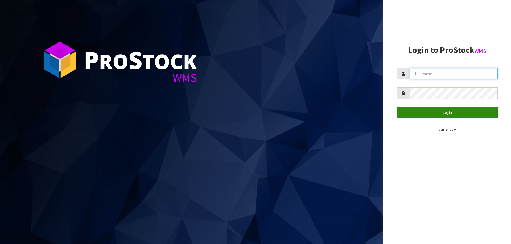
type input "priya"
click at [426, 112] on button "Login" at bounding box center [446, 112] width 101 height 11
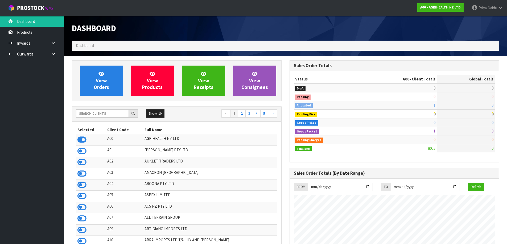
scroll to position [403, 217]
click at [91, 114] on input "text" at bounding box center [102, 114] width 53 height 8
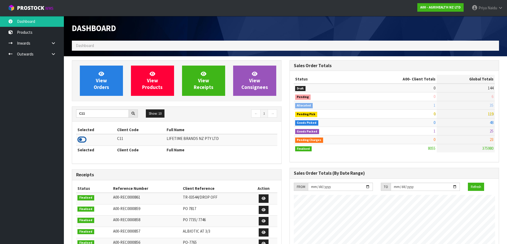
click at [80, 141] on icon at bounding box center [81, 140] width 9 height 8
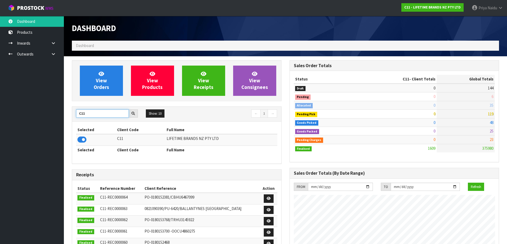
click at [105, 114] on input "C11" at bounding box center [102, 114] width 53 height 8
type input "C"
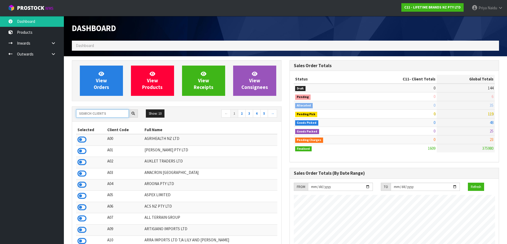
click at [112, 113] on input "text" at bounding box center [102, 114] width 53 height 8
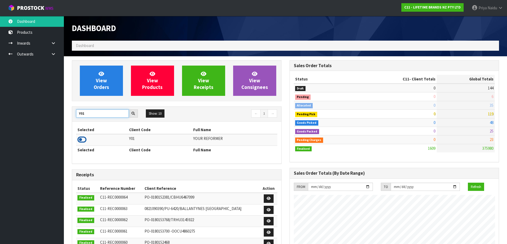
type input "Y01"
click at [84, 141] on icon at bounding box center [81, 140] width 9 height 8
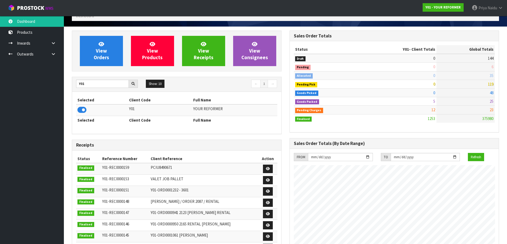
scroll to position [0, 0]
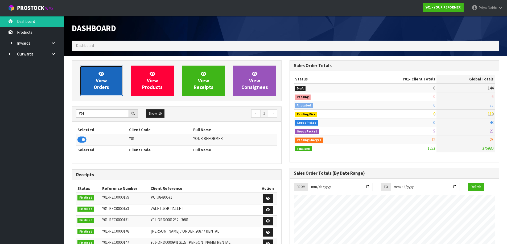
click at [104, 83] on span "View Orders" at bounding box center [101, 81] width 15 height 20
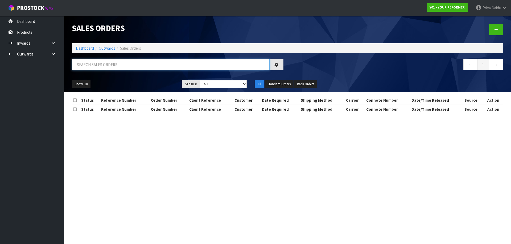
click at [113, 63] on input "text" at bounding box center [171, 64] width 198 height 11
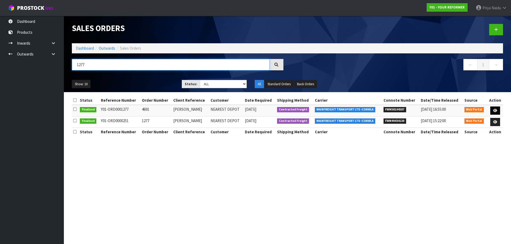
type input "1277"
click at [495, 109] on icon at bounding box center [495, 110] width 4 height 3
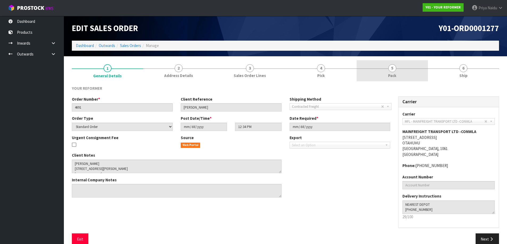
click at [393, 70] on span "5" at bounding box center [392, 68] width 8 height 8
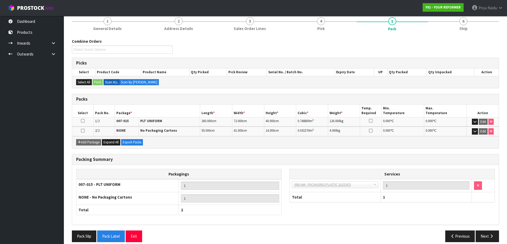
scroll to position [53, 0]
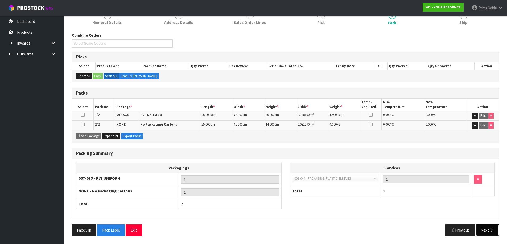
click at [492, 228] on button "Next" at bounding box center [486, 230] width 23 height 11
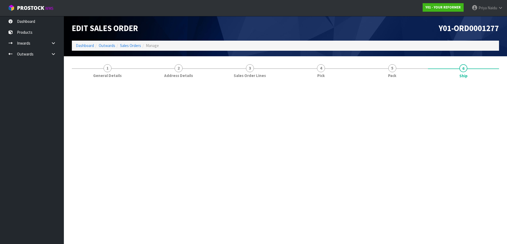
scroll to position [0, 0]
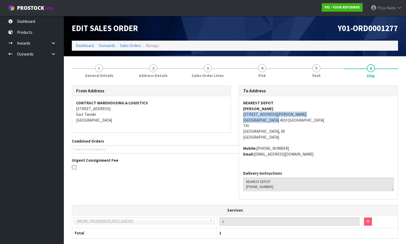
copy address "[STREET_ADDRESS][PERSON_NAME]"
drag, startPoint x: 242, startPoint y: 115, endPoint x: 265, endPoint y: 119, distance: 23.5
click at [279, 122] on div "NEAREST DEPOT [PERSON_NAME] [STREET_ADDRESS][PERSON_NAME] Mobile: [PHONE_NUMBER…" at bounding box center [318, 131] width 159 height 70
click at [375, 125] on address "NEAREST DEPOT [PERSON_NAME] [STREET_ADDRESS][PERSON_NAME]" at bounding box center [318, 120] width 151 height 40
drag, startPoint x: 341, startPoint y: 160, endPoint x: 341, endPoint y: 143, distance: 16.5
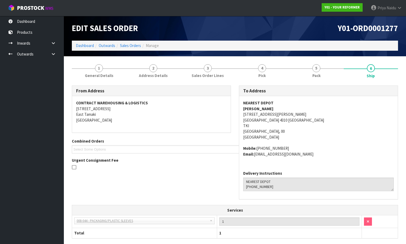
click at [341, 158] on div "NEAREST DEPOT [PERSON_NAME] [STREET_ADDRESS][PERSON_NAME] Mobile: [PHONE_NUMBER…" at bounding box center [318, 131] width 159 height 70
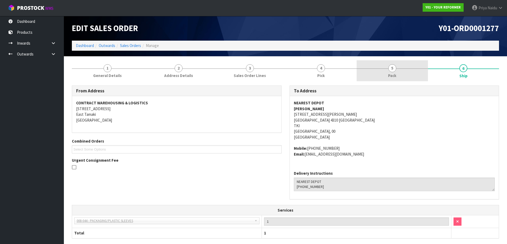
click at [383, 69] on div at bounding box center [391, 69] width 71 height 0
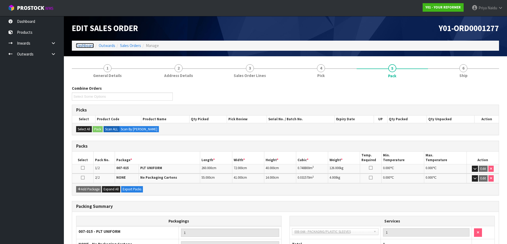
click at [84, 47] on link "Dashboard" at bounding box center [85, 45] width 18 height 5
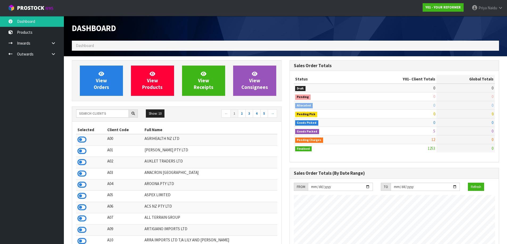
scroll to position [403, 217]
click at [97, 112] on input "text" at bounding box center [102, 114] width 53 height 8
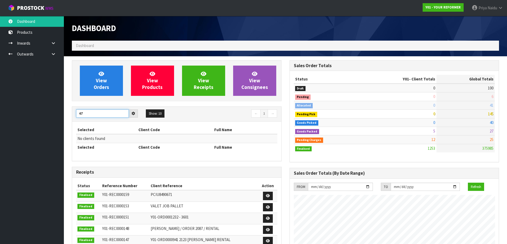
type input "4"
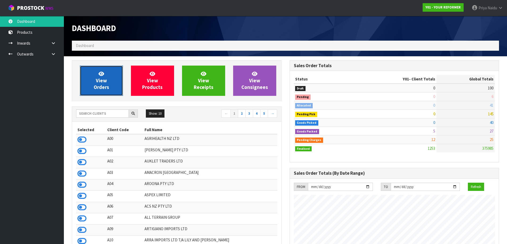
click at [101, 80] on span "View Orders" at bounding box center [101, 81] width 15 height 20
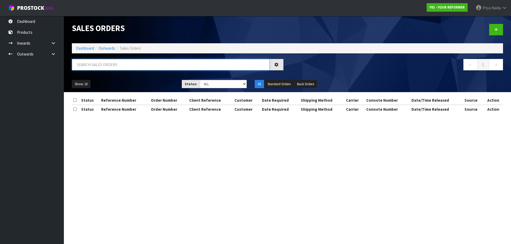
click at [107, 69] on input "text" at bounding box center [171, 64] width 198 height 11
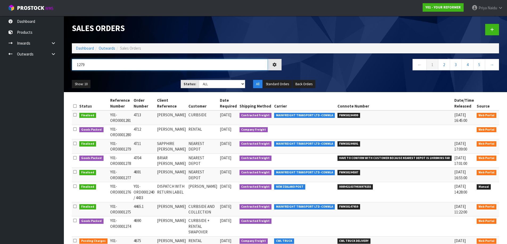
type input "1279"
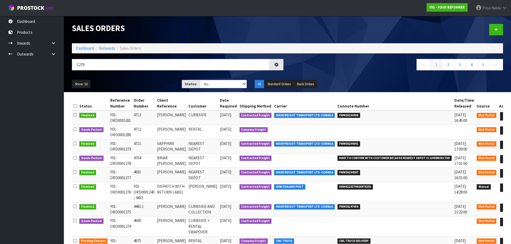
click at [128, 83] on ul "Show: 10 5 10 25 50" at bounding box center [123, 84] width 102 height 9
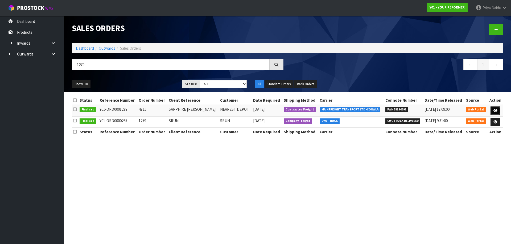
click at [498, 109] on link at bounding box center [495, 111] width 10 height 9
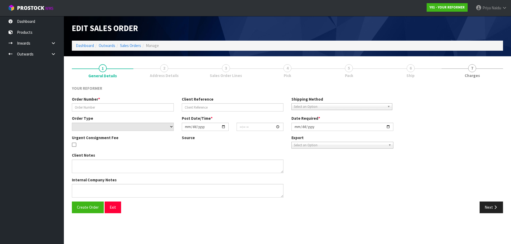
type input "4711"
type input "SAPPHIRE [PERSON_NAME]"
select select "number:0"
type input "[DATE]"
type input "15:16:00.000"
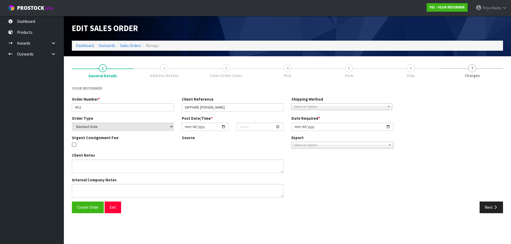
type input "[DATE]"
type textarea "SAPPHIRE [PERSON_NAME] [STREET_ADDRESS][PERSON_NAME][PERSON_NAME] [PHONE_NUMBER]"
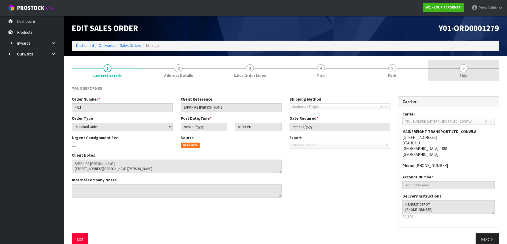
click at [481, 69] on link "6 Ship" at bounding box center [463, 70] width 71 height 21
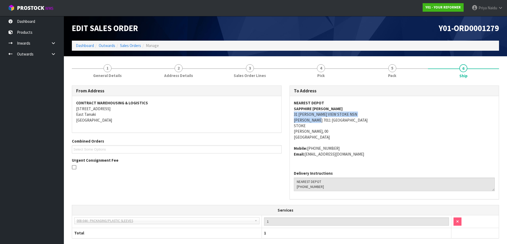
copy address "31 [PERSON_NAME] VIEW STOKE NSN [PERSON_NAME] 7011"
drag, startPoint x: 292, startPoint y: 115, endPoint x: 317, endPoint y: 122, distance: 26.4
click at [317, 122] on div "NEAREST DEPOT SAPPHIRE [PERSON_NAME] [STREET_ADDRESS][PERSON_NAME][PERSON_NAME]…" at bounding box center [394, 131] width 209 height 70
click at [331, 127] on address "NEAREST DEPOT SAPPHIRE [PERSON_NAME] [STREET_ADDRESS][PERSON_NAME][PERSON_NAME]…" at bounding box center [394, 120] width 201 height 40
click at [78, 44] on link "Dashboard" at bounding box center [85, 45] width 18 height 5
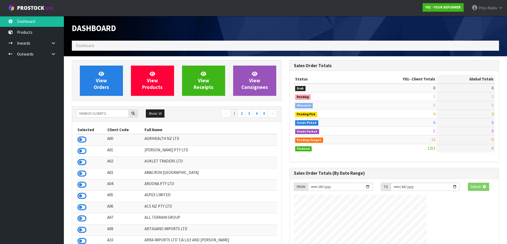
click at [98, 63] on div "View Orders View Products View Receipts View Consignees" at bounding box center [177, 80] width 210 height 41
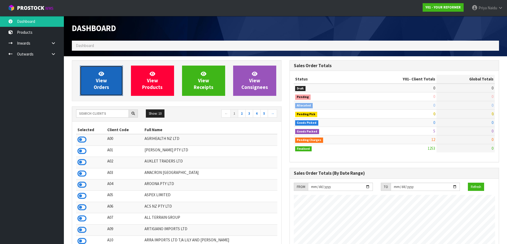
click at [100, 71] on span "View Orders" at bounding box center [101, 81] width 15 height 20
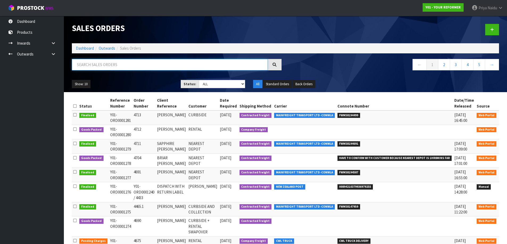
click at [114, 67] on input "text" at bounding box center [170, 64] width 196 height 11
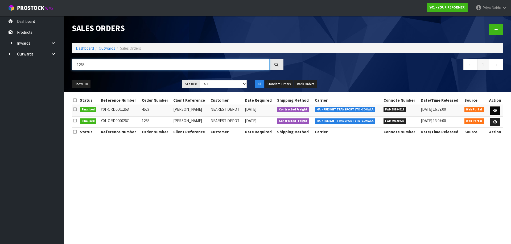
type input "1268"
click at [495, 111] on icon at bounding box center [495, 110] width 4 height 3
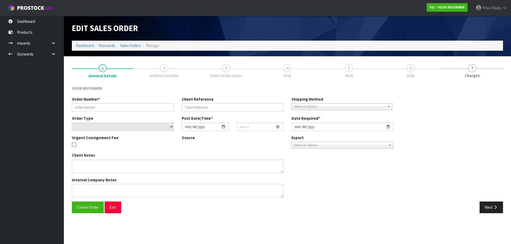
type input "4627"
type input "[PERSON_NAME]"
select select "number:0"
type input "[DATE]"
type input "12:06:00.000"
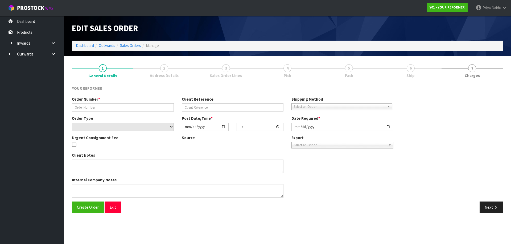
type input "[DATE]"
type textarea "[PERSON_NAME] [STREET_ADDRESS] [PHONE_NUMBER]"
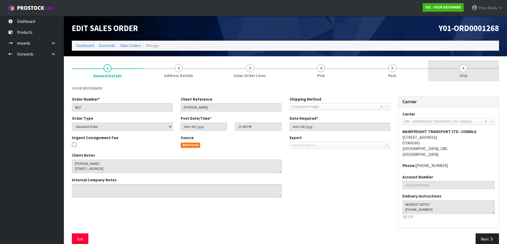
click at [448, 75] on link "6 Ship" at bounding box center [463, 70] width 71 height 21
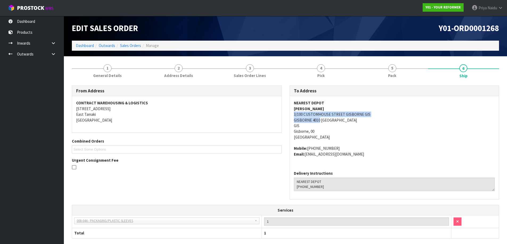
copy address "[STREET_ADDRESS]"
drag, startPoint x: 288, startPoint y: 115, endPoint x: 320, endPoint y: 123, distance: 32.5
click at [320, 123] on div "To Address NEAREST DEPOT [PERSON_NAME] [STREET_ADDRESS] Mobile: [PHONE_NUMBER] …" at bounding box center [394, 146] width 218 height 120
click at [429, 152] on address "Mobile: [PHONE_NUMBER] Email: [EMAIL_ADDRESS][DOMAIN_NAME]" at bounding box center [394, 151] width 201 height 11
click at [93, 47] on link "Dashboard" at bounding box center [85, 45] width 18 height 5
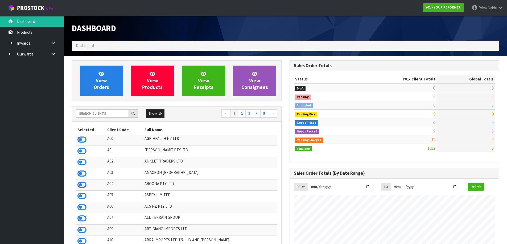
scroll to position [403, 217]
click at [99, 113] on input "text" at bounding box center [102, 114] width 53 height 8
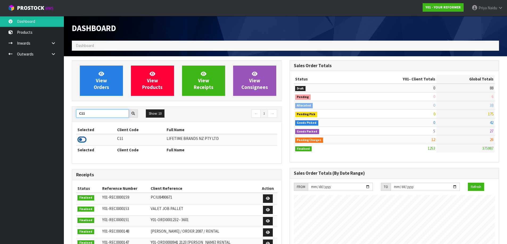
type input "C11"
click at [83, 139] on icon at bounding box center [81, 140] width 9 height 8
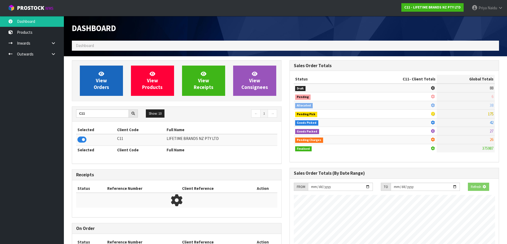
scroll to position [332, 217]
click at [93, 82] on link "View Orders" at bounding box center [101, 81] width 43 height 30
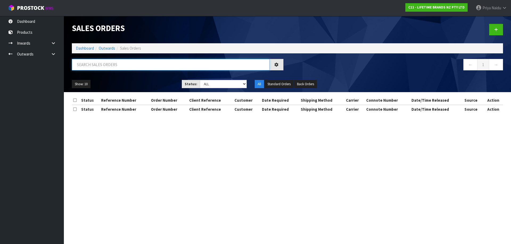
click at [111, 65] on input "text" at bounding box center [171, 64] width 198 height 11
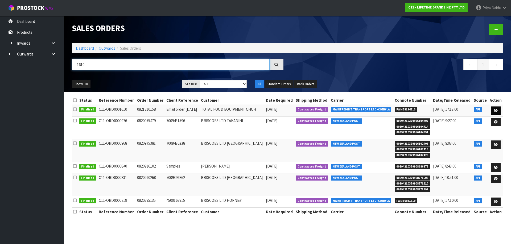
type input "1610"
click at [497, 109] on link at bounding box center [496, 111] width 10 height 9
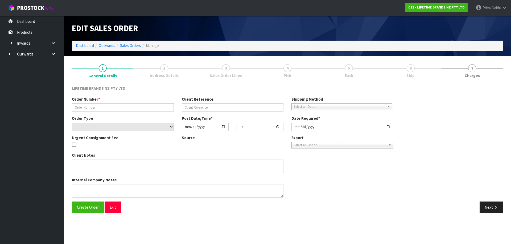
type input "0821210158"
type input "Email order [DATE]"
select select "number:0"
type input "[DATE]"
type input "09:23:07.000"
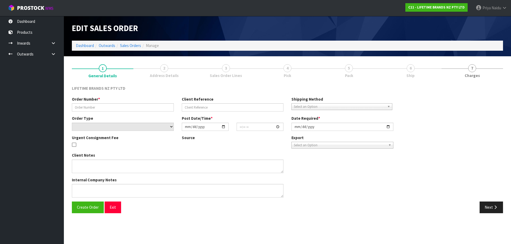
type input "[DATE]"
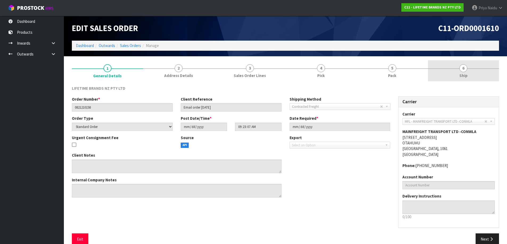
click at [429, 73] on link "6 Ship" at bounding box center [463, 70] width 71 height 21
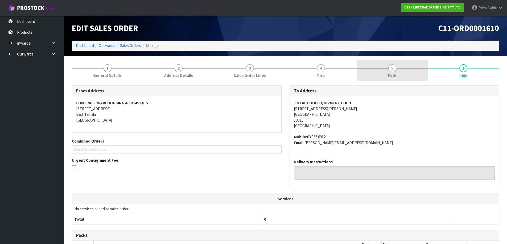
click at [396, 70] on link "5 Pack" at bounding box center [391, 70] width 71 height 21
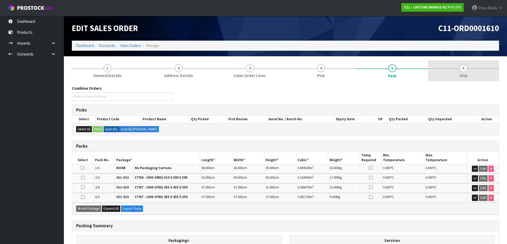
click at [466, 67] on span "6" at bounding box center [463, 68] width 8 height 8
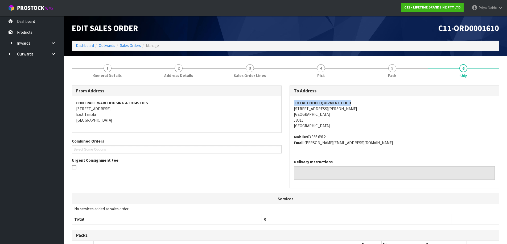
copy strong "TOTAL FOOD EQUIPMENT CHCH"
drag, startPoint x: 293, startPoint y: 100, endPoint x: 354, endPoint y: 106, distance: 61.2
click at [354, 106] on div "TOTAL FOOD EQUIPMENT CHCH [STREET_ADDRESS][PERSON_NAME] Mobile: [PHONE_NUMBER] …" at bounding box center [394, 125] width 209 height 59
click at [83, 45] on link "Dashboard" at bounding box center [85, 45] width 18 height 5
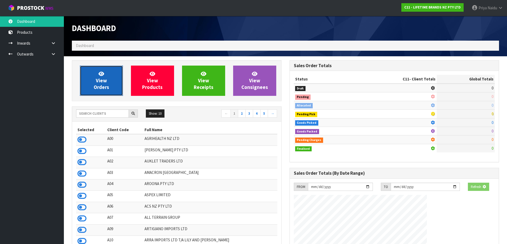
click at [107, 80] on link "View Orders" at bounding box center [101, 81] width 43 height 30
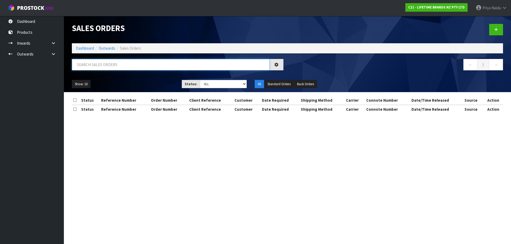
click at [111, 67] on input "text" at bounding box center [171, 64] width 198 height 11
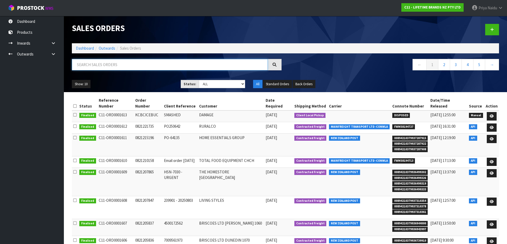
paste input "TOTAL FOOD EQUIPMENT CHCH"
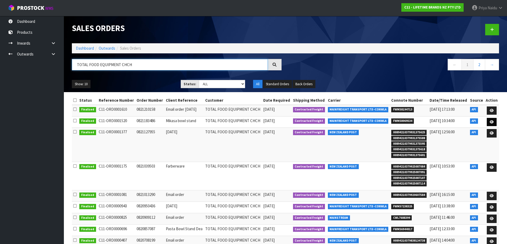
type input "TOTAL FOOD EQUIPMENT CHCH"
click at [492, 121] on icon at bounding box center [492, 122] width 4 height 3
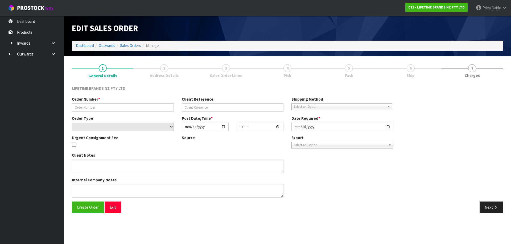
type input "0821183486"
type input "Mikasa bowl stand"
select select "number:0"
type input "[DATE]"
type input "09:32:58.000"
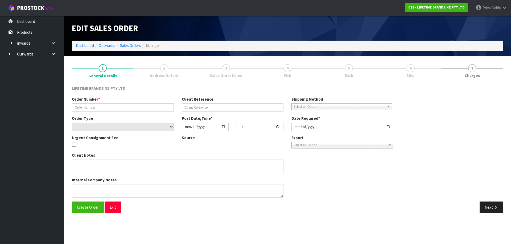
type input "[DATE]"
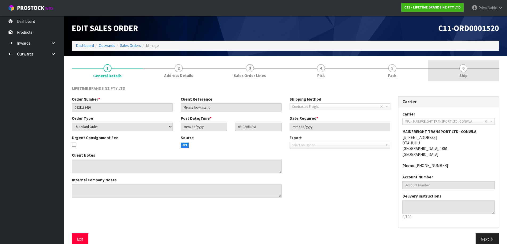
click at [454, 75] on link "6 Ship" at bounding box center [463, 70] width 71 height 21
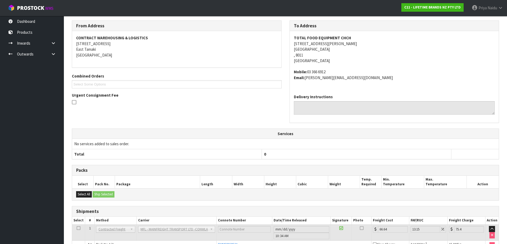
scroll to position [105, 0]
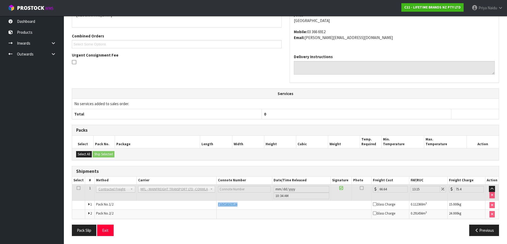
copy tr "FWM58069534"
drag, startPoint x: 215, startPoint y: 205, endPoint x: 251, endPoint y: 206, distance: 35.9
click at [251, 206] on tr "1 Pack No. 1/2 FWM58069534 Glass Charge 0.112360 m 3 15.000 kg" at bounding box center [285, 205] width 426 height 9
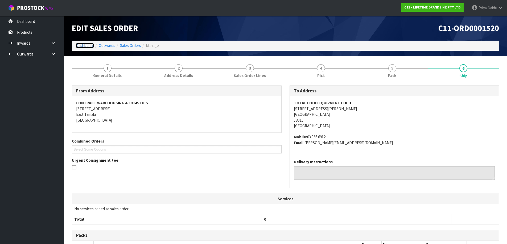
click at [85, 47] on link "Dashboard" at bounding box center [85, 45] width 18 height 5
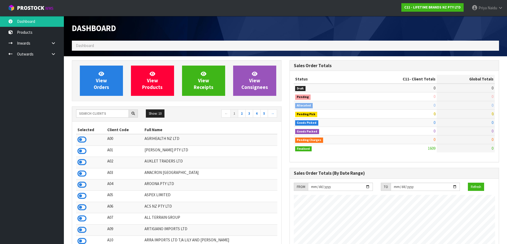
scroll to position [403, 217]
click at [96, 115] on input "text" at bounding box center [102, 114] width 53 height 8
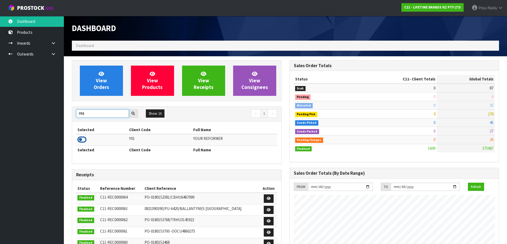
type input "Y01"
click at [83, 139] on icon at bounding box center [81, 140] width 9 height 8
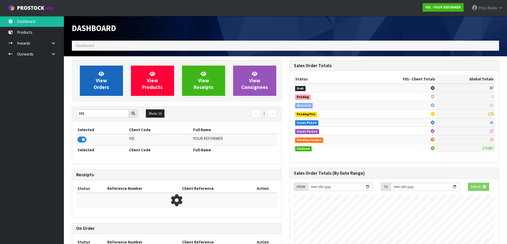
scroll to position [332, 217]
click at [103, 87] on span "View Orders" at bounding box center [101, 81] width 15 height 20
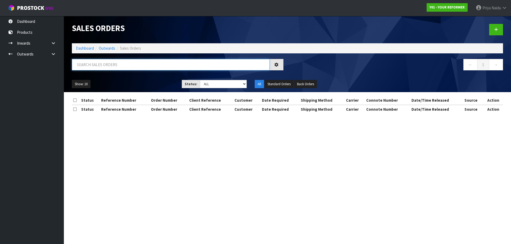
click at [104, 67] on input "text" at bounding box center [171, 64] width 198 height 11
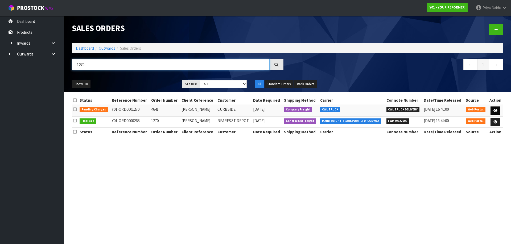
type input "1270"
click at [494, 109] on icon at bounding box center [495, 110] width 4 height 3
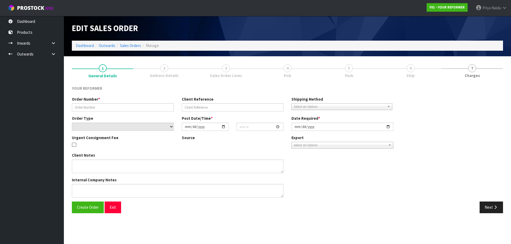
type input "4641"
type input "[PERSON_NAME]"
select select "number:0"
type input "[DATE]"
type input "12:15:00.000"
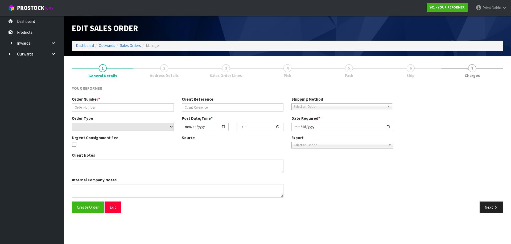
type input "[DATE]"
type textarea "[PERSON_NAME] [STREET_ADDRESS][PERSON_NAME] [PHONE_NUMBER]"
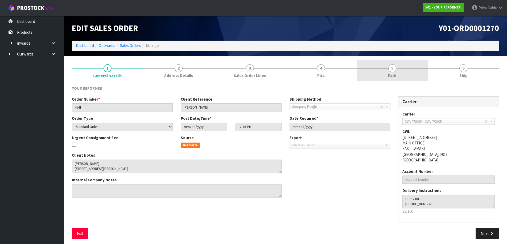
click at [405, 75] on link "5 Pack" at bounding box center [391, 70] width 71 height 21
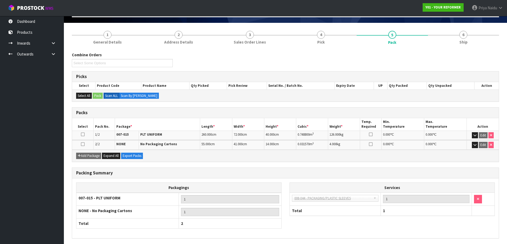
scroll to position [53, 0]
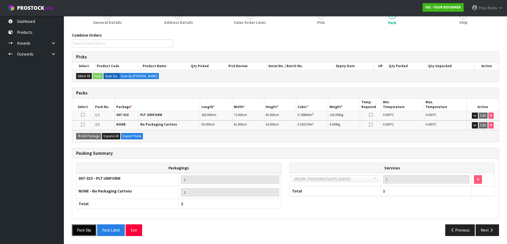
click at [91, 233] on button "Pack Slip" at bounding box center [84, 230] width 24 height 11
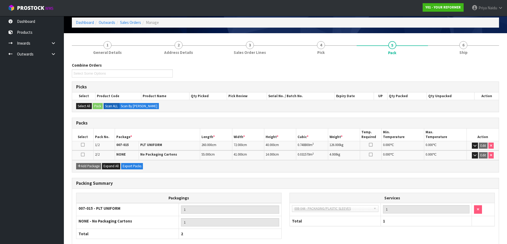
scroll to position [0, 0]
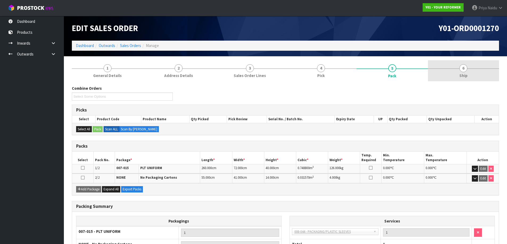
click at [458, 70] on link "6 Ship" at bounding box center [463, 70] width 71 height 21
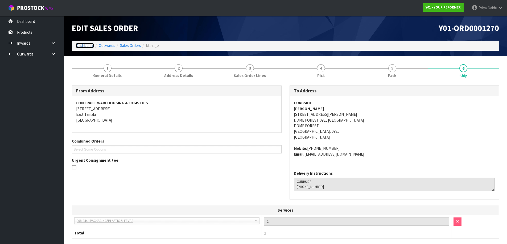
click at [84, 48] on link "Dashboard" at bounding box center [85, 45] width 18 height 5
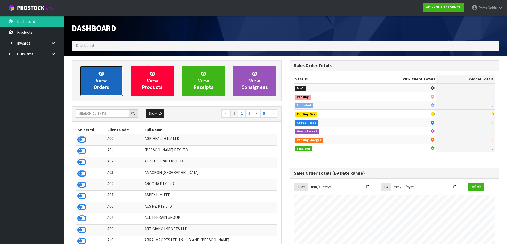
scroll to position [403, 217]
click at [105, 67] on link "View Orders" at bounding box center [101, 81] width 43 height 30
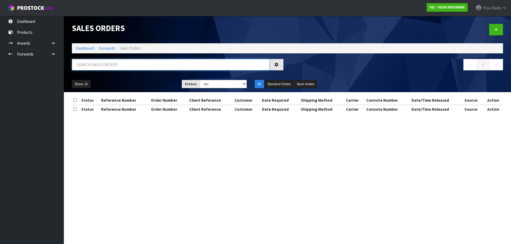
click at [105, 63] on input "text" at bounding box center [171, 64] width 198 height 11
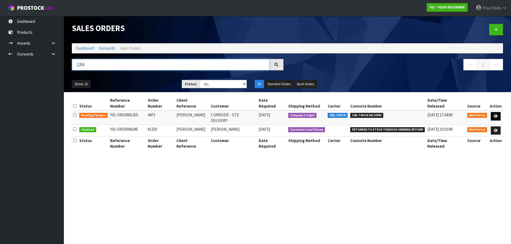
type input "1250"
click at [494, 115] on icon at bounding box center [495, 116] width 4 height 3
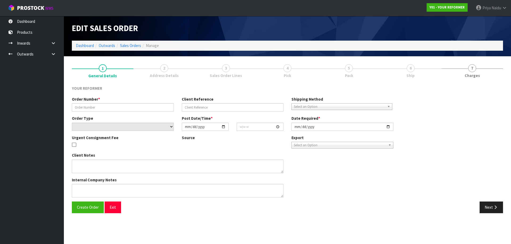
type input "4473"
type input "[PERSON_NAME]"
select select "number:0"
type input "[DATE]"
type input "15:11:00.000"
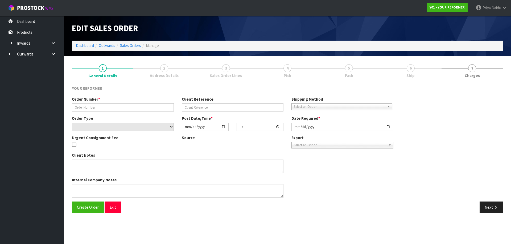
type input "[DATE]"
type textarea "[PERSON_NAME] [STREET_ADDRESS] [PHONE_NUMBER]"
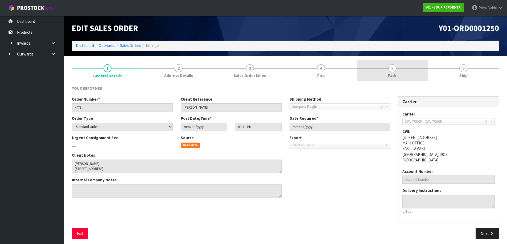
click at [375, 70] on link "5 Pack" at bounding box center [391, 70] width 71 height 21
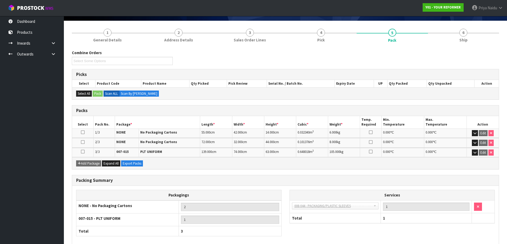
scroll to position [63, 0]
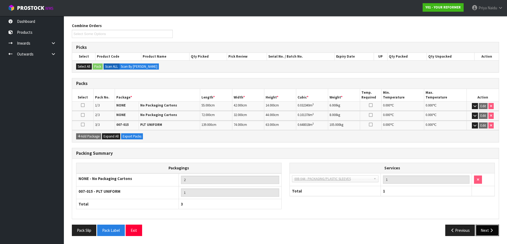
click at [488, 231] on button "Next" at bounding box center [486, 230] width 23 height 11
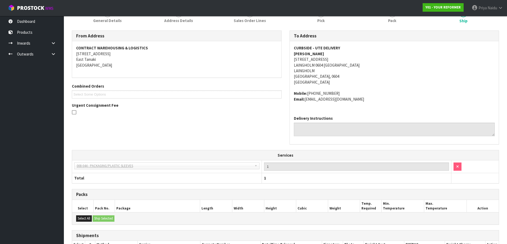
scroll to position [129, 0]
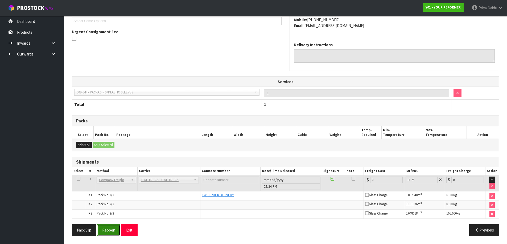
click at [112, 229] on button "Reopen" at bounding box center [108, 230] width 23 height 11
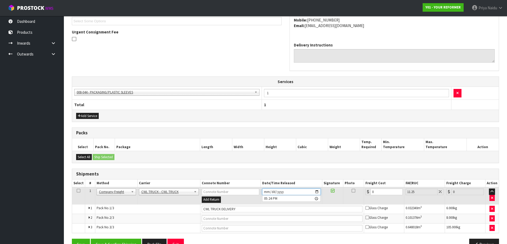
click at [320, 192] on input "[DATE]" at bounding box center [291, 192] width 59 height 7
click at [314, 192] on input "[DATE]" at bounding box center [291, 192] width 59 height 7
click at [316, 192] on input "[DATE]" at bounding box center [291, 192] width 59 height 7
type input "[DATE]"
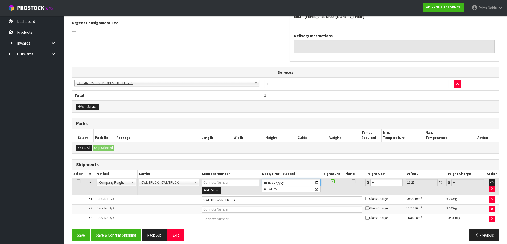
scroll to position [162, 0]
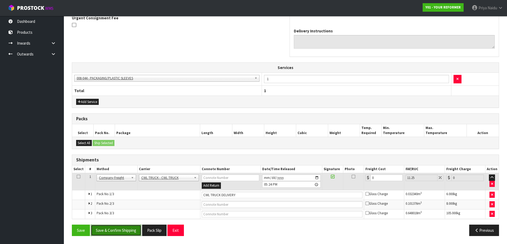
click at [133, 230] on button "Save & Confirm Shipping" at bounding box center [116, 230] width 51 height 11
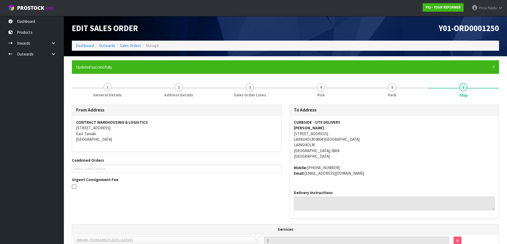
scroll to position [148, 0]
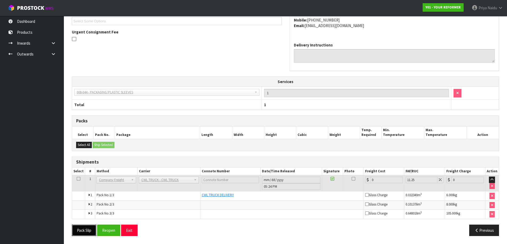
click at [83, 229] on button "Pack Slip" at bounding box center [84, 230] width 24 height 11
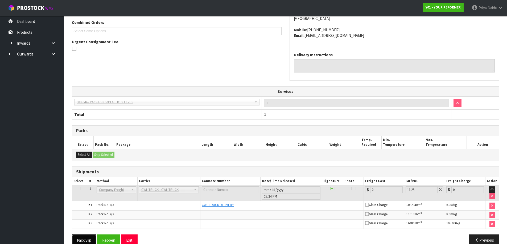
scroll to position [121, 0]
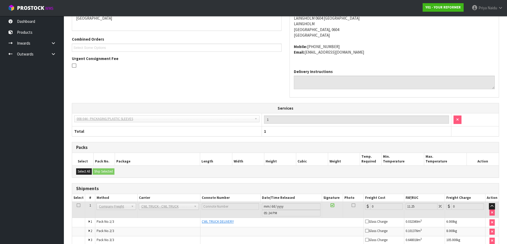
click at [409, 190] on h3 "Shipments" at bounding box center [285, 188] width 418 height 5
click at [401, 172] on div "Select All Ship Selected" at bounding box center [285, 172] width 426 height 12
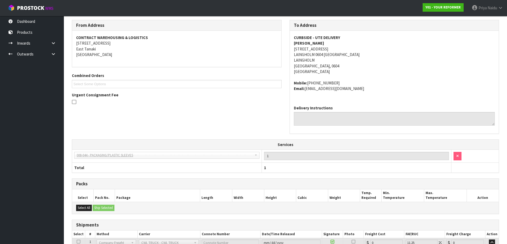
scroll to position [0, 0]
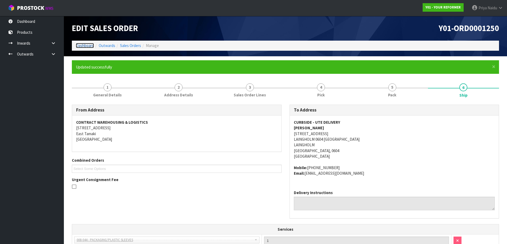
click at [88, 48] on link "Dashboard" at bounding box center [85, 45] width 18 height 5
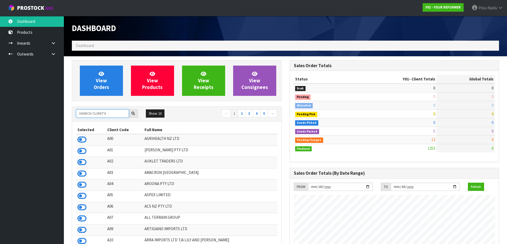
click at [97, 110] on input "text" at bounding box center [102, 114] width 53 height 8
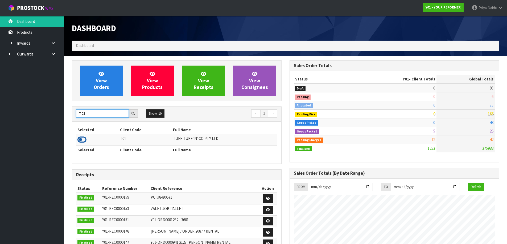
type input "T01"
click at [83, 140] on icon at bounding box center [81, 140] width 9 height 8
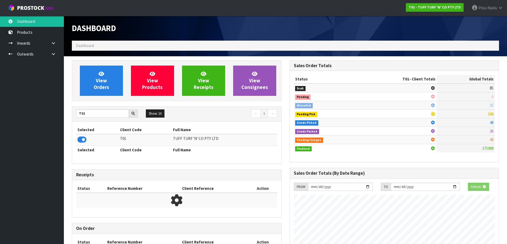
scroll to position [332, 217]
click at [104, 91] on link "View Orders" at bounding box center [101, 81] width 43 height 30
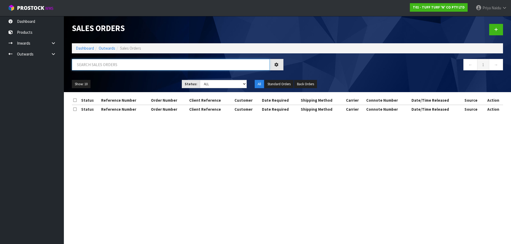
click at [113, 69] on input "text" at bounding box center [171, 64] width 198 height 11
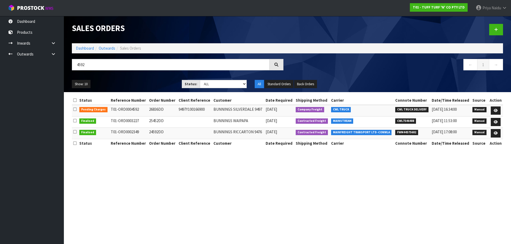
click at [152, 83] on ul "Show: 10 5 10 25 50" at bounding box center [123, 84] width 102 height 9
click at [92, 65] on input "4592" at bounding box center [171, 64] width 198 height 11
type input "4"
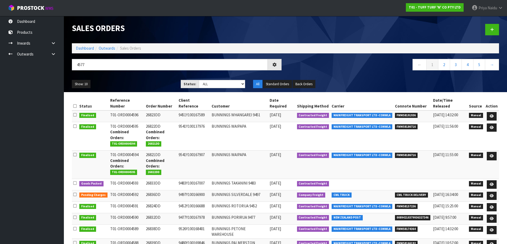
click at [124, 75] on div "4577 ← 1 2 3 4 5 →" at bounding box center [285, 67] width 435 height 17
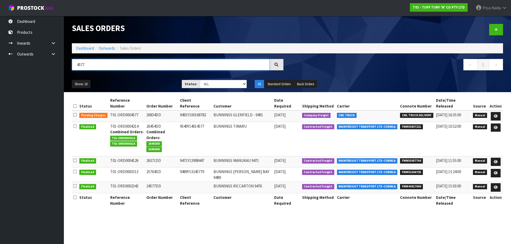
click at [111, 67] on input "4577" at bounding box center [171, 64] width 198 height 11
type input "4"
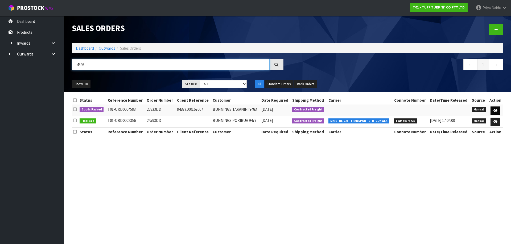
type input "4593"
click at [497, 111] on icon at bounding box center [495, 110] width 4 height 3
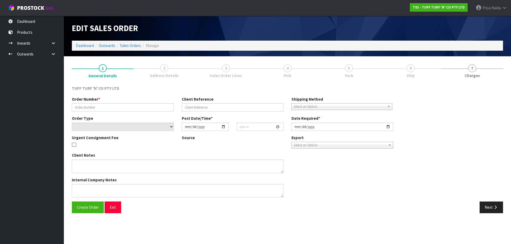
type input "26833DD"
type input "9483Y100167007"
select select "number:0"
type input "[DATE]"
type input "13:30:00.000"
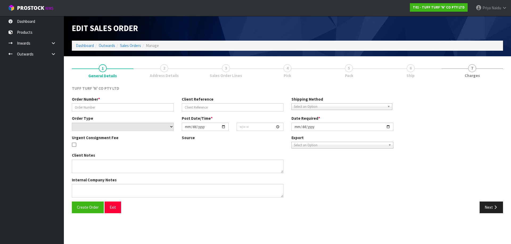
type input "[DATE]"
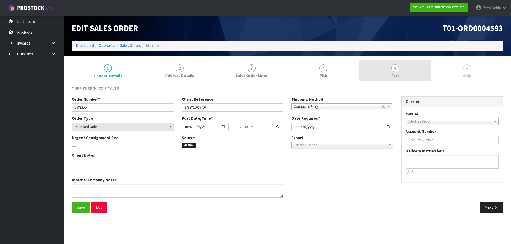
click at [401, 70] on link "5 Pack" at bounding box center [395, 70] width 72 height 21
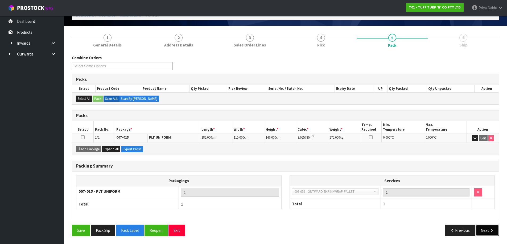
click at [483, 230] on button "Next" at bounding box center [486, 230] width 23 height 11
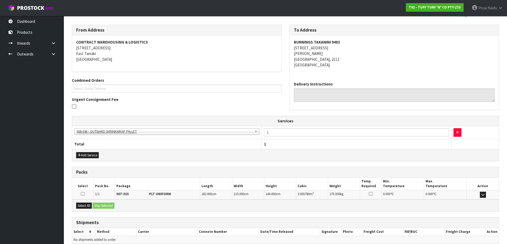
scroll to position [86, 0]
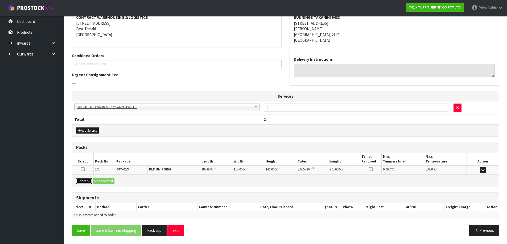
click at [87, 183] on button "Select All" at bounding box center [84, 181] width 16 height 6
click at [102, 182] on button "Ship Selected" at bounding box center [104, 181] width 22 height 6
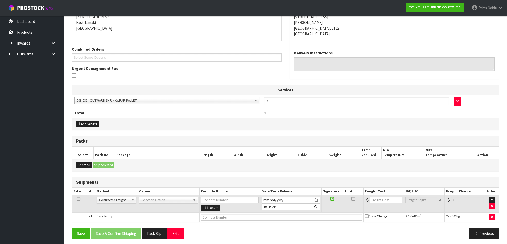
scroll to position [95, 0]
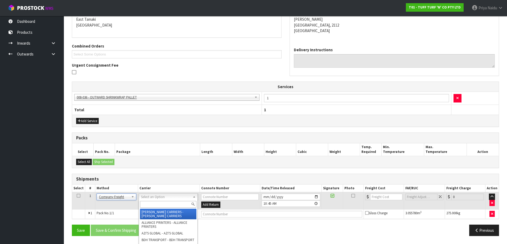
click at [164, 206] on input "text" at bounding box center [168, 204] width 56 height 7
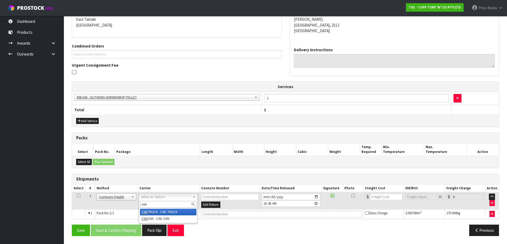
type input "cwl"
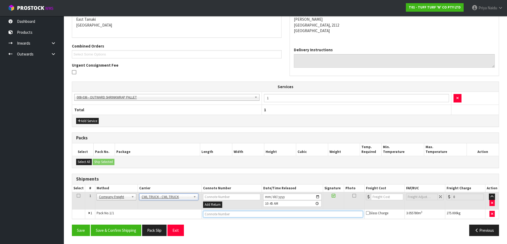
click at [214, 215] on input "text" at bounding box center [283, 214] width 160 height 7
type input "CWL TRUCK DELIVERY"
click at [320, 198] on input "[DATE]" at bounding box center [292, 197] width 58 height 7
click at [317, 197] on input "[DATE]" at bounding box center [292, 197] width 58 height 7
type input "[DATE]"
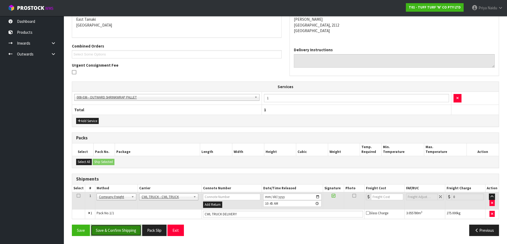
click at [122, 230] on button "Save & Confirm Shipping" at bounding box center [116, 230] width 51 height 11
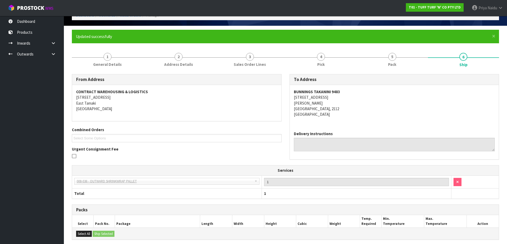
scroll to position [101, 0]
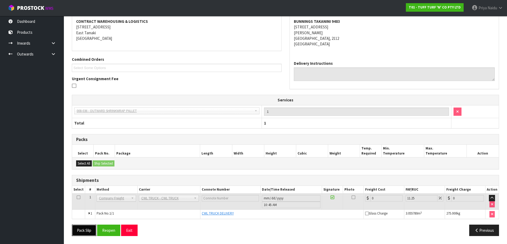
click at [84, 231] on button "Pack Slip" at bounding box center [84, 230] width 24 height 11
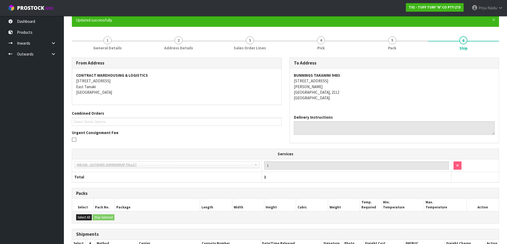
scroll to position [0, 0]
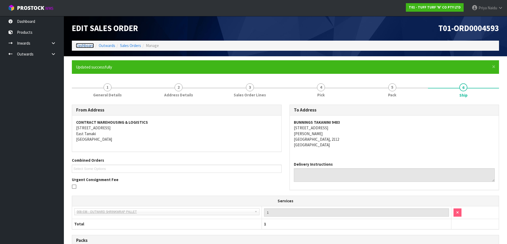
click at [88, 47] on link "Dashboard" at bounding box center [85, 45] width 18 height 5
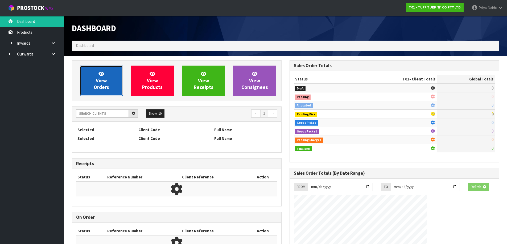
click at [98, 78] on span "View Orders" at bounding box center [101, 81] width 15 height 20
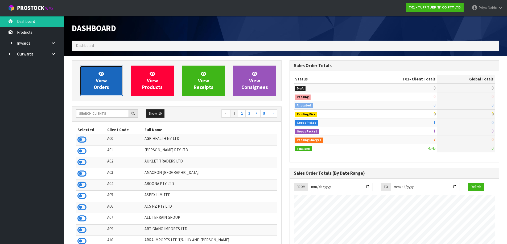
scroll to position [403, 217]
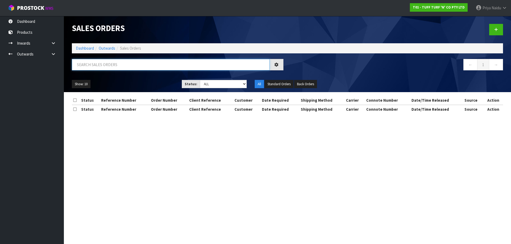
click at [110, 66] on input "text" at bounding box center [171, 64] width 198 height 11
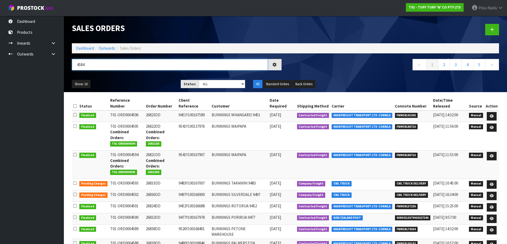
type input "4584"
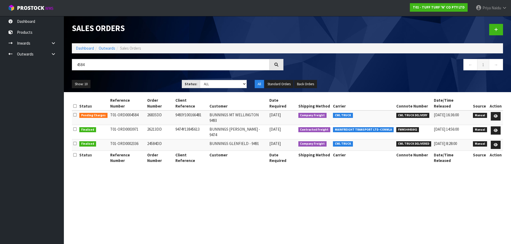
click at [135, 77] on div "Show: 10 5 10 25 50 Status: Draft Pending Allocated Pending Pick Goods Picked G…" at bounding box center [287, 84] width 439 height 16
click at [90, 48] on link "Dashboard" at bounding box center [85, 48] width 18 height 5
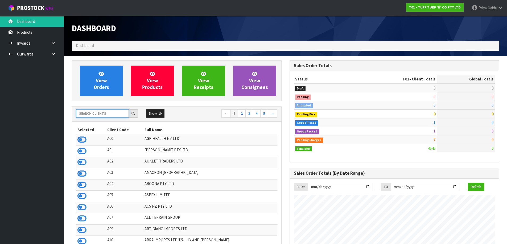
click at [90, 113] on input "text" at bounding box center [102, 114] width 53 height 8
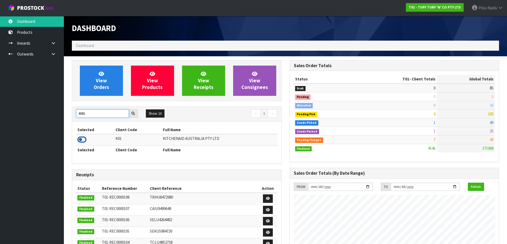
type input "K01"
click at [80, 138] on icon at bounding box center [81, 140] width 9 height 8
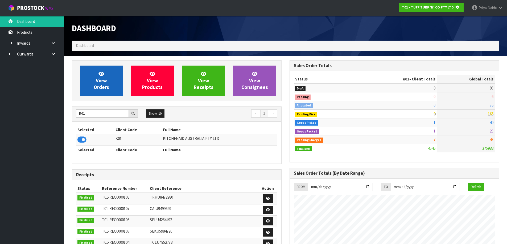
scroll to position [265702, 265816]
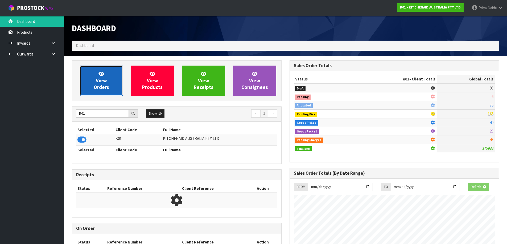
click at [89, 91] on link "View Orders" at bounding box center [101, 81] width 43 height 30
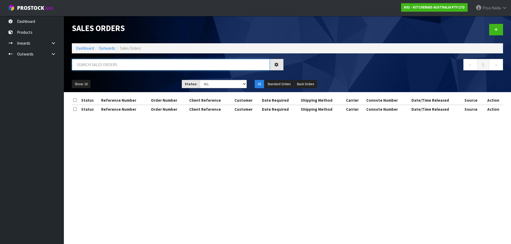
click at [107, 70] on input "text" at bounding box center [171, 64] width 198 height 11
type input "77459"
click at [144, 80] on div "Show: 10 5 10 25 50 Status: Draft Pending Allocated Pending Pick Goods Picked G…" at bounding box center [287, 84] width 439 height 16
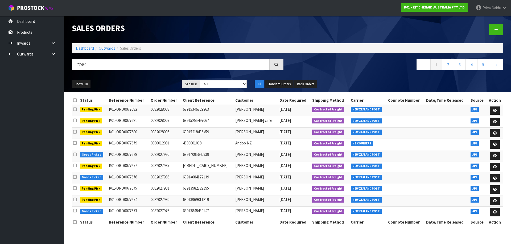
click at [138, 81] on ul "Show: 10 5 10 25 50" at bounding box center [123, 84] width 102 height 9
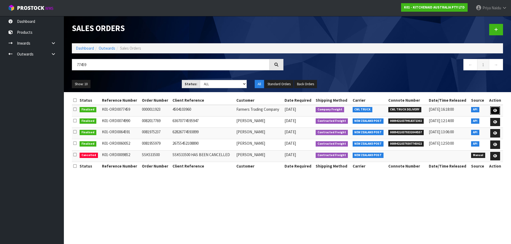
click at [495, 109] on icon at bounding box center [495, 110] width 4 height 3
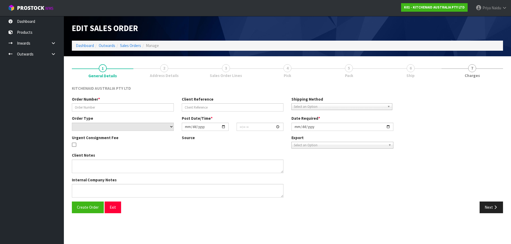
type input "0000011923"
type input "4504103960"
select select "number:0"
type input "[DATE]"
type input "11:32:45.000"
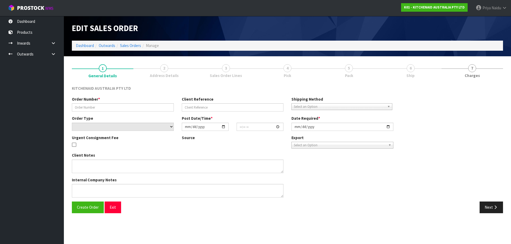
type input "[DATE]"
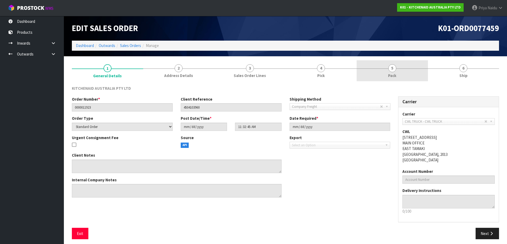
click at [408, 72] on link "5 Pack" at bounding box center [391, 70] width 71 height 21
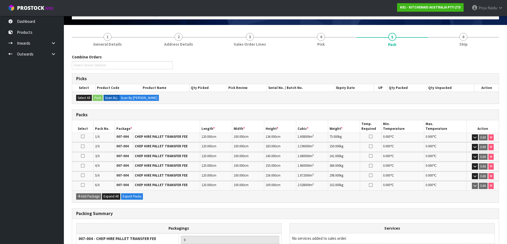
scroll to position [79, 0]
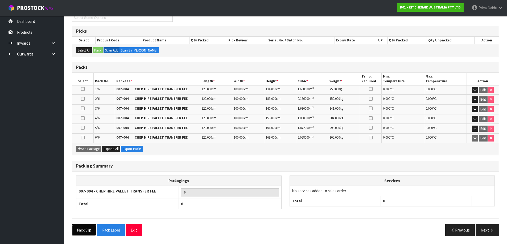
click at [79, 231] on button "Pack Slip" at bounding box center [84, 230] width 24 height 11
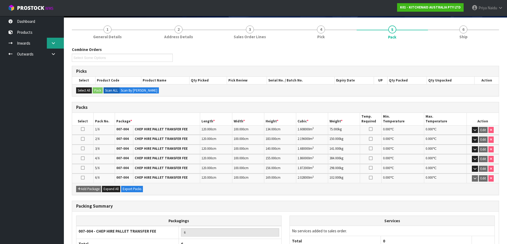
scroll to position [0, 0]
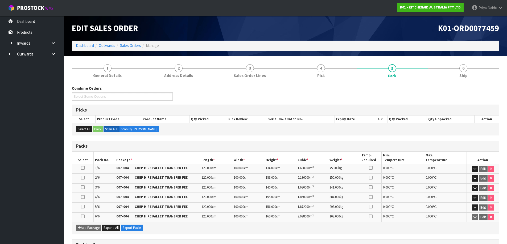
click at [84, 48] on li "Dashboard" at bounding box center [85, 46] width 18 height 6
click at [94, 47] on li "Outwards" at bounding box center [104, 46] width 21 height 6
click at [92, 47] on link "Dashboard" at bounding box center [85, 45] width 18 height 5
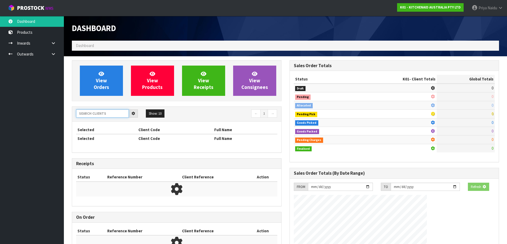
click at [98, 113] on input "text" at bounding box center [102, 114] width 53 height 8
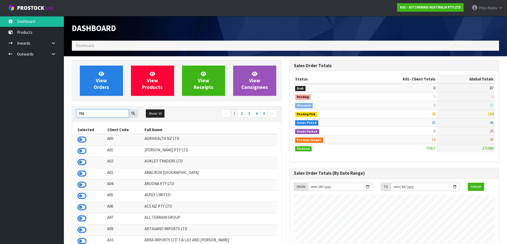
scroll to position [332, 217]
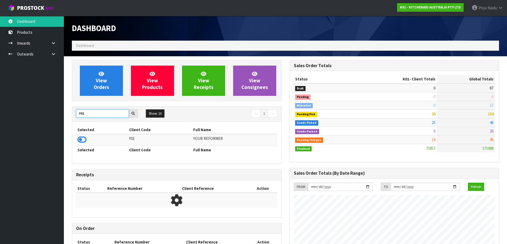
type input "Y01"
click at [82, 138] on icon at bounding box center [81, 140] width 9 height 8
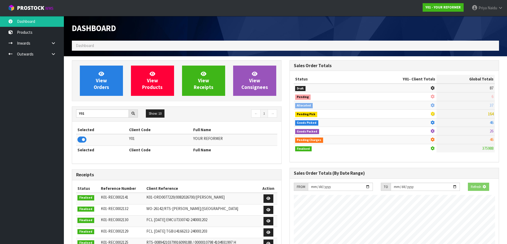
scroll to position [403, 217]
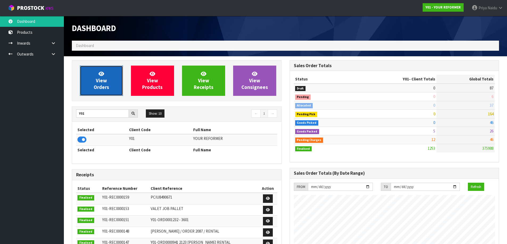
click at [101, 95] on link "View Orders" at bounding box center [101, 81] width 43 height 30
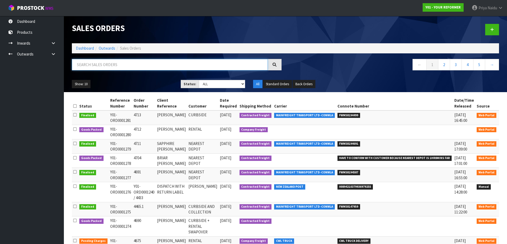
click at [119, 66] on input "text" at bounding box center [170, 64] width 196 height 11
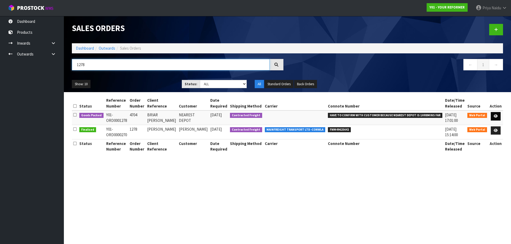
type input "1278"
click at [496, 115] on icon at bounding box center [495, 116] width 4 height 3
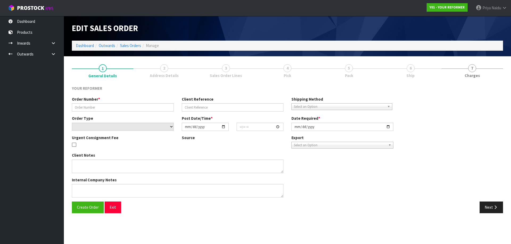
type input "4704"
type input "BRIAR [PERSON_NAME]"
select select "number:0"
type input "[DATE]"
type input "12:35:00.000"
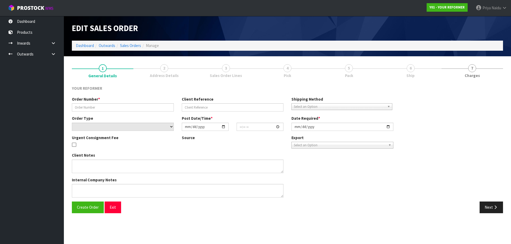
type input "[DATE]"
type textarea "BRIAR [PERSON_NAME] [STREET_ADDRESS][PERSON_NAME] [PHONE_NUMBER]"
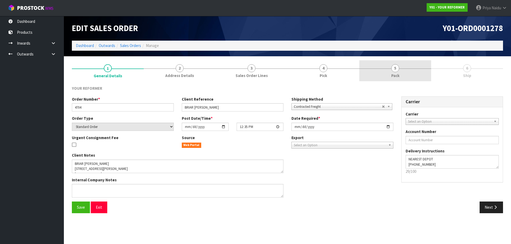
click at [395, 73] on span "Pack" at bounding box center [395, 76] width 8 height 6
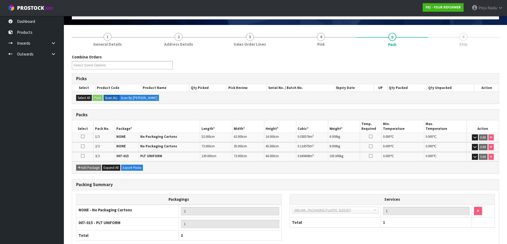
scroll to position [63, 0]
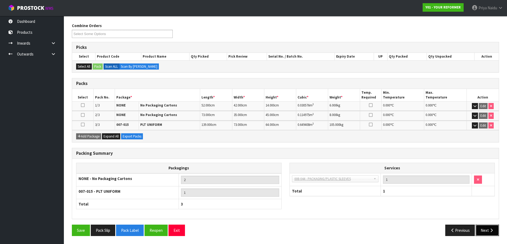
click at [493, 226] on button "Next" at bounding box center [486, 230] width 23 height 11
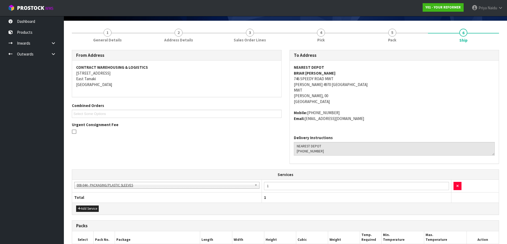
scroll to position [0, 0]
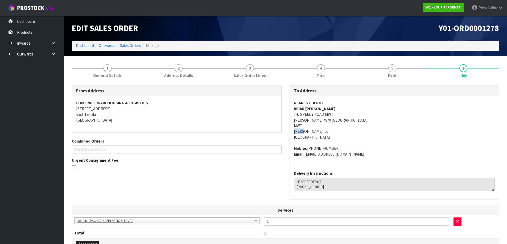
copy address "[PERSON_NAME]"
drag, startPoint x: 291, startPoint y: 132, endPoint x: 304, endPoint y: 133, distance: 13.9
click at [304, 133] on div "NEAREST DEPOT [GEOGRAPHIC_DATA][PERSON_NAME] 746 SPEEDY ROAD MWT [PERSON_NAME] …" at bounding box center [394, 131] width 209 height 70
copy address "746 SPEEDY ROAD MWT [PERSON_NAME] 4970"
drag, startPoint x: 291, startPoint y: 115, endPoint x: 316, endPoint y: 121, distance: 25.6
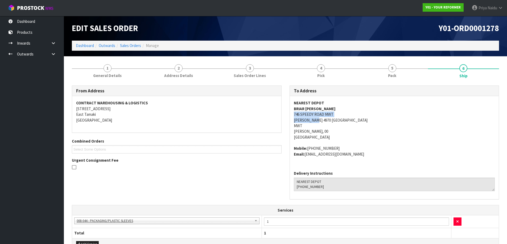
click at [316, 121] on div "NEAREST DEPOT [GEOGRAPHIC_DATA][PERSON_NAME] 746 SPEEDY ROAD MWT [PERSON_NAME] …" at bounding box center [394, 131] width 209 height 70
click at [212, 160] on div "Urgent Consignment Fee" at bounding box center [177, 165] width 210 height 14
click at [84, 46] on link "Dashboard" at bounding box center [85, 45] width 18 height 5
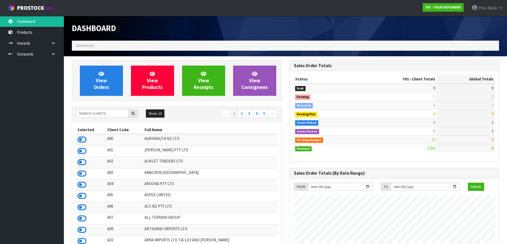
scroll to position [403, 217]
click at [94, 114] on input "text" at bounding box center [102, 114] width 53 height 8
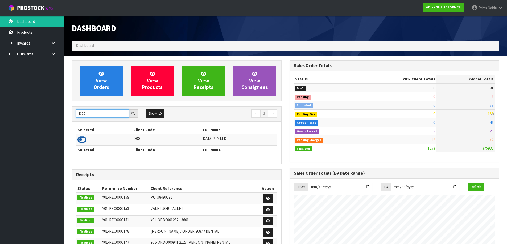
type input "D00"
click at [80, 137] on icon at bounding box center [81, 140] width 9 height 8
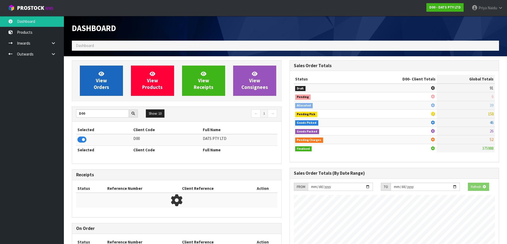
scroll to position [265702, 265816]
click at [96, 81] on link "View Orders" at bounding box center [101, 81] width 43 height 30
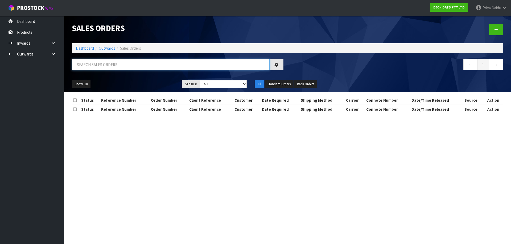
click at [104, 69] on input "text" at bounding box center [171, 64] width 198 height 11
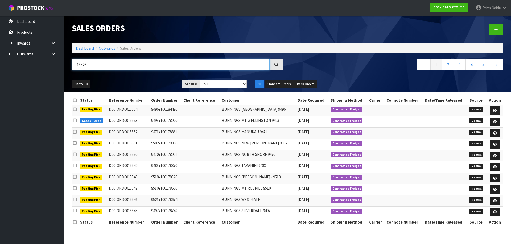
type input "15526"
click at [136, 79] on div "Show: 10 5 10 25 50 Status: Draft Pending Allocated Pending Pick Goods Picked G…" at bounding box center [287, 84] width 439 height 16
click at [218, 81] on select "Draft Pending Allocated Pending Pick Goods Picked Goods Packed Pending Charges …" at bounding box center [223, 84] width 47 height 8
select select "string:5"
click at [200, 80] on select "Draft Pending Allocated Pending Pick Goods Picked Goods Packed Pending Charges …" at bounding box center [223, 84] width 47 height 8
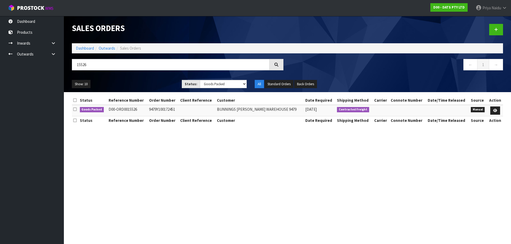
click at [153, 88] on ul "Show: 10 5 10 25 50" at bounding box center [123, 84] width 102 height 9
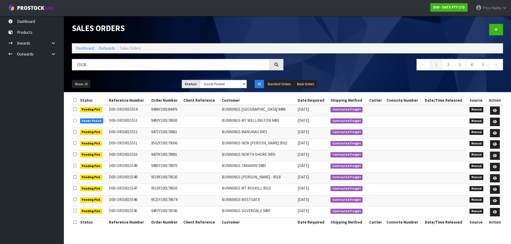
click at [153, 88] on ul "Show: 10 5 10 25 50" at bounding box center [123, 84] width 102 height 9
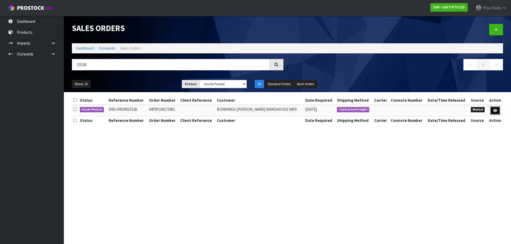
click at [494, 108] on link at bounding box center [495, 111] width 10 height 9
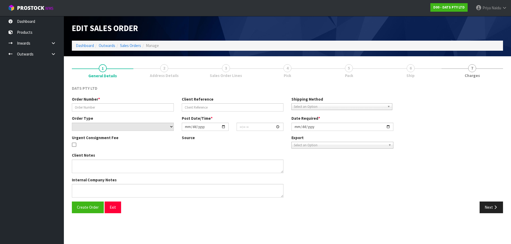
type input "9479Y100172451"
select select "number:0"
type input "[DATE]"
type input "08:59:00.000"
type input "[DATE]"
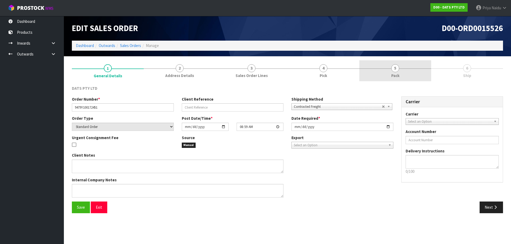
click at [397, 78] on span "Pack" at bounding box center [395, 76] width 8 height 6
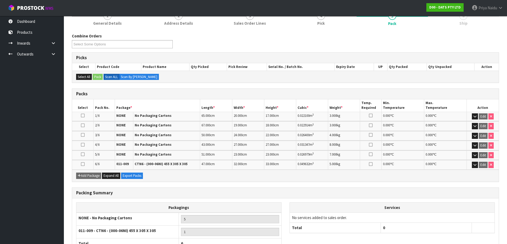
scroll to position [92, 0]
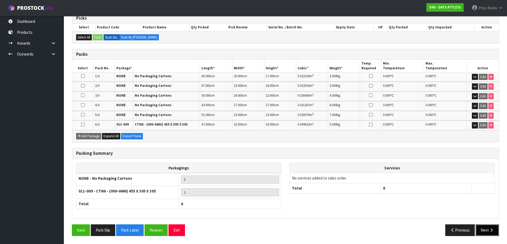
click at [492, 228] on button "Next" at bounding box center [486, 230] width 23 height 11
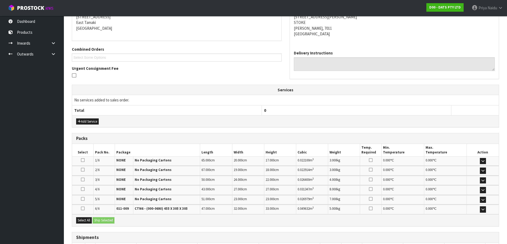
scroll to position [0, 0]
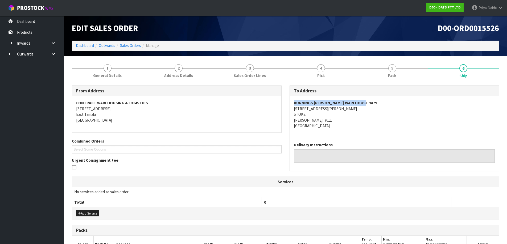
copy strong "BUNNINGS [PERSON_NAME] WAREHOUSE 9479"
drag, startPoint x: 291, startPoint y: 104, endPoint x: 403, endPoint y: 102, distance: 112.0
click at [403, 102] on div "BUNNINGS [PERSON_NAME] WAREHOUSE [STREET_ADDRESS][PERSON_NAME][PERSON_NAME]" at bounding box center [394, 117] width 209 height 42
copy address "[STREET_ADDRESS][PERSON_NAME][PERSON_NAME]"
drag, startPoint x: 291, startPoint y: 108, endPoint x: 331, endPoint y: 119, distance: 42.0
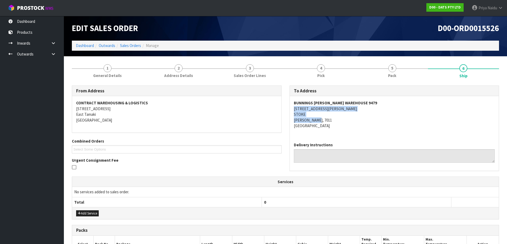
click at [331, 119] on div "BUNNINGS [PERSON_NAME] WAREHOUSE [STREET_ADDRESS][PERSON_NAME][PERSON_NAME]" at bounding box center [394, 117] width 209 height 42
click at [376, 122] on address "BUNNINGS [PERSON_NAME] WAREHOUSE [STREET_ADDRESS][PERSON_NAME][PERSON_NAME]" at bounding box center [394, 114] width 201 height 28
copy address "[STREET_ADDRESS][PERSON_NAME]"
drag, startPoint x: 292, startPoint y: 109, endPoint x: 343, endPoint y: 108, distance: 51.9
click at [343, 108] on div "BUNNINGS [PERSON_NAME] WAREHOUSE [STREET_ADDRESS][PERSON_NAME][PERSON_NAME]" at bounding box center [394, 117] width 209 height 42
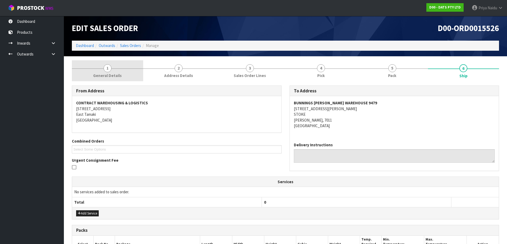
drag, startPoint x: 109, startPoint y: 58, endPoint x: 105, endPoint y: 67, distance: 10.0
click at [109, 58] on section "1 General Details 2 Address Details 3 Sales Order Lines 4 Pick 5 Pack 6 Ship Fr…" at bounding box center [285, 216] width 443 height 320
click at [102, 75] on span "General Details" at bounding box center [107, 76] width 28 height 6
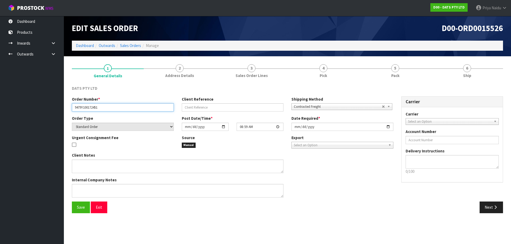
drag, startPoint x: 73, startPoint y: 109, endPoint x: 104, endPoint y: 107, distance: 30.4
click at [109, 105] on input "9479Y100172451" at bounding box center [123, 107] width 102 height 8
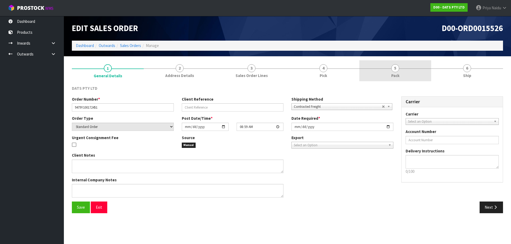
click at [430, 65] on link "5 Pack" at bounding box center [395, 70] width 72 height 21
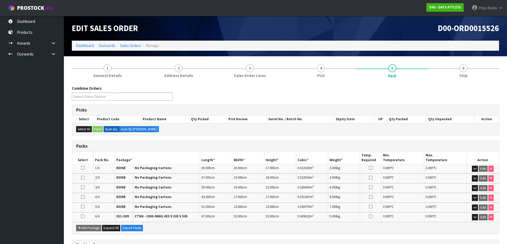
scroll to position [27, 0]
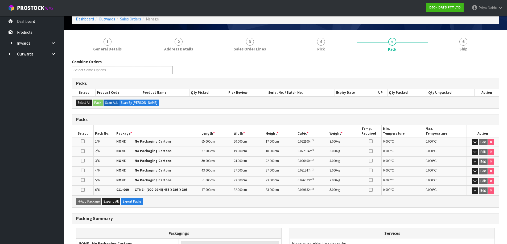
drag, startPoint x: 475, startPoint y: 28, endPoint x: 473, endPoint y: 31, distance: 3.2
click at [475, 29] on div "Edit Sales Order D00-ORD0015526 Dashboard Outwards Sales Orders Manage" at bounding box center [285, 9] width 435 height 40
click at [463, 45] on span "6" at bounding box center [463, 42] width 8 height 8
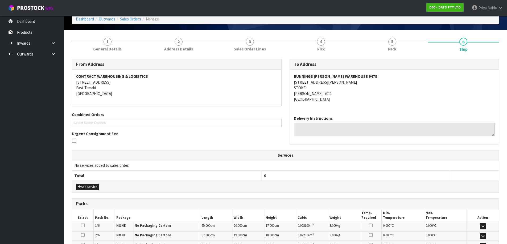
click at [379, 55] on li "5 Pack" at bounding box center [391, 44] width 71 height 21
drag, startPoint x: 380, startPoint y: 49, endPoint x: 351, endPoint y: 51, distance: 28.8
click at [380, 48] on link "5 Pack" at bounding box center [391, 44] width 71 height 21
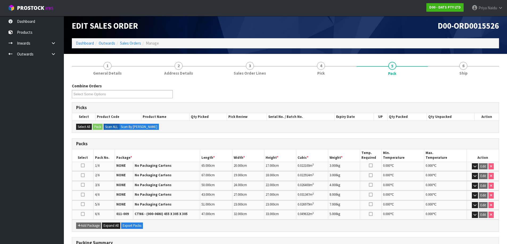
scroll to position [0, 0]
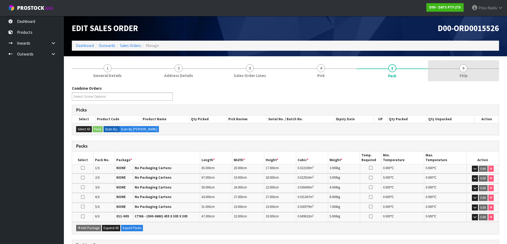
drag, startPoint x: 473, startPoint y: 75, endPoint x: 349, endPoint y: 80, distance: 124.6
click at [473, 74] on link "6 Ship" at bounding box center [463, 70] width 71 height 21
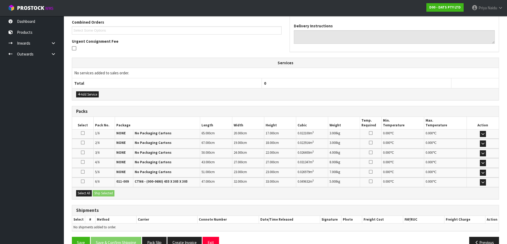
scroll to position [132, 0]
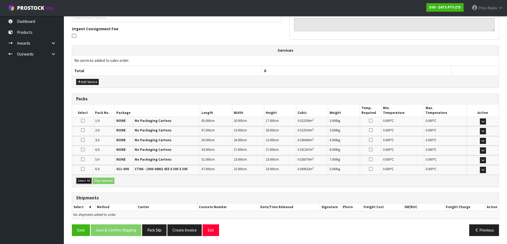
drag, startPoint x: 85, startPoint y: 179, endPoint x: 94, endPoint y: 179, distance: 9.8
click at [86, 179] on button "Select All" at bounding box center [84, 181] width 16 height 6
click at [102, 180] on button "Ship Selected" at bounding box center [104, 181] width 22 height 6
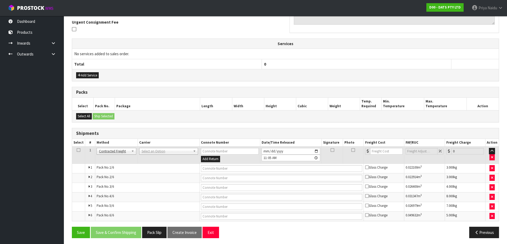
scroll to position [140, 0]
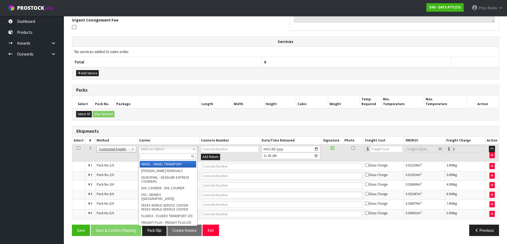
click at [151, 157] on input "text" at bounding box center [168, 157] width 56 height 7
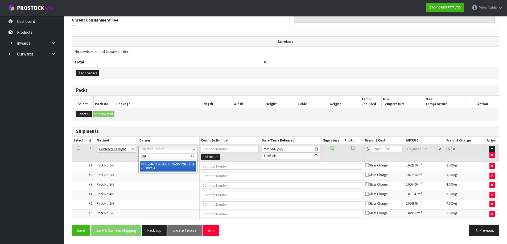
type input "MF"
drag, startPoint x: 176, startPoint y: 162, endPoint x: 182, endPoint y: 165, distance: 6.8
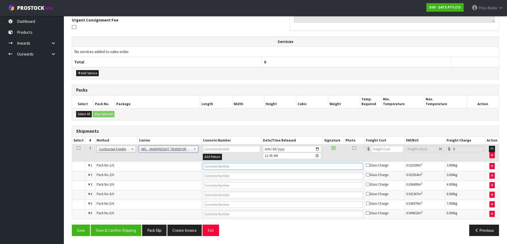
click at [211, 165] on input "text" at bounding box center [283, 166] width 160 height 7
paste input "FWM58202758"
type input "FWM58202758"
click at [387, 151] on input "number" at bounding box center [387, 149] width 32 height 7
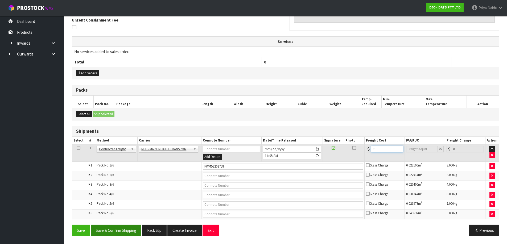
type input "61"
click at [125, 231] on button "Save & Confirm Shipping" at bounding box center [116, 230] width 51 height 11
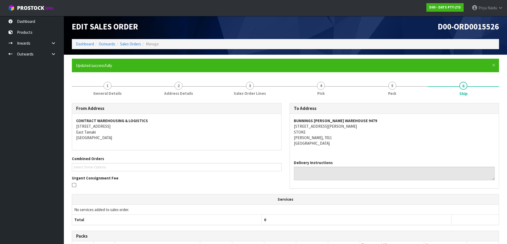
scroll to position [0, 0]
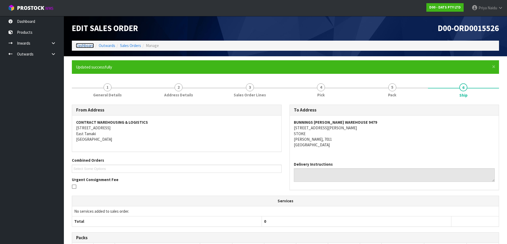
click at [86, 46] on link "Dashboard" at bounding box center [85, 45] width 18 height 5
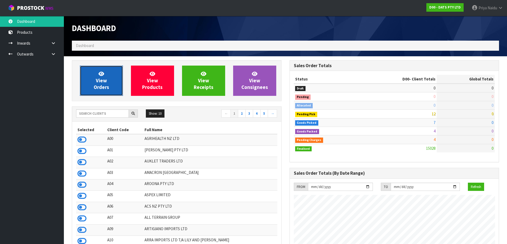
click at [96, 91] on link "View Orders" at bounding box center [101, 81] width 43 height 30
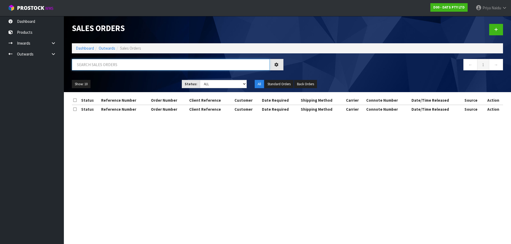
click at [110, 67] on input "text" at bounding box center [171, 64] width 198 height 11
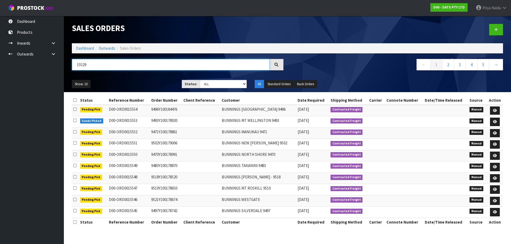
type input "15529"
click at [216, 86] on select "Draft Pending Allocated Pending Pick Goods Picked Goods Packed Pending Charges …" at bounding box center [223, 84] width 47 height 8
select select "string:5"
click at [200, 80] on select "Draft Pending Allocated Pending Pick Goods Picked Goods Packed Pending Charges …" at bounding box center [223, 84] width 47 height 8
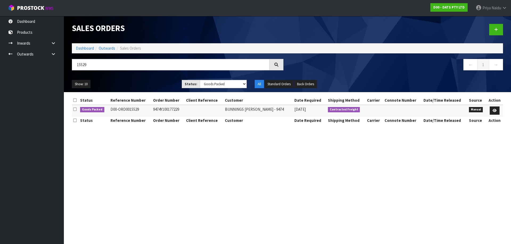
click at [158, 84] on ul "Show: 10 5 10 25 50" at bounding box center [123, 84] width 102 height 9
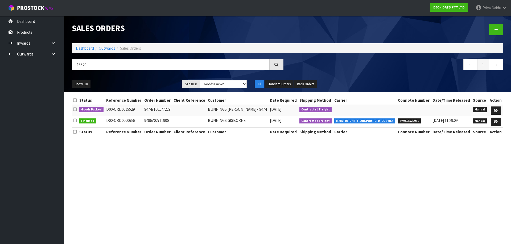
click at [156, 81] on ul "Show: 10 5 10 25 50" at bounding box center [123, 84] width 102 height 9
click at [496, 110] on icon at bounding box center [495, 110] width 4 height 3
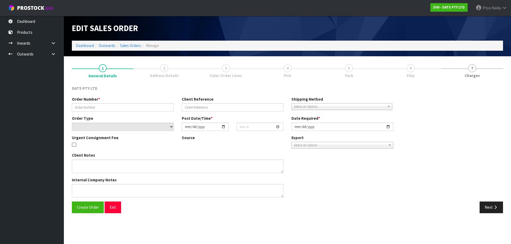
type input "9474Y100177229"
select select "number:0"
type input "[DATE]"
type input "10:16:00.000"
type input "[DATE]"
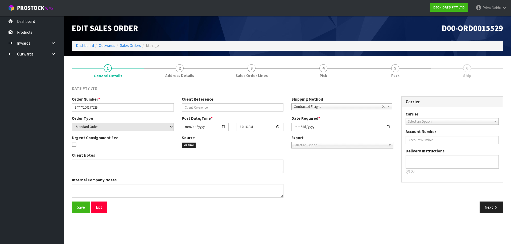
click at [343, 57] on section "1 General Details 2 Address Details 3 Sales Order Lines 4 Pick 5 Pack 6 Ship DA…" at bounding box center [287, 138] width 447 height 165
click at [397, 74] on span "Pack" at bounding box center [395, 76] width 8 height 6
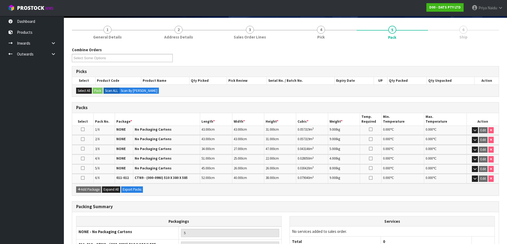
scroll to position [92, 0]
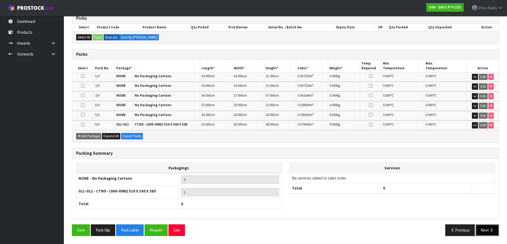
click at [482, 230] on button "Next" at bounding box center [486, 230] width 23 height 11
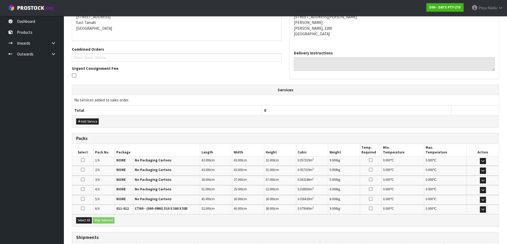
scroll to position [0, 0]
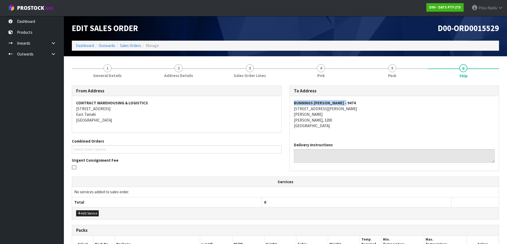
drag, startPoint x: 290, startPoint y: 102, endPoint x: 230, endPoint y: 109, distance: 59.7
click at [354, 102] on div "BUNNINGS [PERSON_NAME] - 9474 [STREET_ADDRESS][PERSON_NAME][PERSON_NAME][PERSON…" at bounding box center [394, 117] width 209 height 42
click at [346, 122] on address "BUNNINGS [PERSON_NAME] - 9474 [STREET_ADDRESS][PERSON_NAME][PERSON_NAME][PERSON…" at bounding box center [394, 114] width 201 height 28
click at [293, 109] on div "BUNNINGS [PERSON_NAME] - 9474 [STREET_ADDRESS][PERSON_NAME][PERSON_NAME][PERSON…" at bounding box center [394, 117] width 209 height 42
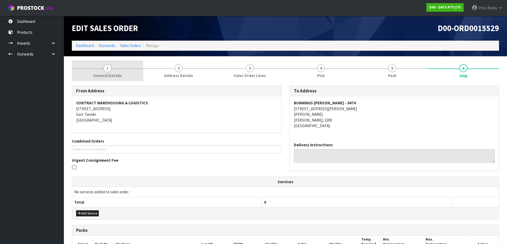
drag, startPoint x: 102, startPoint y: 74, endPoint x: 102, endPoint y: 81, distance: 6.1
click at [102, 75] on span "General Details" at bounding box center [107, 76] width 28 height 6
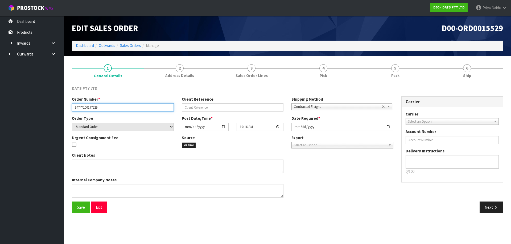
drag, startPoint x: 72, startPoint y: 108, endPoint x: 115, endPoint y: 105, distance: 43.2
click at [115, 105] on input "9474Y100177229" at bounding box center [123, 107] width 102 height 8
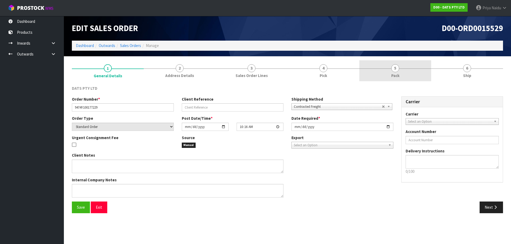
click at [394, 65] on span "5" at bounding box center [395, 68] width 8 height 8
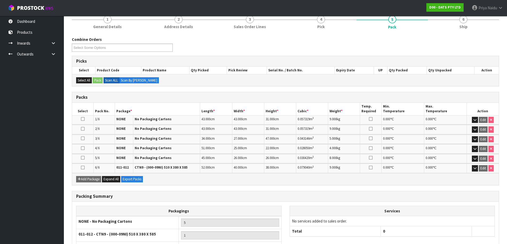
scroll to position [53, 0]
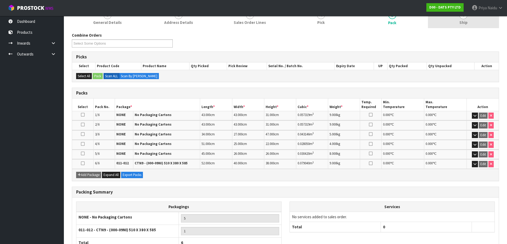
click at [464, 22] on span "Ship" at bounding box center [463, 23] width 8 height 6
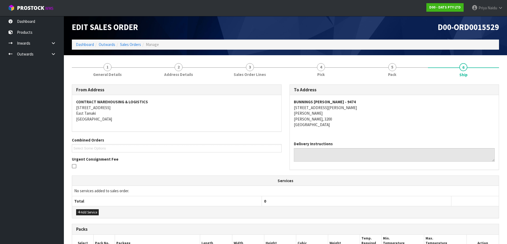
scroll to position [0, 0]
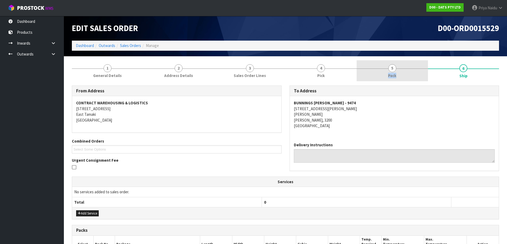
click at [406, 69] on link "5 Pack" at bounding box center [391, 70] width 71 height 21
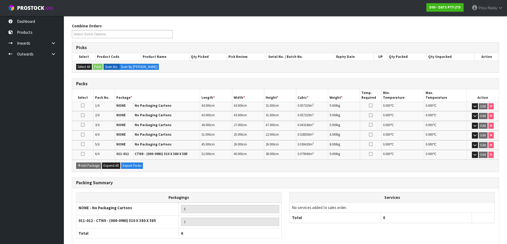
scroll to position [53, 0]
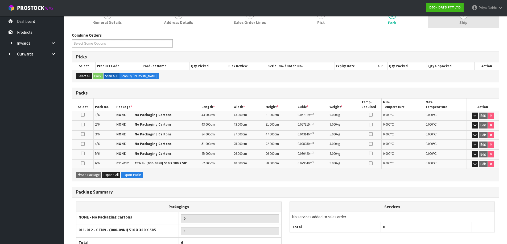
drag, startPoint x: 449, startPoint y: 19, endPoint x: 454, endPoint y: 19, distance: 4.5
click at [455, 18] on link "6 Ship" at bounding box center [463, 17] width 71 height 21
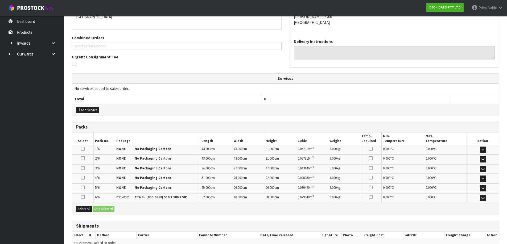
scroll to position [132, 0]
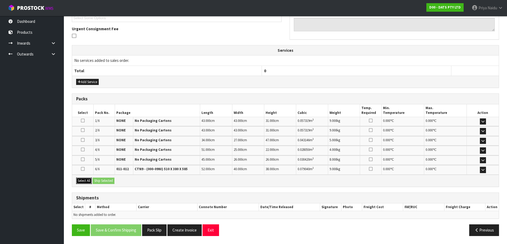
click at [85, 181] on button "Select All" at bounding box center [84, 181] width 16 height 6
click at [105, 181] on button "Ship Selected" at bounding box center [104, 181] width 22 height 6
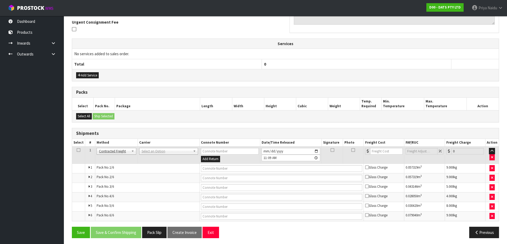
scroll to position [140, 0]
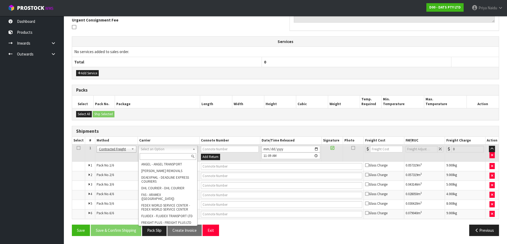
click at [148, 156] on input "text" at bounding box center [168, 157] width 56 height 7
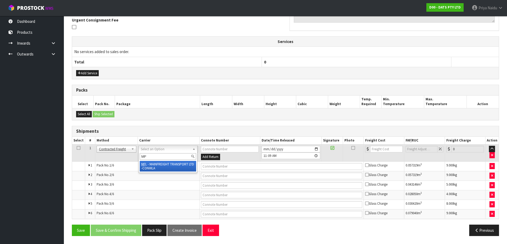
type input "MF"
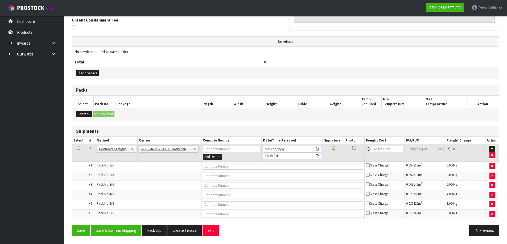
click at [220, 171] on td at bounding box center [282, 176] width 163 height 10
click at [220, 170] on td at bounding box center [282, 167] width 163 height 10
click at [220, 169] on input "text" at bounding box center [283, 166] width 160 height 7
paste input "FWM58202927"
type input "FWM58202927"
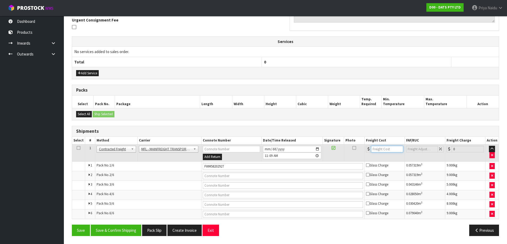
click at [381, 148] on input "number" at bounding box center [387, 149] width 32 height 7
type input "46"
click at [127, 231] on button "Save & Confirm Shipping" at bounding box center [116, 230] width 51 height 11
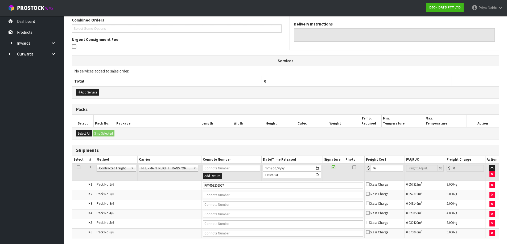
scroll to position [0, 0]
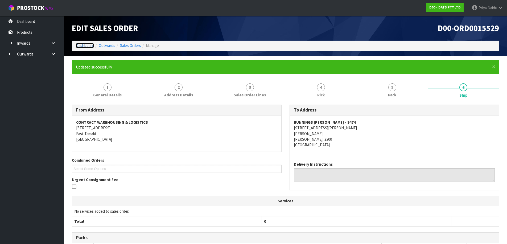
click at [83, 46] on link "Dashboard" at bounding box center [85, 45] width 18 height 5
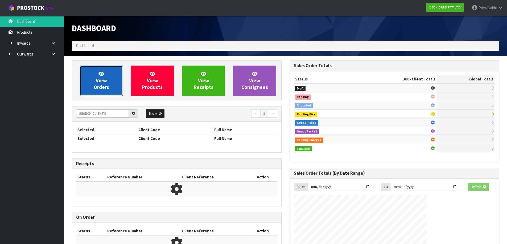
click at [92, 70] on link "View Orders" at bounding box center [101, 81] width 43 height 30
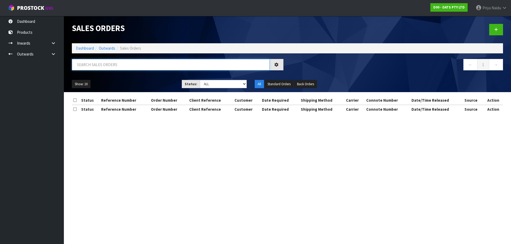
click at [111, 64] on input "text" at bounding box center [171, 64] width 198 height 11
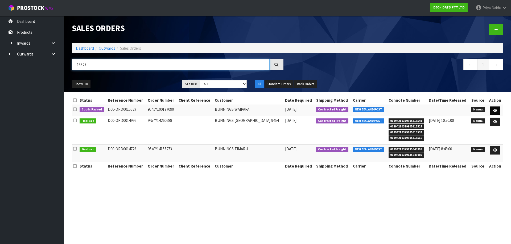
type input "15527"
click at [497, 109] on icon at bounding box center [495, 110] width 4 height 3
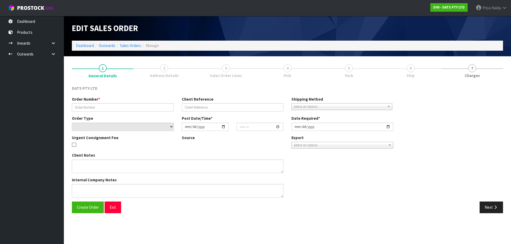
type input "9541Y100177090"
select select "number:0"
type input "[DATE]"
type input "09:52:00.000"
type input "[DATE]"
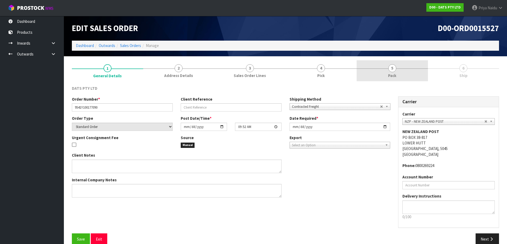
click at [410, 64] on link "5 Pack" at bounding box center [391, 70] width 71 height 21
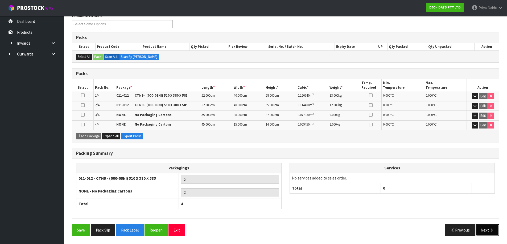
click at [484, 230] on button "Next" at bounding box center [486, 230] width 23 height 11
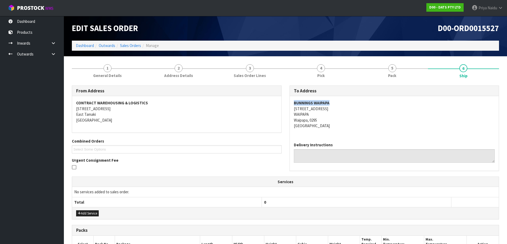
drag, startPoint x: 290, startPoint y: 103, endPoint x: 347, endPoint y: 103, distance: 57.7
click at [347, 103] on div "BUNNINGS WAIPAPA [STREET_ADDRESS]" at bounding box center [394, 117] width 209 height 42
click at [358, 131] on div "BUNNINGS WAIPAPA [STREET_ADDRESS]" at bounding box center [394, 117] width 209 height 42
drag, startPoint x: 291, startPoint y: 108, endPoint x: 341, endPoint y: 109, distance: 50.0
click at [341, 109] on div "BUNNINGS WAIPAPA [STREET_ADDRESS]" at bounding box center [394, 117] width 209 height 42
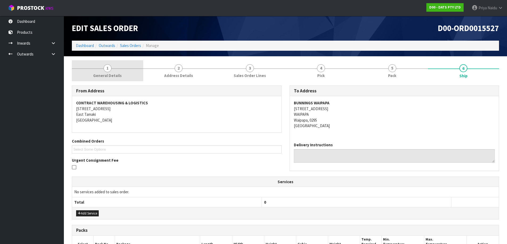
click at [116, 76] on span "General Details" at bounding box center [107, 76] width 28 height 6
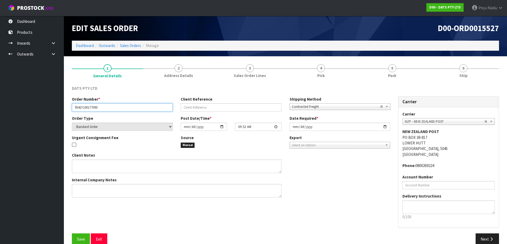
drag, startPoint x: 72, startPoint y: 107, endPoint x: 114, endPoint y: 107, distance: 41.8
click at [114, 107] on input "9541Y100177090" at bounding box center [122, 107] width 101 height 8
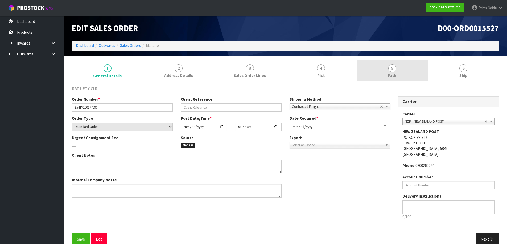
click at [411, 76] on link "5 Pack" at bounding box center [391, 70] width 71 height 21
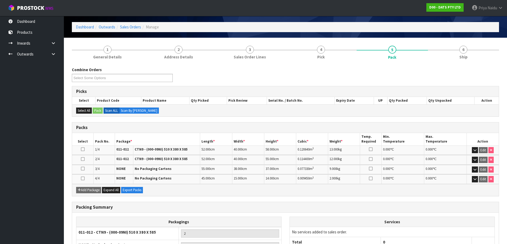
scroll to position [27, 0]
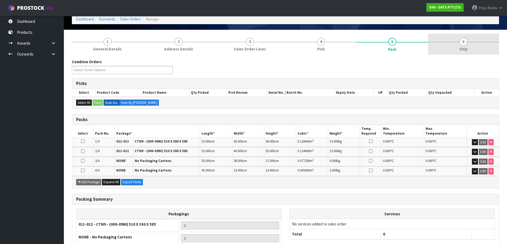
drag, startPoint x: 471, startPoint y: 52, endPoint x: 462, endPoint y: 54, distance: 9.4
click at [471, 52] on link "6 Ship" at bounding box center [463, 44] width 71 height 21
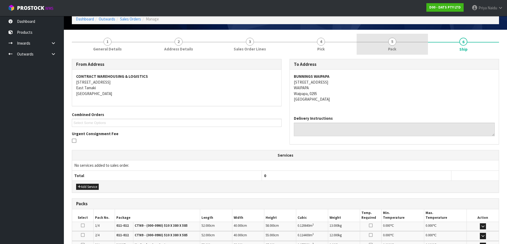
drag, startPoint x: 407, startPoint y: 55, endPoint x: 397, endPoint y: 49, distance: 10.7
click at [406, 54] on link "5 Pack" at bounding box center [391, 44] width 71 height 21
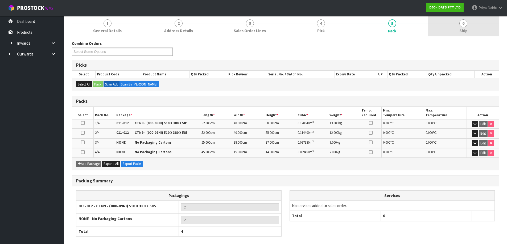
scroll to position [0, 0]
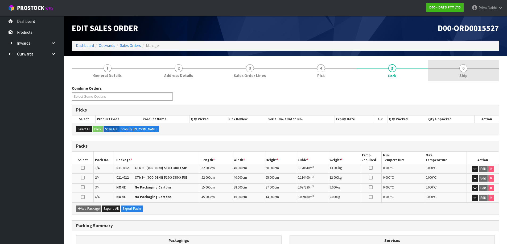
drag, startPoint x: 462, startPoint y: 66, endPoint x: 435, endPoint y: 76, distance: 28.6
click at [462, 66] on span "6" at bounding box center [463, 68] width 8 height 8
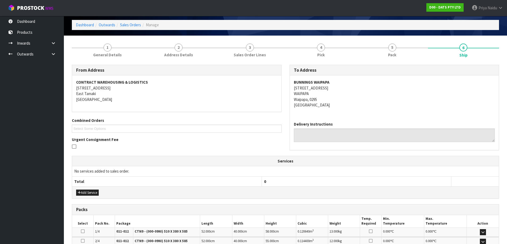
scroll to position [112, 0]
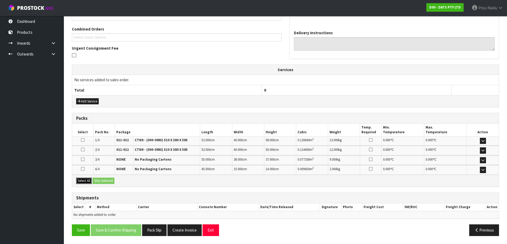
drag, startPoint x: 89, startPoint y: 180, endPoint x: 100, endPoint y: 180, distance: 11.2
click at [89, 180] on button "Select All" at bounding box center [84, 181] width 16 height 6
click at [106, 180] on button "Ship Selected" at bounding box center [104, 181] width 22 height 6
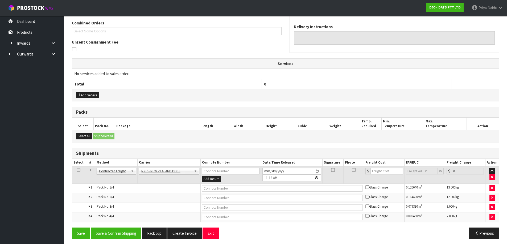
scroll to position [121, 0]
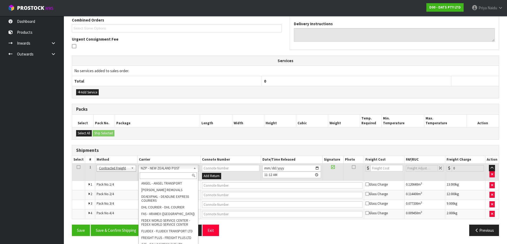
click at [164, 177] on input "text" at bounding box center [168, 176] width 57 height 7
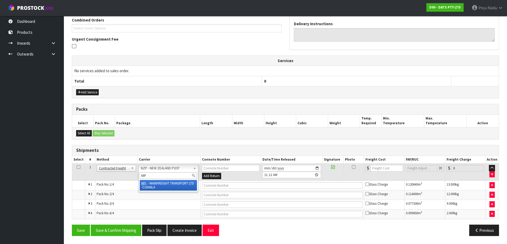
type input "MF"
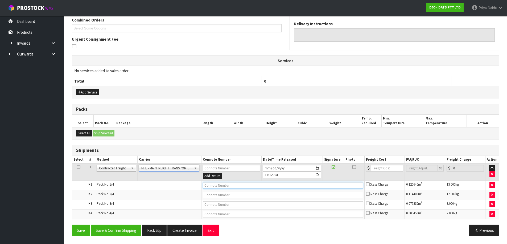
click at [236, 186] on input "text" at bounding box center [283, 185] width 160 height 7
paste input "FWM58203095"
type input "FWM58203095"
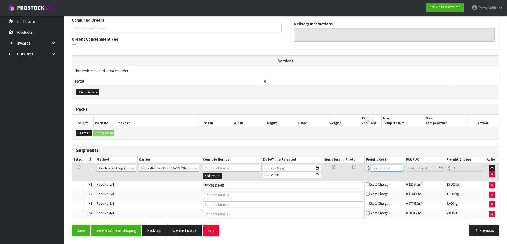
click at [377, 169] on input "number" at bounding box center [387, 168] width 32 height 7
type input "46"
click at [114, 233] on button "Save & Confirm Shipping" at bounding box center [116, 230] width 51 height 11
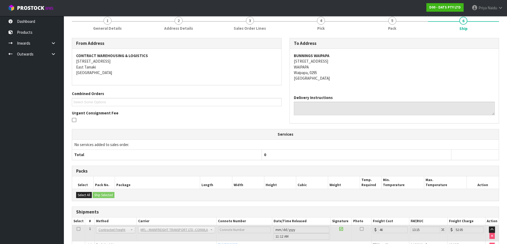
scroll to position [0, 0]
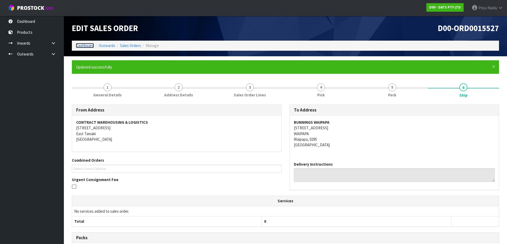
click at [83, 46] on link "Dashboard" at bounding box center [85, 45] width 18 height 5
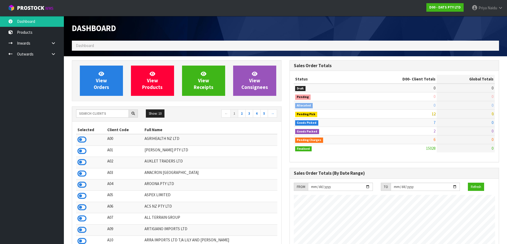
scroll to position [403, 217]
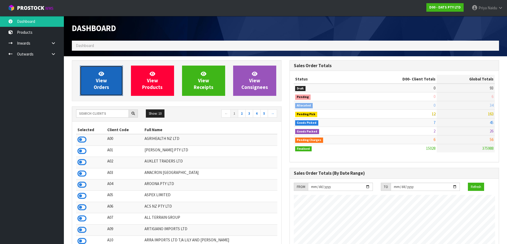
click at [108, 88] on span "View Orders" at bounding box center [101, 81] width 15 height 20
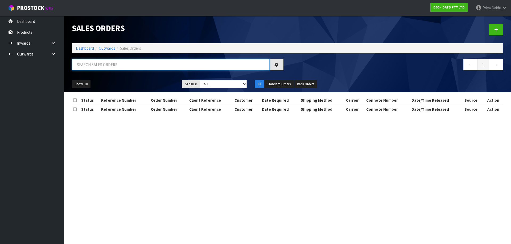
click at [114, 65] on input "text" at bounding box center [171, 64] width 198 height 11
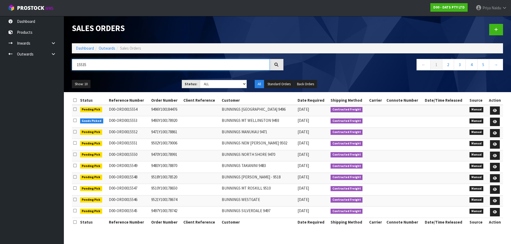
type input "15535"
click at [222, 88] on select "Draft Pending Allocated Pending Pick Goods Picked Goods Packed Pending Charges …" at bounding box center [223, 84] width 47 height 8
select select "string:5"
click at [200, 80] on select "Draft Pending Allocated Pending Pick Goods Picked Goods Packed Pending Charges …" at bounding box center [223, 84] width 47 height 8
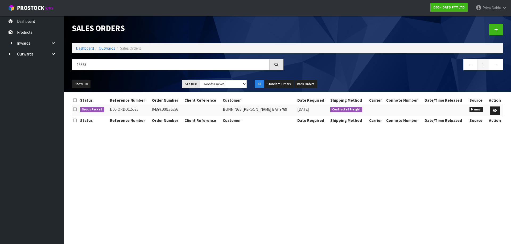
click at [131, 81] on ul "Show: 10 5 10 25 50" at bounding box center [123, 84] width 102 height 9
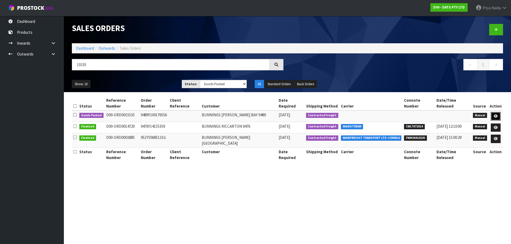
click at [498, 112] on link at bounding box center [496, 116] width 10 height 9
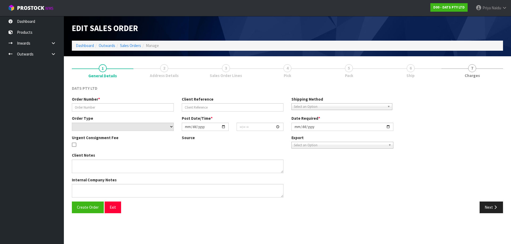
type input "9489Y100176556"
select select "number:0"
type input "[DATE]"
type input "10:39:00.000"
type input "[DATE]"
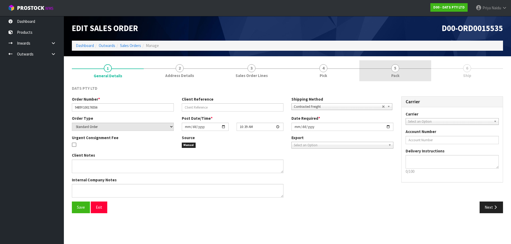
click at [391, 65] on link "5 Pack" at bounding box center [395, 70] width 72 height 21
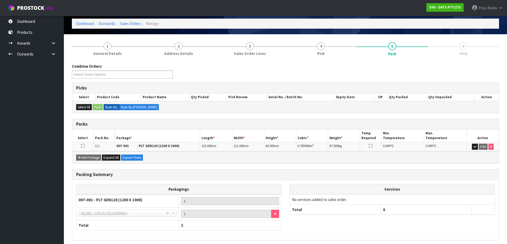
scroll to position [44, 0]
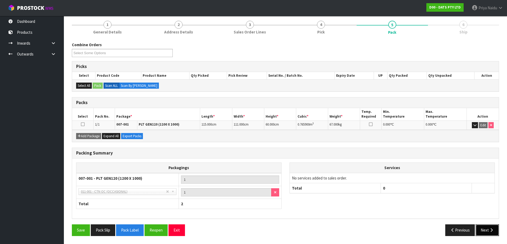
click at [487, 233] on button "Next" at bounding box center [486, 230] width 23 height 11
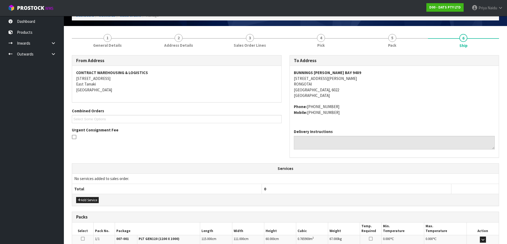
scroll to position [0, 0]
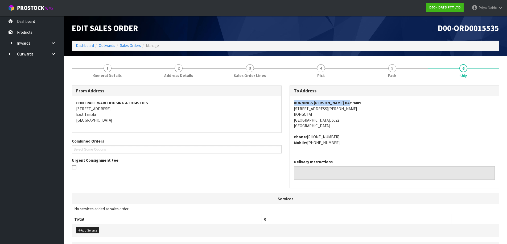
drag, startPoint x: 292, startPoint y: 101, endPoint x: 352, endPoint y: 102, distance: 59.9
click at [352, 102] on div "BUNNINGS [PERSON_NAME][GEOGRAPHIC_DATA] [STREET_ADDRESS][PERSON_NAME] Phone: [P…" at bounding box center [394, 125] width 209 height 59
drag, startPoint x: 291, startPoint y: 107, endPoint x: 359, endPoint y: 122, distance: 69.7
click at [359, 122] on div "BUNNINGS [PERSON_NAME][GEOGRAPHIC_DATA] [STREET_ADDRESS][PERSON_NAME] Phone: [P…" at bounding box center [394, 125] width 209 height 59
click at [363, 126] on address "BUNNINGS [PERSON_NAME][GEOGRAPHIC_DATA] [STREET_ADDRESS][PERSON_NAME]" at bounding box center [394, 114] width 201 height 28
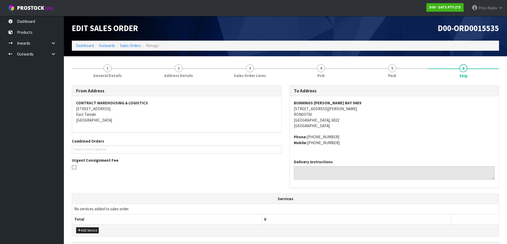
drag, startPoint x: 292, startPoint y: 108, endPoint x: 363, endPoint y: 109, distance: 70.8
click at [363, 109] on div "BUNNINGS [PERSON_NAME][GEOGRAPHIC_DATA] [STREET_ADDRESS][PERSON_NAME] Phone: [P…" at bounding box center [394, 125] width 209 height 59
click at [334, 114] on address "BUNNINGS [PERSON_NAME][GEOGRAPHIC_DATA] [STREET_ADDRESS][PERSON_NAME]" at bounding box center [394, 114] width 201 height 28
drag, startPoint x: 291, startPoint y: 101, endPoint x: 353, endPoint y: 99, distance: 62.8
click at [353, 99] on div "BUNNINGS [PERSON_NAME][GEOGRAPHIC_DATA] [STREET_ADDRESS][PERSON_NAME] Phone: [P…" at bounding box center [394, 125] width 209 height 59
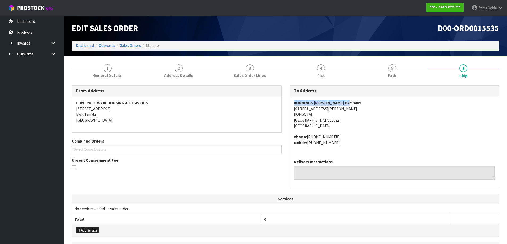
drag, startPoint x: 293, startPoint y: 136, endPoint x: 348, endPoint y: 145, distance: 55.2
click at [348, 145] on div "BUNNINGS [PERSON_NAME][GEOGRAPHIC_DATA] [STREET_ADDRESS][PERSON_NAME] Phone: [P…" at bounding box center [394, 125] width 209 height 59
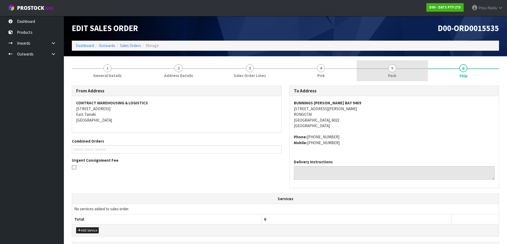
click at [394, 79] on link "5 Pack" at bounding box center [391, 70] width 71 height 21
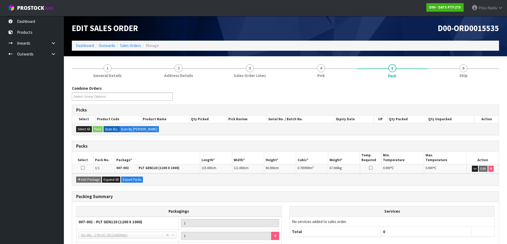
drag, startPoint x: 295, startPoint y: 168, endPoint x: 325, endPoint y: 168, distance: 29.5
click at [325, 168] on tr "1/1 007-001 PLT GEN120 (1200 X 1000) 115.000 cm 111.000 cm 60.000 cm 0.765900 m…" at bounding box center [285, 168] width 426 height 9
click at [105, 69] on span "1" at bounding box center [107, 68] width 8 height 8
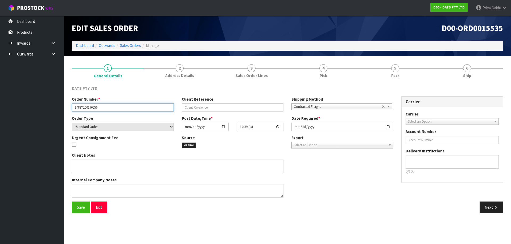
drag, startPoint x: 73, startPoint y: 106, endPoint x: 123, endPoint y: 109, distance: 49.8
click at [123, 109] on input "9489Y100176556" at bounding box center [123, 107] width 102 height 8
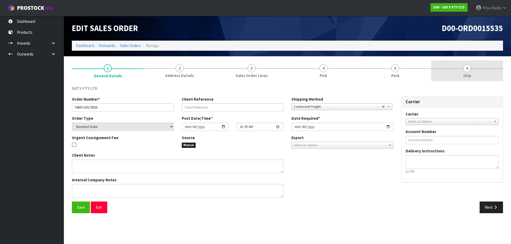
click at [465, 73] on span "Ship" at bounding box center [467, 76] width 8 height 6
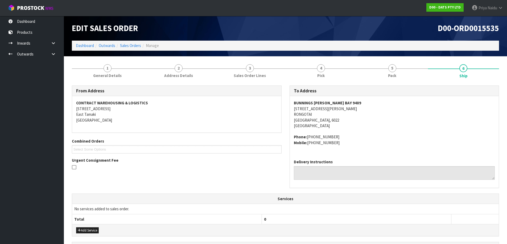
click at [352, 140] on address "Phone: [PHONE_NUMBER] Mobile: [PHONE_NUMBER]" at bounding box center [394, 139] width 201 height 11
click at [397, 72] on link "5 Pack" at bounding box center [391, 70] width 71 height 21
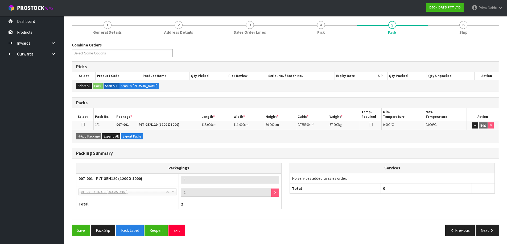
scroll to position [44, 0]
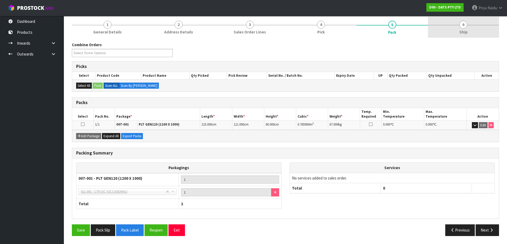
click at [475, 28] on link "6 Ship" at bounding box center [463, 27] width 71 height 21
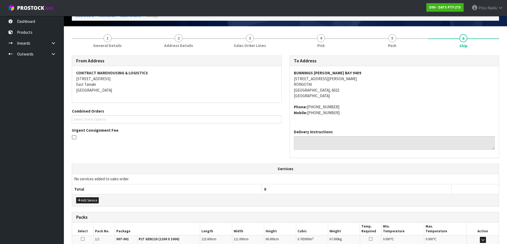
scroll to position [100, 0]
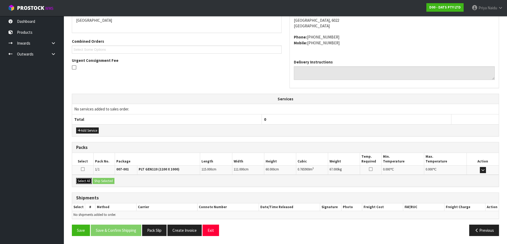
click at [90, 180] on button "Select All" at bounding box center [84, 181] width 16 height 6
drag, startPoint x: 97, startPoint y: 179, endPoint x: 105, endPoint y: 179, distance: 7.7
click at [98, 179] on button "Ship Selected" at bounding box center [104, 181] width 22 height 6
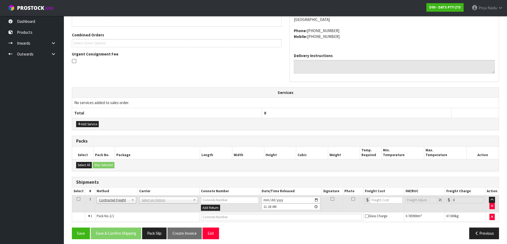
scroll to position [110, 0]
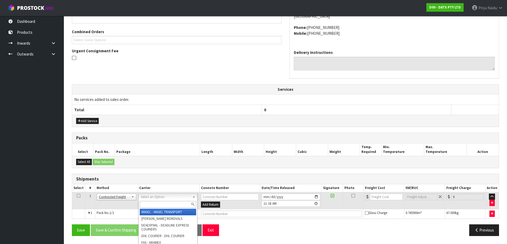
click at [159, 201] on div at bounding box center [168, 204] width 59 height 9
click at [158, 203] on input "text" at bounding box center [168, 204] width 56 height 7
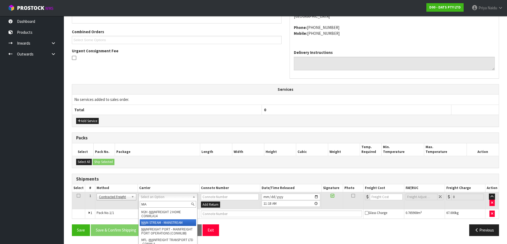
type input "MA"
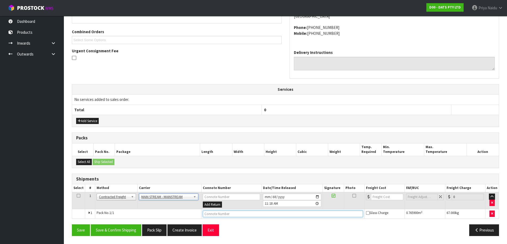
click at [218, 212] on input "text" at bounding box center [283, 214] width 160 height 7
paste input "CWL7713264"
type input "CWL7713264"
click at [382, 201] on td at bounding box center [384, 200] width 40 height 17
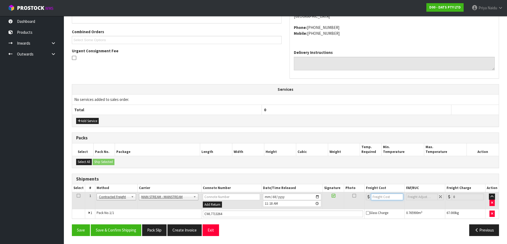
click at [383, 200] on input "number" at bounding box center [387, 197] width 32 height 7
type input "108.08"
click at [128, 231] on button "Save & Confirm Shipping" at bounding box center [116, 230] width 51 height 11
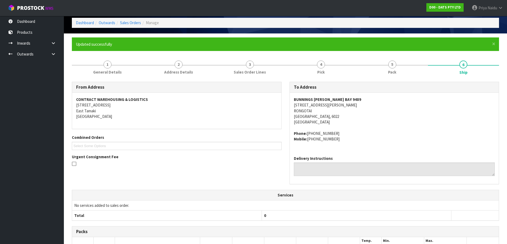
scroll to position [0, 0]
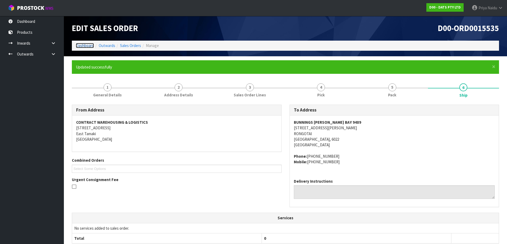
click at [82, 44] on link "Dashboard" at bounding box center [85, 45] width 18 height 5
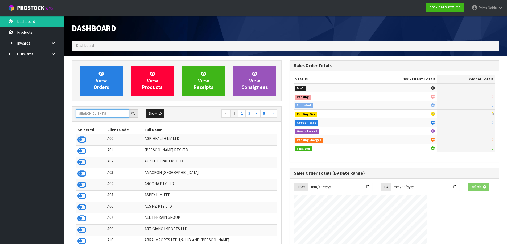
click at [87, 111] on input "text" at bounding box center [102, 114] width 53 height 8
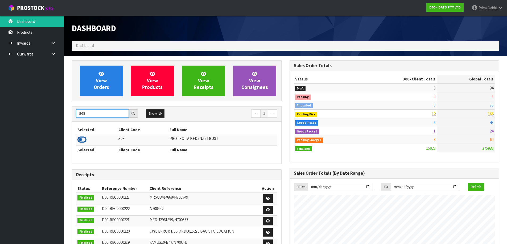
type input "S08"
click at [82, 136] on icon at bounding box center [81, 140] width 9 height 8
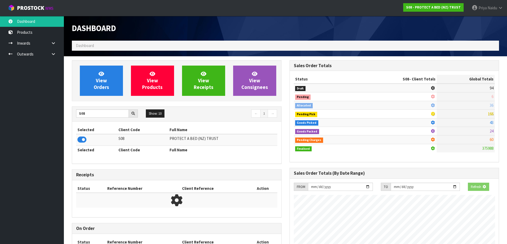
scroll to position [265702, 265816]
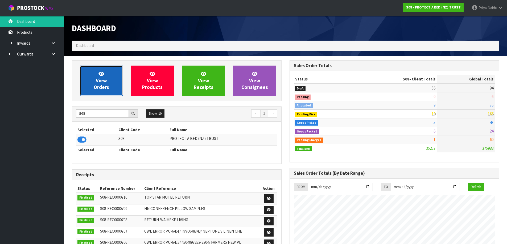
click at [110, 80] on link "View Orders" at bounding box center [101, 81] width 43 height 30
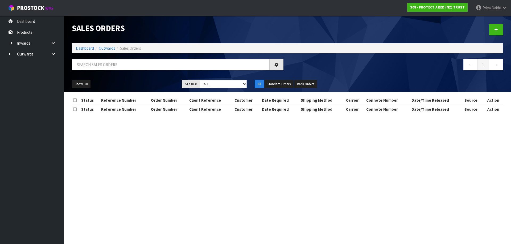
click at [109, 72] on div at bounding box center [177, 66] width 219 height 15
click at [108, 63] on input "text" at bounding box center [171, 64] width 198 height 11
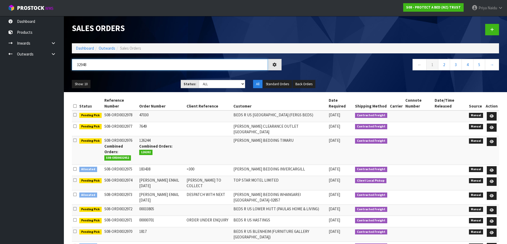
type input "32948"
click at [200, 85] on select "Draft Pending Allocated Pending Pick Goods Picked Goods Packed Pending Charges …" at bounding box center [222, 84] width 46 height 8
select select "string:5"
click at [199, 80] on select "Draft Pending Allocated Pending Pick Goods Picked Goods Packed Pending Charges …" at bounding box center [222, 84] width 46 height 8
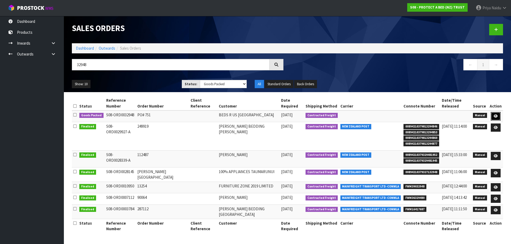
click at [496, 115] on icon at bounding box center [495, 116] width 4 height 3
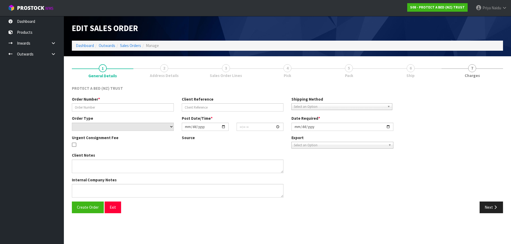
type input "PO# 751"
select select "number:0"
type input "[DATE]"
type input "08:46:00.000"
type input "[DATE]"
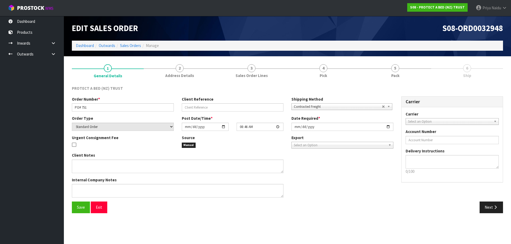
click at [389, 59] on section "1 General Details 2 Address Details 3 Sales Order Lines 4 Pick 5 Pack 6 Ship PR…" at bounding box center [287, 138] width 447 height 165
click at [399, 82] on div "PROTECT A BED (NZ) TRUST Order Number * PO# 751 Client Reference Shipping Metho…" at bounding box center [287, 150] width 431 height 136
click at [398, 77] on span "Pack" at bounding box center [395, 76] width 8 height 6
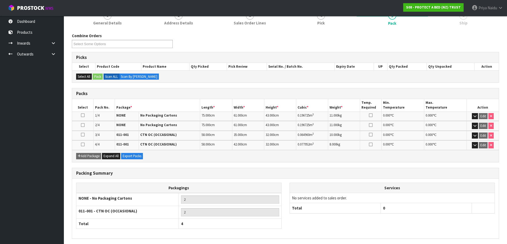
scroll to position [73, 0]
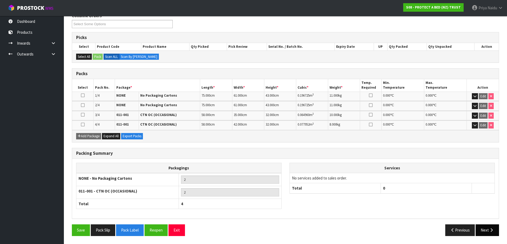
drag, startPoint x: 492, startPoint y: 239, endPoint x: 492, endPoint y: 235, distance: 4.9
click at [492, 237] on div "Save Pack Slip Pack Label Reopen Exit Previous Next" at bounding box center [285, 232] width 435 height 15
click at [490, 233] on button "Next" at bounding box center [486, 230] width 23 height 11
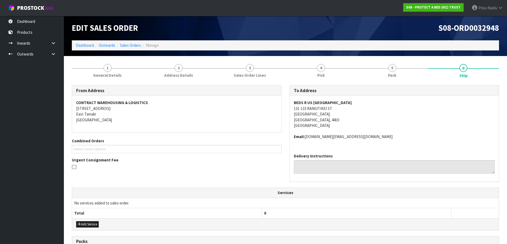
scroll to position [0, 0]
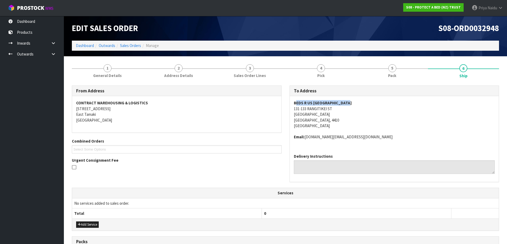
drag, startPoint x: 301, startPoint y: 102, endPoint x: 218, endPoint y: 88, distance: 84.7
click at [384, 101] on address "BEDS R US [GEOGRAPHIC_DATA] [STREET_ADDRESS]" at bounding box center [394, 114] width 201 height 28
drag, startPoint x: 372, startPoint y: 119, endPoint x: 359, endPoint y: 119, distance: 13.0
click at [372, 119] on address "BEDS R US [GEOGRAPHIC_DATA] [STREET_ADDRESS]" at bounding box center [394, 114] width 201 height 28
drag, startPoint x: 291, startPoint y: 107, endPoint x: 352, endPoint y: 110, distance: 61.5
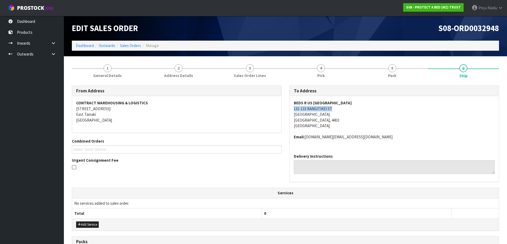
click at [352, 110] on div "BEDS R US [GEOGRAPHIC_DATA] [STREET_ADDRESS] Email: [DOMAIN_NAME][EMAIL_ADDRESS…" at bounding box center [394, 122] width 209 height 53
drag, startPoint x: 306, startPoint y: 138, endPoint x: 348, endPoint y: 135, distance: 42.4
click at [348, 135] on address "Email: [DOMAIN_NAME][EMAIL_ADDRESS][DOMAIN_NAME]" at bounding box center [394, 137] width 201 height 6
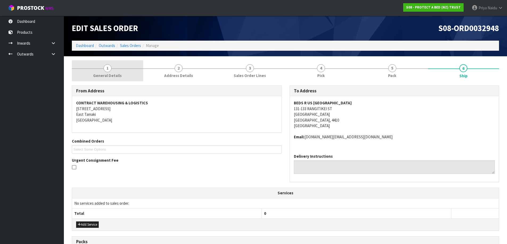
drag, startPoint x: 112, startPoint y: 80, endPoint x: 112, endPoint y: 77, distance: 2.9
click at [112, 77] on link "1 General Details" at bounding box center [107, 70] width 71 height 21
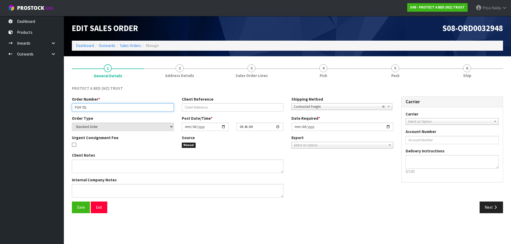
click at [72, 106] on input "PO# 751" at bounding box center [123, 107] width 102 height 8
drag, startPoint x: 72, startPoint y: 106, endPoint x: 105, endPoint y: 108, distance: 33.3
click at [105, 108] on input "PO# 751" at bounding box center [123, 107] width 102 height 8
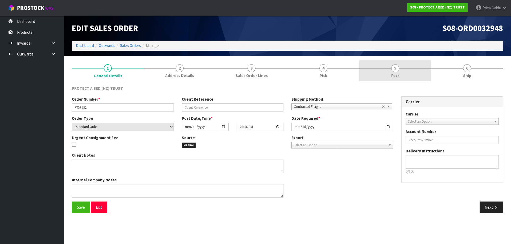
drag, startPoint x: 409, startPoint y: 69, endPoint x: 374, endPoint y: 74, distance: 35.7
click at [408, 69] on link "5 Pack" at bounding box center [395, 70] width 72 height 21
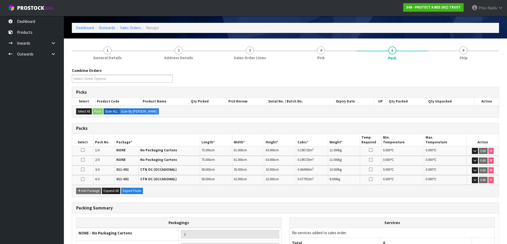
scroll to position [27, 0]
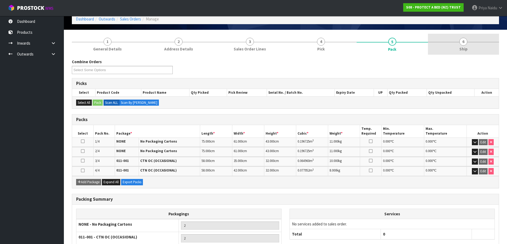
click at [466, 54] on link "6 Ship" at bounding box center [463, 44] width 71 height 21
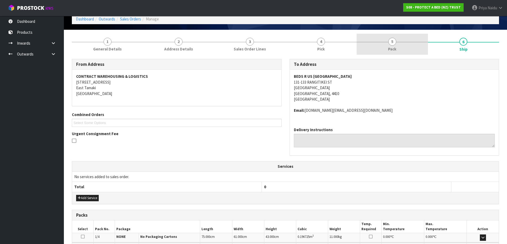
click at [387, 43] on link "5 Pack" at bounding box center [391, 44] width 71 height 21
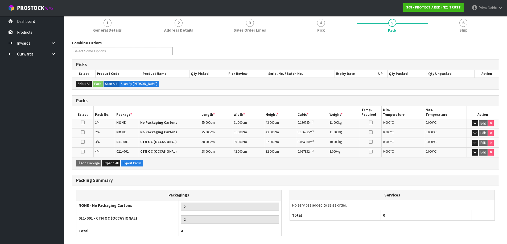
scroll to position [0, 0]
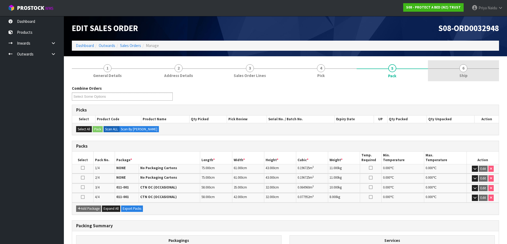
drag, startPoint x: 472, startPoint y: 69, endPoint x: 455, endPoint y: 74, distance: 18.1
click at [472, 69] on link "6 Ship" at bounding box center [463, 70] width 71 height 21
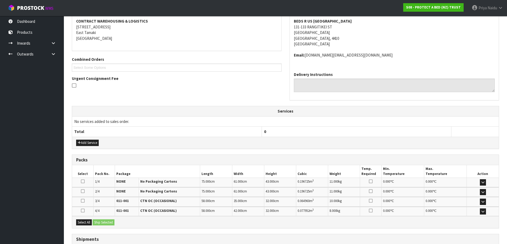
scroll to position [123, 0]
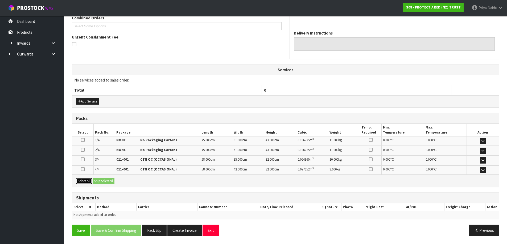
click at [81, 181] on button "Select All" at bounding box center [84, 181] width 16 height 6
click at [98, 182] on button "Ship Selected" at bounding box center [104, 181] width 22 height 6
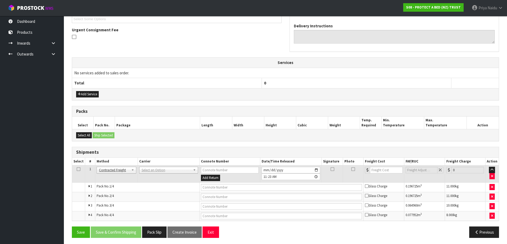
scroll to position [132, 0]
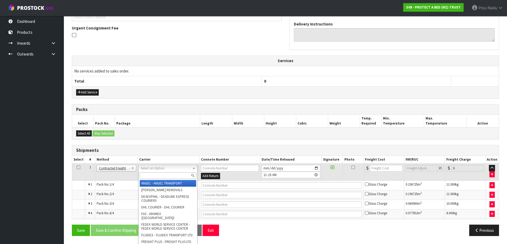
click at [155, 173] on input "text" at bounding box center [168, 176] width 56 height 7
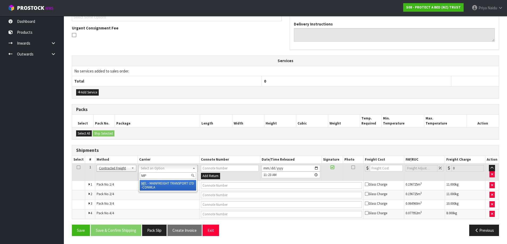
type input "MF"
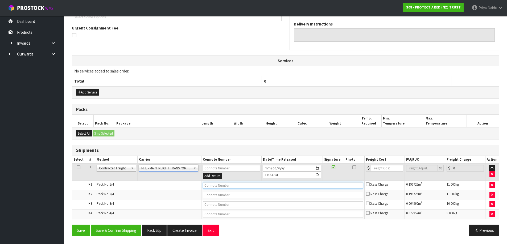
click at [220, 187] on input "text" at bounding box center [283, 185] width 160 height 7
paste input "FWM58203533"
type input "FWM58203533"
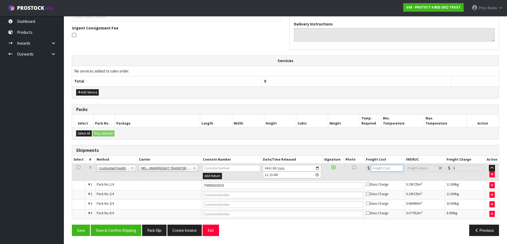
click at [387, 168] on input "number" at bounding box center [387, 168] width 32 height 7
type input "46"
click at [131, 230] on button "Save & Confirm Shipping" at bounding box center [116, 230] width 51 height 11
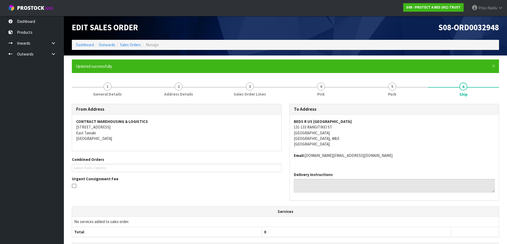
scroll to position [0, 0]
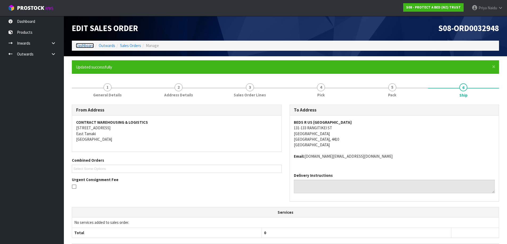
click at [84, 45] on link "Dashboard" at bounding box center [85, 45] width 18 height 5
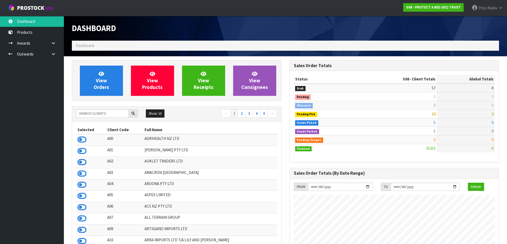
scroll to position [403, 217]
click at [105, 90] on span "View Orders" at bounding box center [101, 81] width 15 height 20
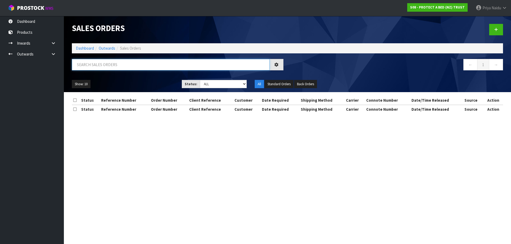
click at [109, 63] on input "text" at bounding box center [171, 64] width 198 height 11
type input "32940"
click at [219, 86] on select "Draft Pending Allocated Pending Pick Goods Picked Goods Packed Pending Charges …" at bounding box center [223, 84] width 47 height 8
select select "string:5"
click at [200, 80] on select "Draft Pending Allocated Pending Pick Goods Picked Goods Packed Pending Charges …" at bounding box center [223, 84] width 47 height 8
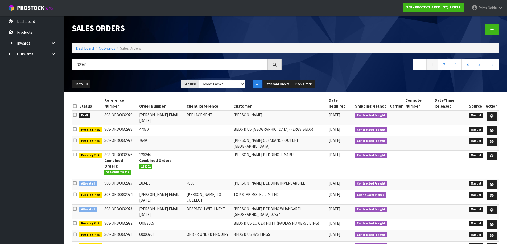
click at [138, 76] on div "Show: 10 5 10 25 50 Status: Draft Pending Allocated Pending Pick Goods Picked G…" at bounding box center [285, 84] width 435 height 16
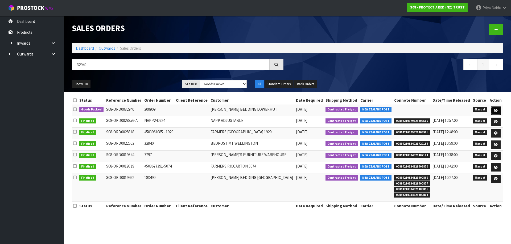
click at [494, 109] on icon at bounding box center [495, 110] width 4 height 3
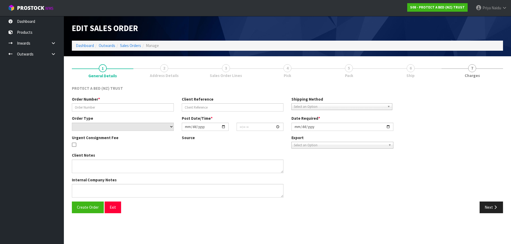
type input "200909"
select select "number:0"
type input "[DATE]"
type input "09:28:00.000"
type input "[DATE]"
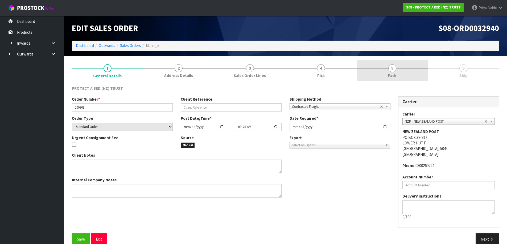
click at [416, 78] on link "5 Pack" at bounding box center [391, 70] width 71 height 21
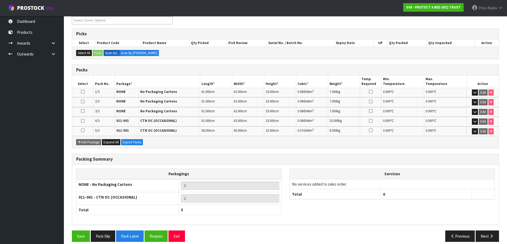
scroll to position [82, 0]
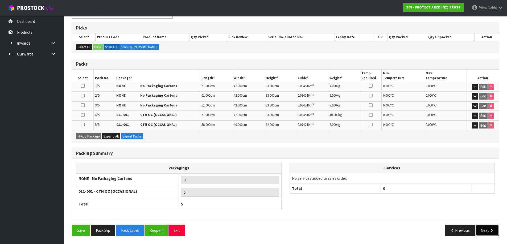
click at [488, 228] on button "Next" at bounding box center [486, 230] width 23 height 11
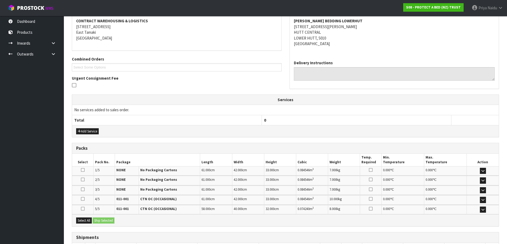
scroll to position [0, 0]
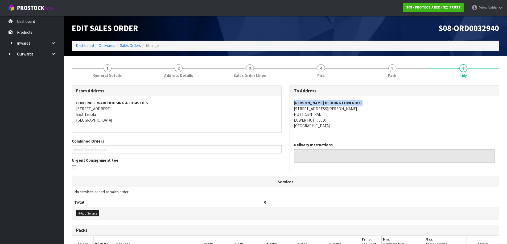
drag, startPoint x: 293, startPoint y: 103, endPoint x: 350, endPoint y: 101, distance: 57.0
click at [376, 102] on div "[PERSON_NAME] BEDDING LOWERHUT [STREET_ADDRESS][PERSON_NAME]" at bounding box center [394, 117] width 209 height 42
drag, startPoint x: 288, startPoint y: 107, endPoint x: 341, endPoint y: 122, distance: 55.5
click at [341, 122] on div "To Address [PERSON_NAME] BEDDING LOWERHUT [STREET_ADDRESS][PERSON_NAME] Deliver…" at bounding box center [394, 131] width 218 height 91
click at [293, 109] on div "[PERSON_NAME] BEDDING LOWERHUT [STREET_ADDRESS][PERSON_NAME]" at bounding box center [394, 117] width 209 height 42
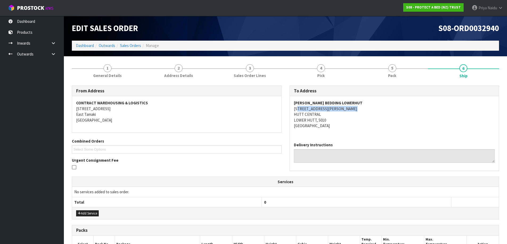
drag, startPoint x: 293, startPoint y: 109, endPoint x: 353, endPoint y: 110, distance: 60.4
click at [353, 110] on div "[PERSON_NAME] BEDDING LOWERHUT [STREET_ADDRESS][PERSON_NAME]" at bounding box center [394, 117] width 209 height 42
drag, startPoint x: 291, startPoint y: 103, endPoint x: 395, endPoint y: 99, distance: 104.4
click at [395, 99] on div "[PERSON_NAME] BEDDING LOWERHUT [STREET_ADDRESS][PERSON_NAME]" at bounding box center [394, 117] width 209 height 42
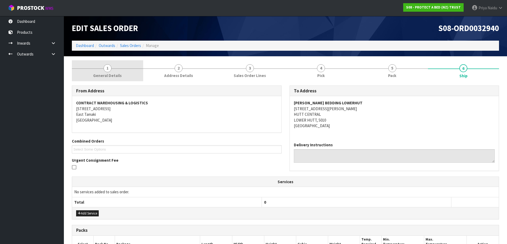
click at [116, 75] on span "General Details" at bounding box center [107, 76] width 28 height 6
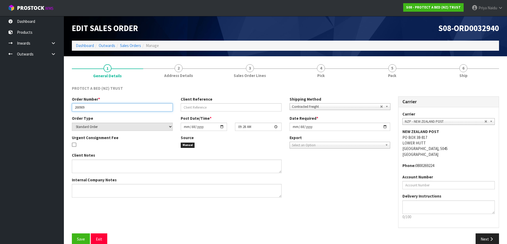
drag, startPoint x: 72, startPoint y: 109, endPoint x: 96, endPoint y: 111, distance: 23.3
click at [97, 111] on input "200909" at bounding box center [122, 107] width 101 height 8
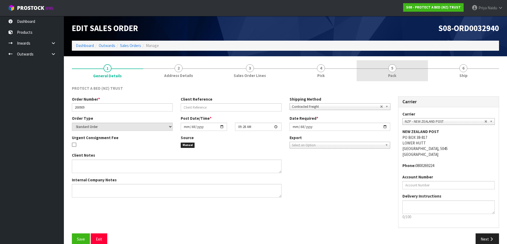
click at [375, 76] on link "5 Pack" at bounding box center [391, 70] width 71 height 21
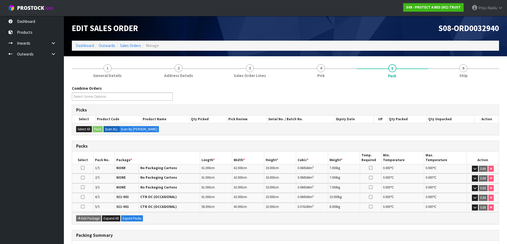
click at [462, 81] on li "6 Ship" at bounding box center [463, 70] width 71 height 21
click at [460, 78] on span "Ship" at bounding box center [463, 76] width 8 height 6
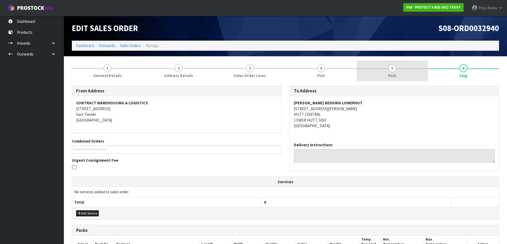
drag, startPoint x: 394, startPoint y: 66, endPoint x: 384, endPoint y: 70, distance: 10.2
click at [394, 66] on span "5" at bounding box center [392, 68] width 8 height 8
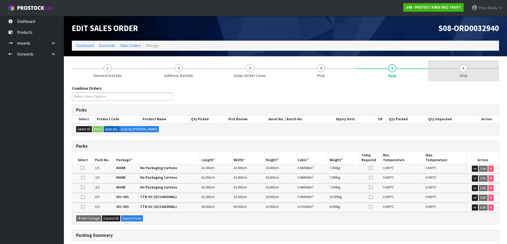
drag, startPoint x: 466, startPoint y: 74, endPoint x: 443, endPoint y: 80, distance: 23.6
click at [466, 74] on span "Ship" at bounding box center [463, 76] width 8 height 6
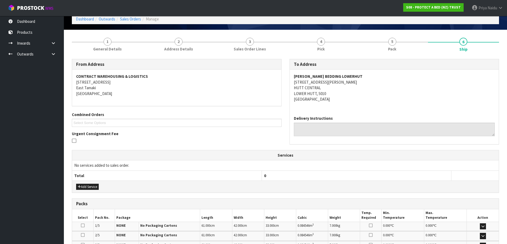
scroll to position [122, 0]
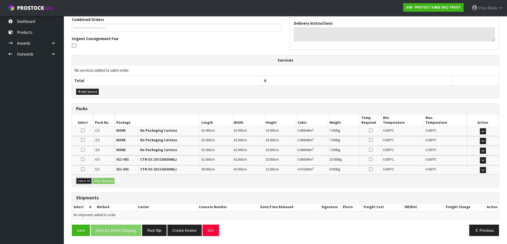
click at [87, 181] on button "Select All" at bounding box center [84, 181] width 16 height 6
click at [101, 182] on button "Ship Selected" at bounding box center [104, 181] width 22 height 6
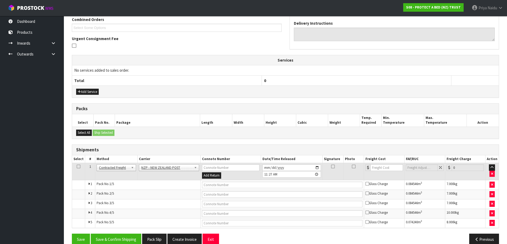
scroll to position [131, 0]
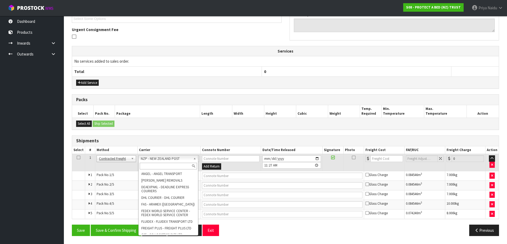
click at [153, 166] on input "text" at bounding box center [168, 166] width 57 height 7
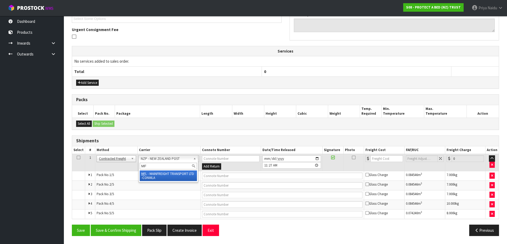
type input "MF"
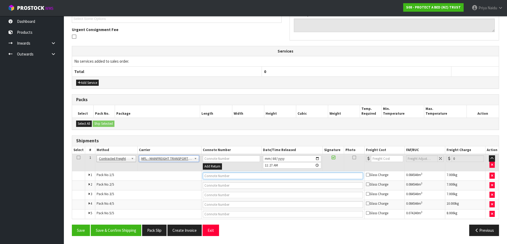
click at [226, 177] on input "text" at bounding box center [283, 176] width 160 height 7
paste input "FWM58203705"
type input "FWM58203705"
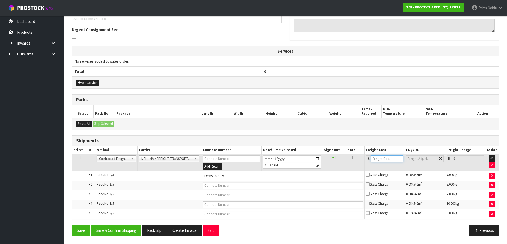
click at [381, 162] on input "number" at bounding box center [387, 159] width 32 height 7
type input "46"
click at [138, 230] on button "Save & Confirm Shipping" at bounding box center [116, 230] width 51 height 11
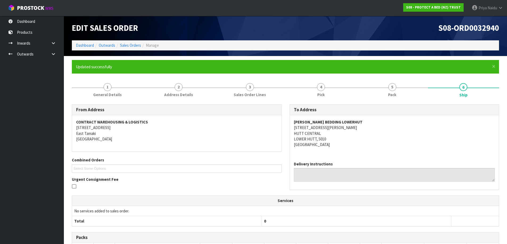
scroll to position [0, 0]
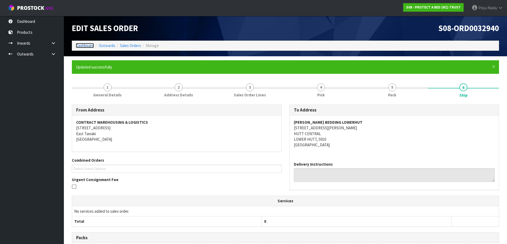
click at [82, 43] on link "Dashboard" at bounding box center [85, 45] width 18 height 5
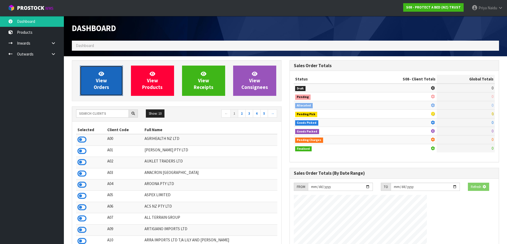
click at [88, 67] on link "View Orders" at bounding box center [101, 81] width 43 height 30
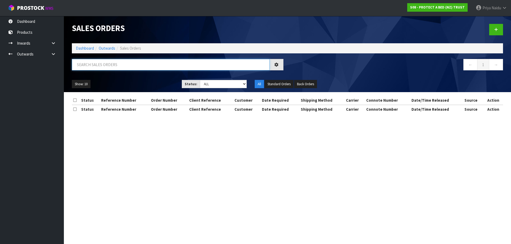
click at [94, 64] on input "text" at bounding box center [171, 64] width 198 height 11
type input "32936"
click at [218, 84] on select "Draft Pending Allocated Pending Pick Goods Picked Goods Packed Pending Charges …" at bounding box center [223, 84] width 47 height 8
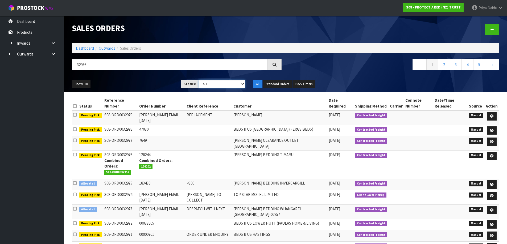
select select "string:5"
click at [199, 80] on select "Draft Pending Allocated Pending Pick Goods Picked Goods Packed Pending Charges …" at bounding box center [222, 84] width 46 height 8
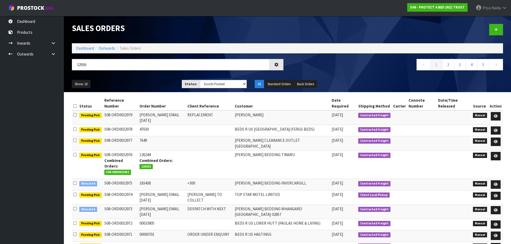
click at [152, 79] on div "Show: 10 5 10 25 50 Status: Draft Pending Allocated Pending Pick Goods Picked G…" at bounding box center [287, 84] width 439 height 16
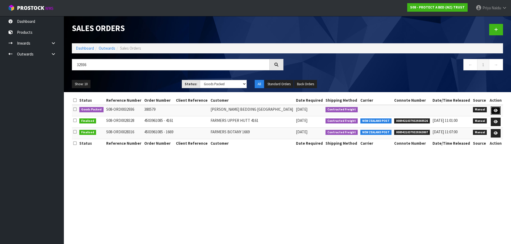
click at [493, 110] on link at bounding box center [496, 111] width 10 height 9
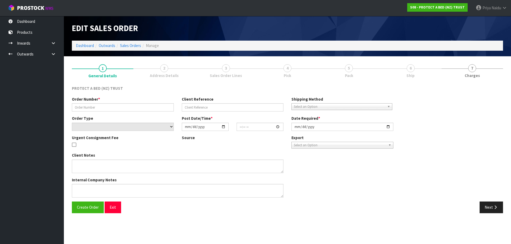
type input "380579"
select select "number:0"
type input "[DATE]"
type input "09:22:00.000"
type input "[DATE]"
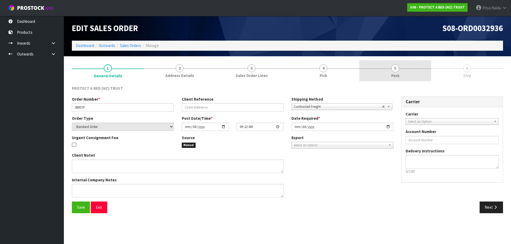
click at [419, 74] on link "5 Pack" at bounding box center [395, 70] width 72 height 21
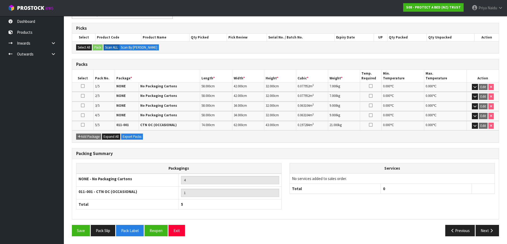
scroll to position [82, 0]
click at [488, 235] on button "Next" at bounding box center [486, 230] width 23 height 11
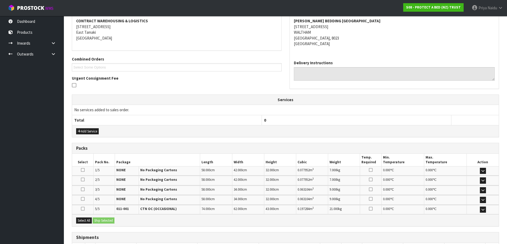
scroll to position [0, 0]
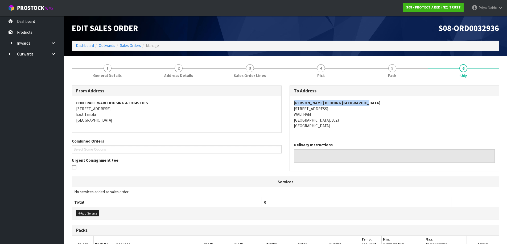
drag, startPoint x: 292, startPoint y: 103, endPoint x: 383, endPoint y: 103, distance: 91.0
click at [383, 103] on div "[PERSON_NAME] BEDDING [GEOGRAPHIC_DATA] [STREET_ADDRESS]" at bounding box center [394, 117] width 209 height 42
drag, startPoint x: 291, startPoint y: 110, endPoint x: 348, endPoint y: 121, distance: 58.3
click at [348, 121] on div "[PERSON_NAME] BEDDING [GEOGRAPHIC_DATA] [STREET_ADDRESS]" at bounding box center [394, 117] width 209 height 42
click at [390, 122] on address "[PERSON_NAME] BEDDING [GEOGRAPHIC_DATA] [STREET_ADDRESS]" at bounding box center [394, 114] width 201 height 28
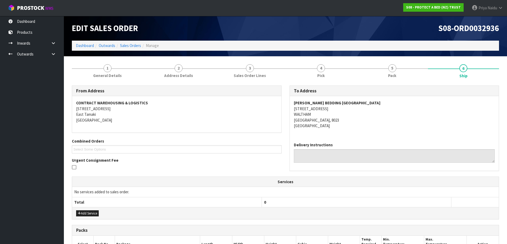
drag, startPoint x: 288, startPoint y: 107, endPoint x: 342, endPoint y: 108, distance: 54.0
click at [342, 108] on div "To Address [PERSON_NAME] BEDDING [GEOGRAPHIC_DATA] [STREET_ADDRESS] Delivery In…" at bounding box center [394, 131] width 218 height 91
click at [107, 77] on span "General Details" at bounding box center [107, 76] width 28 height 6
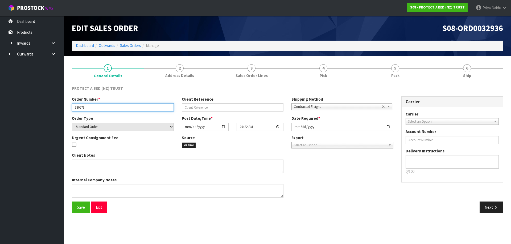
drag, startPoint x: 73, startPoint y: 107, endPoint x: 99, endPoint y: 108, distance: 26.1
click at [99, 108] on input "380579" at bounding box center [123, 107] width 102 height 8
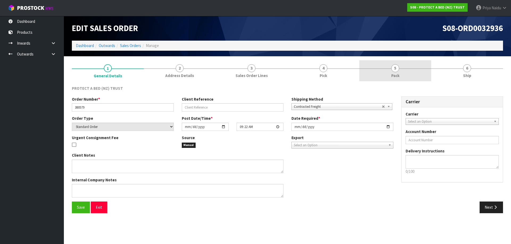
click at [411, 77] on link "5 Pack" at bounding box center [395, 70] width 72 height 21
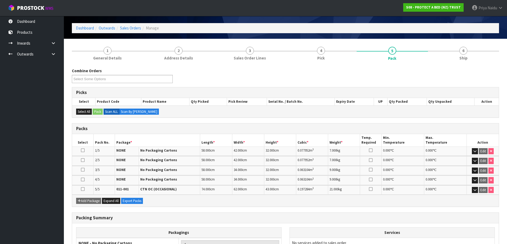
scroll to position [53, 0]
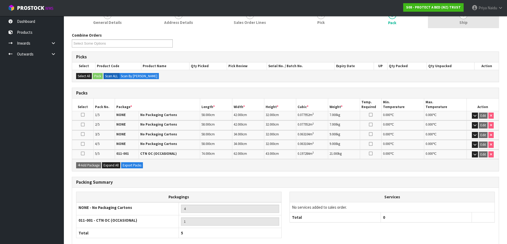
click at [471, 21] on link "6 Ship" at bounding box center [463, 17] width 71 height 21
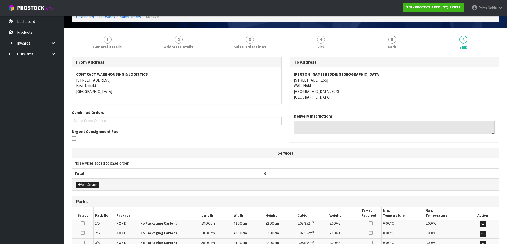
scroll to position [0, 0]
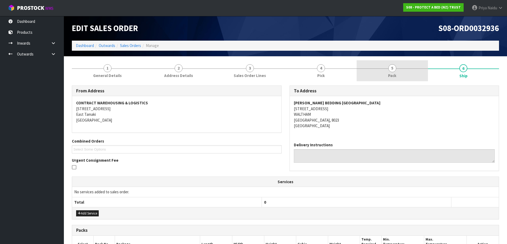
drag, startPoint x: 390, startPoint y: 74, endPoint x: 377, endPoint y: 80, distance: 14.0
click at [390, 74] on span "Pack" at bounding box center [392, 76] width 8 height 6
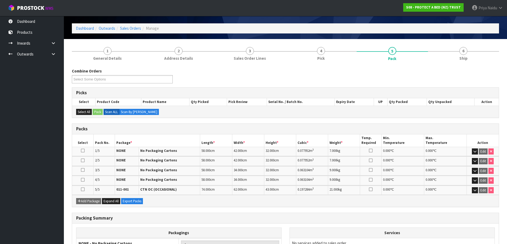
scroll to position [27, 0]
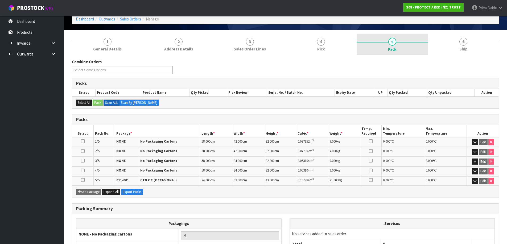
drag, startPoint x: 447, startPoint y: 48, endPoint x: 397, endPoint y: 45, distance: 49.3
click at [447, 47] on link "6 Ship" at bounding box center [463, 44] width 71 height 21
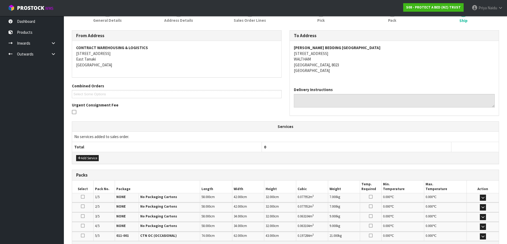
scroll to position [122, 0]
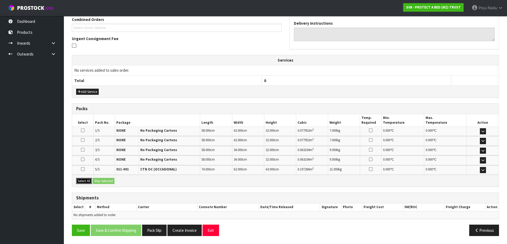
drag, startPoint x: 84, startPoint y: 181, endPoint x: 89, endPoint y: 180, distance: 4.9
click at [86, 180] on button "Select All" at bounding box center [84, 181] width 16 height 6
click at [99, 180] on button "Ship Selected" at bounding box center [104, 181] width 22 height 6
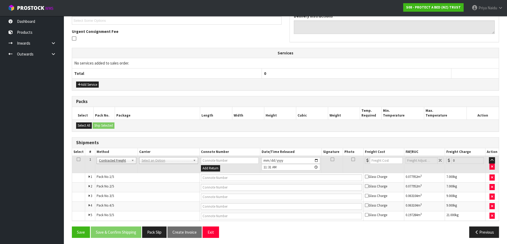
scroll to position [131, 0]
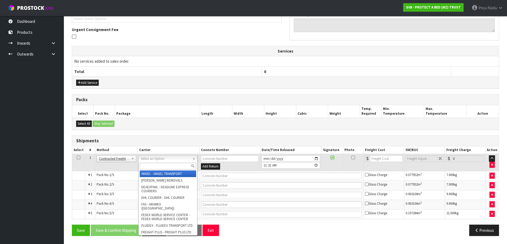
click at [149, 167] on input "text" at bounding box center [168, 166] width 56 height 7
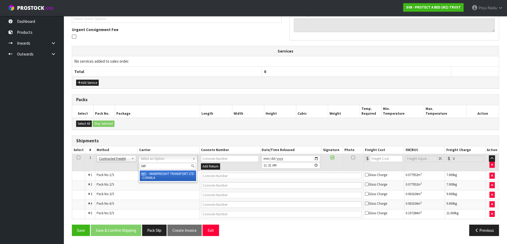
type input "MF"
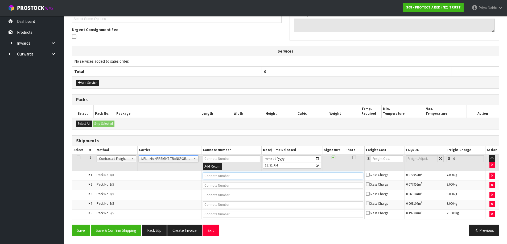
click at [207, 175] on input "text" at bounding box center [283, 176] width 160 height 7
paste input "FWM58203889"
type input "FWM58203889"
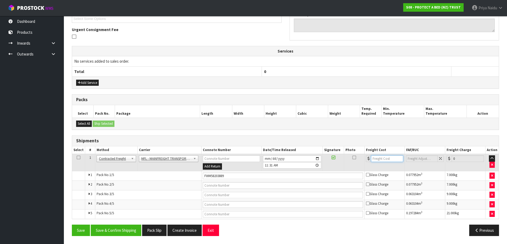
click at [383, 161] on input "number" at bounding box center [387, 159] width 32 height 7
type input "79.97"
click at [130, 233] on button "Save & Confirm Shipping" at bounding box center [116, 230] width 51 height 11
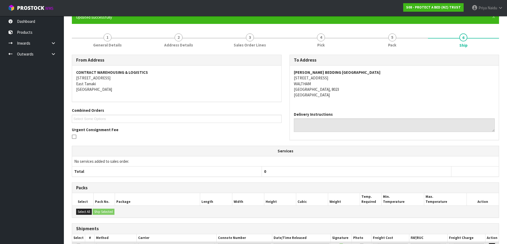
scroll to position [0, 0]
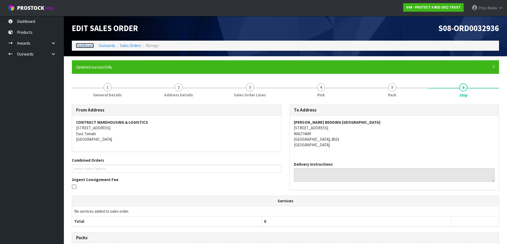
drag, startPoint x: 87, startPoint y: 44, endPoint x: 90, endPoint y: 44, distance: 3.0
click at [87, 44] on link "Dashboard" at bounding box center [85, 45] width 18 height 5
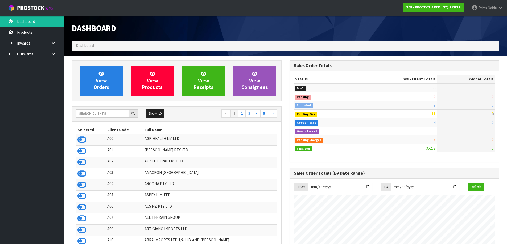
scroll to position [332, 217]
click at [116, 114] on input "text" at bounding box center [102, 114] width 53 height 8
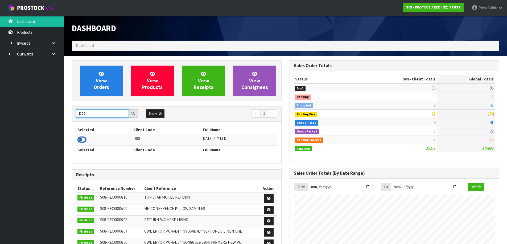
type input "D00"
click at [81, 138] on icon at bounding box center [81, 140] width 9 height 8
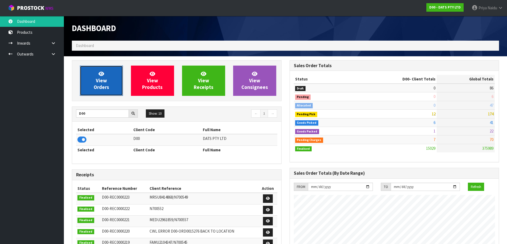
click at [103, 86] on span "View Orders" at bounding box center [101, 81] width 15 height 20
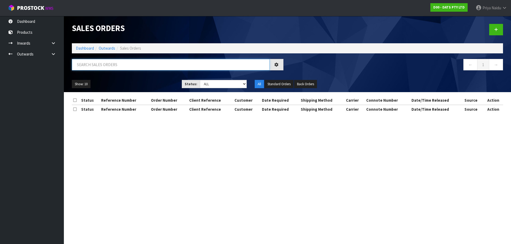
click at [111, 63] on input "text" at bounding box center [171, 64] width 198 height 11
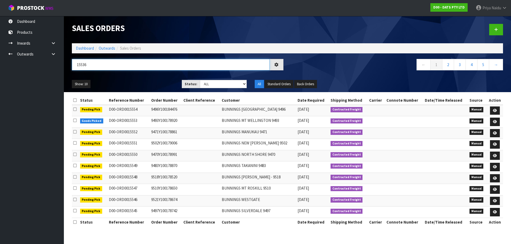
type input "15536"
click at [217, 84] on select "Draft Pending Allocated Pending Pick Goods Picked Goods Packed Pending Charges …" at bounding box center [223, 84] width 47 height 8
select select "string:5"
click at [200, 80] on select "Draft Pending Allocated Pending Pick Goods Picked Goods Packed Pending Charges …" at bounding box center [223, 84] width 47 height 8
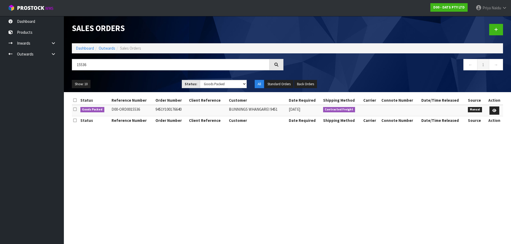
click at [152, 87] on ul "Show: 10 5 10 25 50" at bounding box center [123, 84] width 102 height 9
click at [150, 82] on ul "Show: 10 5 10 25 50" at bounding box center [123, 84] width 102 height 9
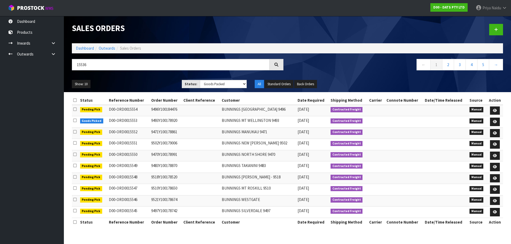
click at [148, 80] on ul "Show: 10 5 10 25 50" at bounding box center [123, 84] width 102 height 9
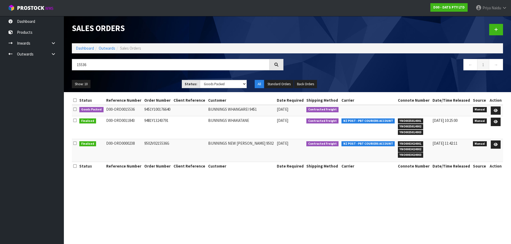
click at [130, 84] on ul "Show: 10 5 10 25 50" at bounding box center [123, 84] width 102 height 9
click at [491, 110] on link at bounding box center [496, 111] width 10 height 9
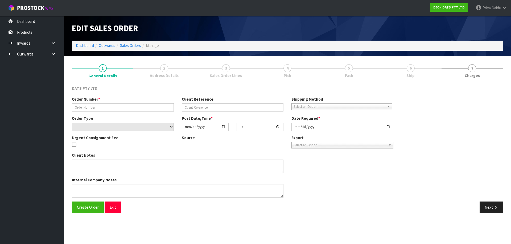
type input "9451Y100176640"
select select "number:0"
type input "[DATE]"
type input "10:41:00.000"
type input "[DATE]"
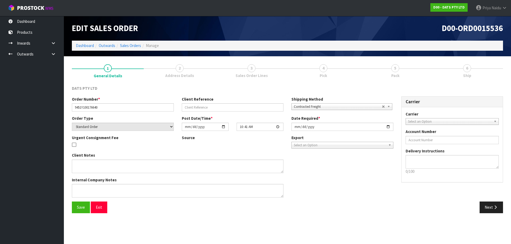
click at [404, 71] on link "5 Pack" at bounding box center [395, 70] width 72 height 21
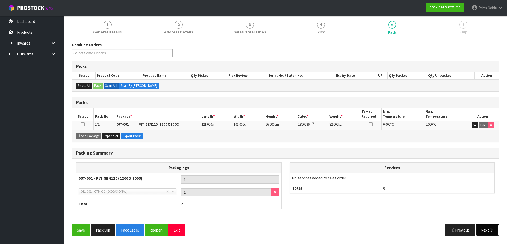
drag, startPoint x: 486, startPoint y: 233, endPoint x: 485, endPoint y: 229, distance: 4.1
click at [486, 233] on button "Next" at bounding box center [486, 230] width 23 height 11
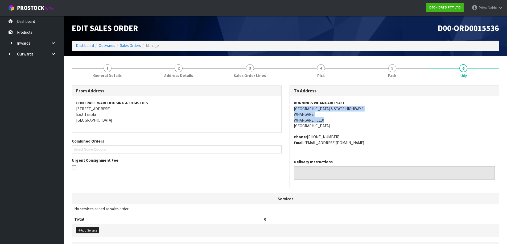
drag, startPoint x: 292, startPoint y: 110, endPoint x: 383, endPoint y: 121, distance: 91.4
click at [383, 121] on div "BUNNINGS WHANGAREI [STREET_ADDRESS] Phone: [PHONE_NUMBER] Email: [EMAIL_ADDRESS…" at bounding box center [394, 125] width 209 height 59
drag, startPoint x: 290, startPoint y: 105, endPoint x: 349, endPoint y: 99, distance: 59.4
click at [349, 99] on div "BUNNINGS WHANGAREI [STREET_ADDRESS] Phone: [PHONE_NUMBER] Email: [EMAIL_ADDRESS…" at bounding box center [394, 125] width 209 height 59
click at [291, 107] on div "BUNNINGS WHANGAREI [STREET_ADDRESS] Phone: [PHONE_NUMBER] Email: [EMAIL_ADDRESS…" at bounding box center [394, 125] width 209 height 59
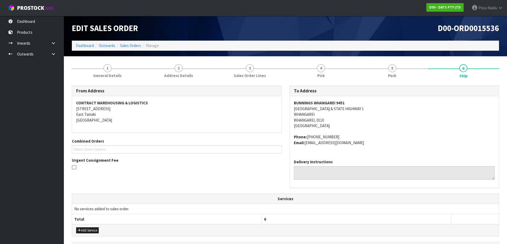
drag, startPoint x: 291, startPoint y: 107, endPoint x: 377, endPoint y: 106, distance: 86.2
click at [383, 107] on div "BUNNINGS WHANGAREI [STREET_ADDRESS] Phone: [PHONE_NUMBER] Email: [EMAIL_ADDRESS…" at bounding box center [394, 125] width 209 height 59
drag, startPoint x: 372, startPoint y: 133, endPoint x: 360, endPoint y: 128, distance: 13.5
click at [372, 133] on span "BUNNINGS WHANGAREI [STREET_ADDRESS] Phone: [PHONE_NUMBER] Email: [EMAIL_ADDRESS…" at bounding box center [394, 122] width 201 height 45
drag, startPoint x: 290, startPoint y: 104, endPoint x: 352, endPoint y: 98, distance: 62.3
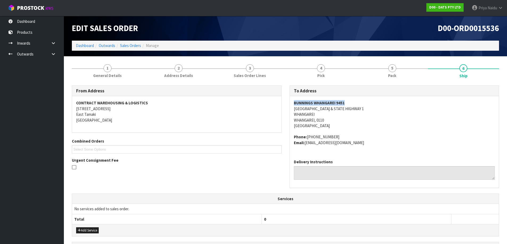
click at [352, 98] on div "BUNNINGS WHANGAREI [STREET_ADDRESS] Phone: [PHONE_NUMBER] Email: [EMAIL_ADDRESS…" at bounding box center [394, 125] width 209 height 59
drag, startPoint x: 294, startPoint y: 135, endPoint x: 265, endPoint y: 141, distance: 29.3
click at [359, 142] on div "BUNNINGS WHANGAREI [STREET_ADDRESS] Phone: [PHONE_NUMBER] Email: [EMAIL_ADDRESS…" at bounding box center [394, 125] width 209 height 59
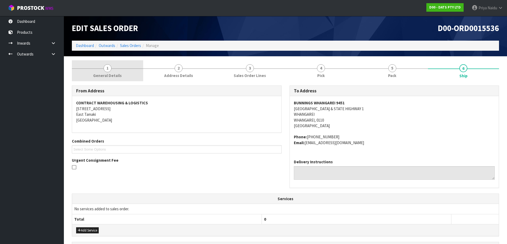
click at [104, 76] on span "General Details" at bounding box center [107, 76] width 28 height 6
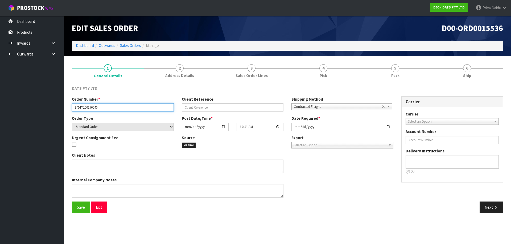
drag, startPoint x: 72, startPoint y: 109, endPoint x: 118, endPoint y: 106, distance: 46.4
click at [118, 106] on input "9451Y100176640" at bounding box center [123, 107] width 102 height 8
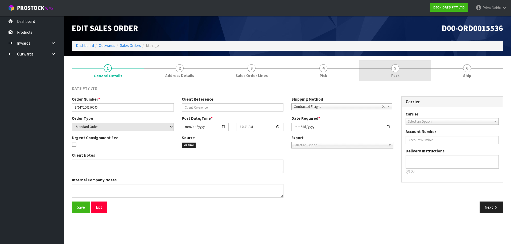
click at [382, 69] on link "5 Pack" at bounding box center [395, 70] width 72 height 21
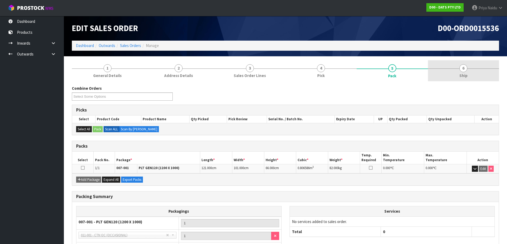
click at [448, 81] on link "6 Ship" at bounding box center [463, 70] width 71 height 21
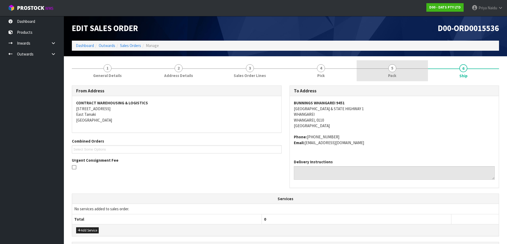
click at [391, 69] on span "5" at bounding box center [392, 68] width 8 height 8
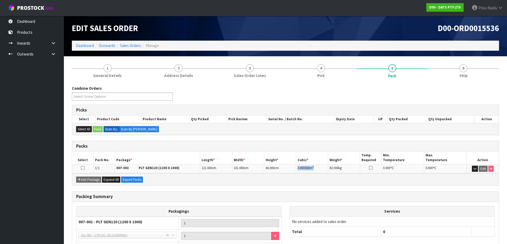
drag, startPoint x: 298, startPoint y: 169, endPoint x: 322, endPoint y: 169, distance: 23.9
click at [322, 169] on td "0.806586 m 3" at bounding box center [312, 168] width 32 height 9
drag, startPoint x: 466, startPoint y: 77, endPoint x: 460, endPoint y: 81, distance: 7.4
click at [466, 77] on span "Ship" at bounding box center [463, 76] width 8 height 6
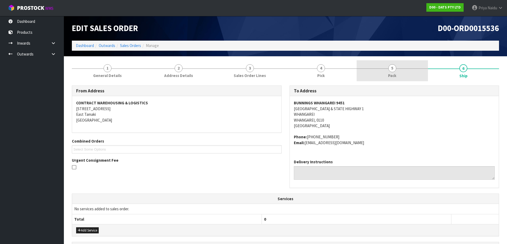
click at [409, 73] on link "5 Pack" at bounding box center [391, 70] width 71 height 21
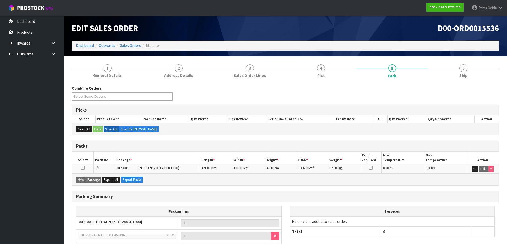
scroll to position [27, 0]
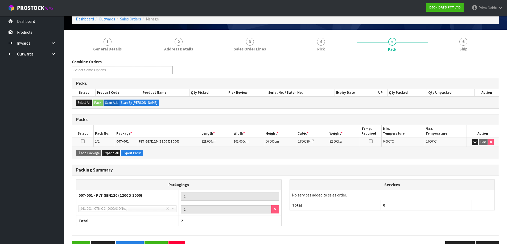
click at [469, 56] on div "Combine Orders D00-ORD0015528 D00-ORD0015532 D00-ORD0015533 D00-ORD0015534 D00-…" at bounding box center [285, 156] width 427 height 202
click at [466, 51] on span "Ship" at bounding box center [463, 49] width 8 height 6
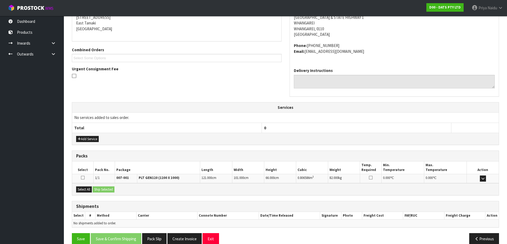
scroll to position [100, 0]
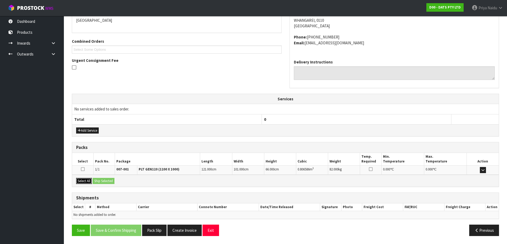
click at [86, 182] on button "Select All" at bounding box center [84, 181] width 16 height 6
drag, startPoint x: 98, startPoint y: 182, endPoint x: 107, endPoint y: 182, distance: 9.6
click at [98, 182] on button "Ship Selected" at bounding box center [104, 181] width 22 height 6
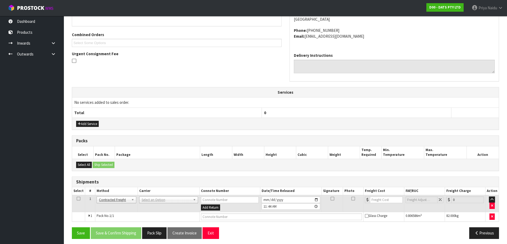
scroll to position [110, 0]
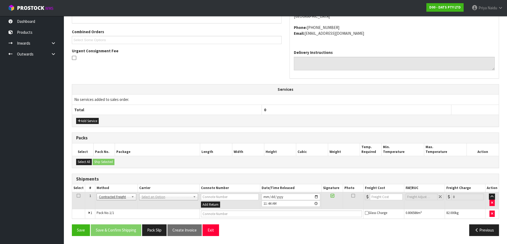
drag, startPoint x: 171, startPoint y: 196, endPoint x: 170, endPoint y: 209, distance: 13.0
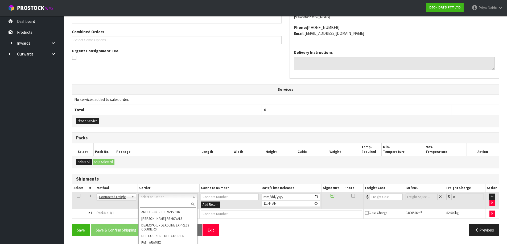
click at [169, 206] on input "text" at bounding box center [168, 204] width 56 height 7
type input "MA"
drag, startPoint x: 171, startPoint y: 224, endPoint x: 190, endPoint y: 222, distance: 19.2
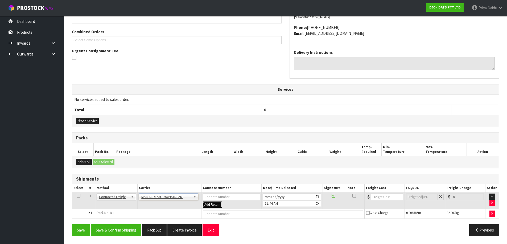
click at [214, 208] on button "Add Return" at bounding box center [212, 205] width 19 height 6
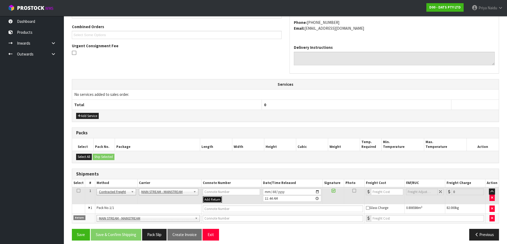
scroll to position [119, 0]
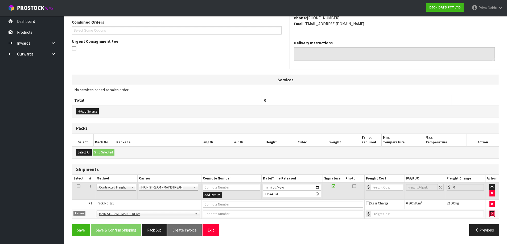
click at [493, 214] on icon "button" at bounding box center [492, 213] width 2 height 3
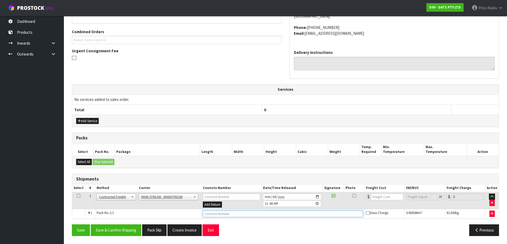
click at [227, 215] on input "text" at bounding box center [283, 214] width 160 height 7
click at [225, 217] on input "text" at bounding box center [283, 214] width 160 height 7
click at [231, 212] on input "text" at bounding box center [283, 214] width 160 height 7
paste input "CWL7713273"
type input "CWL7713273"
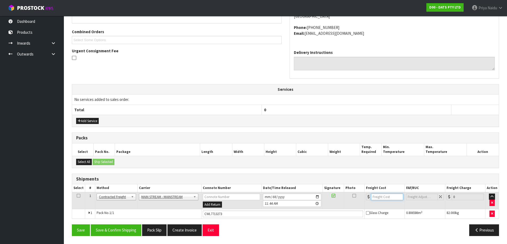
click at [379, 197] on input "number" at bounding box center [387, 197] width 32 height 7
type input "37"
click at [123, 229] on button "Save & Confirm Shipping" at bounding box center [116, 230] width 51 height 11
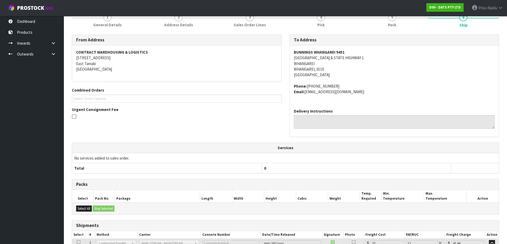
scroll to position [0, 0]
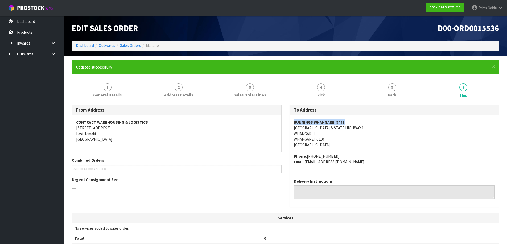
drag, startPoint x: 290, startPoint y: 121, endPoint x: 346, endPoint y: 123, distance: 55.9
click at [346, 123] on div "BUNNINGS WHANGAREI [STREET_ADDRESS] Phone: [PHONE_NUMBER] Email: [EMAIL_ADDRESS…" at bounding box center [394, 145] width 209 height 59
click at [85, 44] on link "Dashboard" at bounding box center [85, 45] width 18 height 5
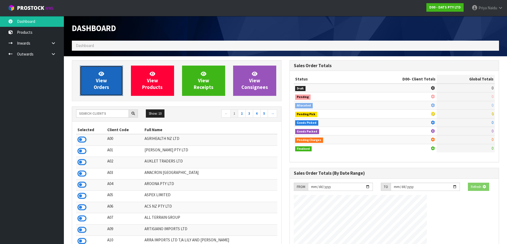
click at [105, 76] on link "View Orders" at bounding box center [101, 81] width 43 height 30
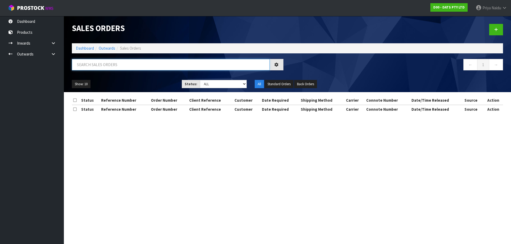
click at [116, 63] on input "text" at bounding box center [171, 64] width 198 height 11
paste input "BUNNINGS WHANGAREI 9451"
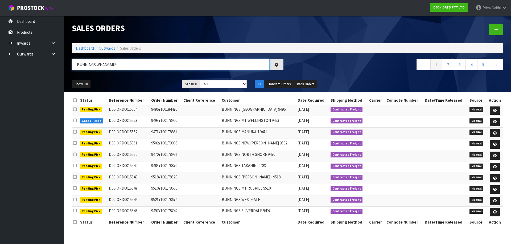
type input "BUNNINGS WHANGAREI"
click at [161, 77] on div "Show: 10 5 10 25 50 Status: Draft Pending Allocated Pending Pick Goods Picked G…" at bounding box center [287, 84] width 439 height 16
click at [161, 81] on ul "Show: 10 5 10 25 50" at bounding box center [123, 84] width 102 height 9
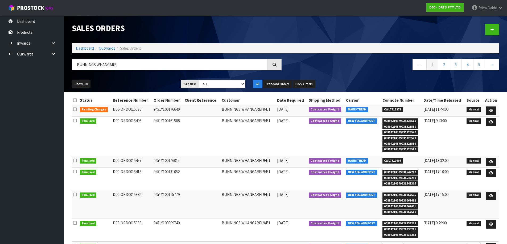
scroll to position [53, 0]
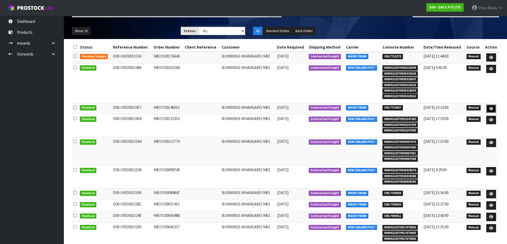
click at [491, 109] on icon at bounding box center [491, 108] width 4 height 3
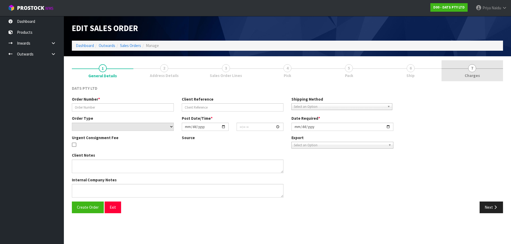
type input "9451Y100146015"
select select "number:0"
type input "[DATE]"
type input "09:30:00.000"
type input "[DATE]"
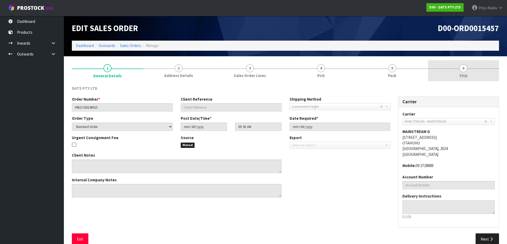
click at [470, 69] on link "6 Ship" at bounding box center [463, 70] width 71 height 21
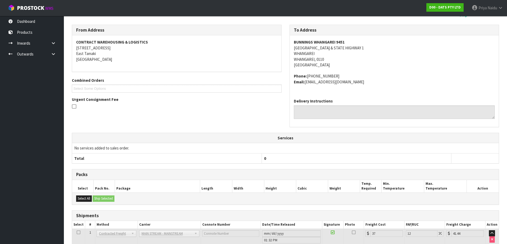
scroll to position [96, 0]
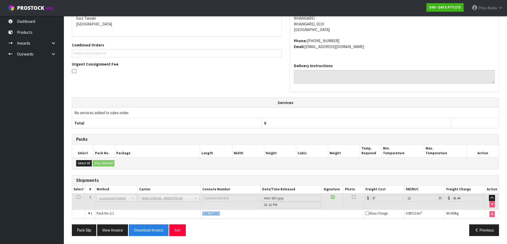
drag, startPoint x: 198, startPoint y: 215, endPoint x: 226, endPoint y: 213, distance: 28.0
click at [226, 213] on tr "1 Pack No. 1/1 CWL7710007 Glass Charge 0.887112 m 3 80.000 kg" at bounding box center [285, 214] width 426 height 9
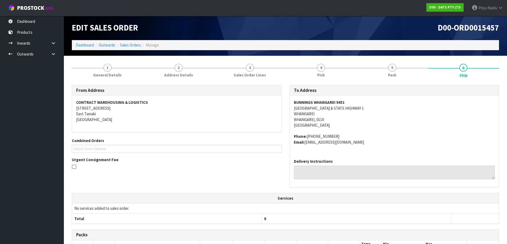
scroll to position [0, 0]
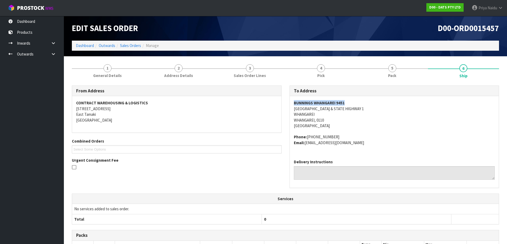
drag, startPoint x: 291, startPoint y: 104, endPoint x: 341, endPoint y: 111, distance: 50.2
click at [344, 108] on div "BUNNINGS WHANGAREI [STREET_ADDRESS] Phone: [PHONE_NUMBER] Email: [EMAIL_ADDRESS…" at bounding box center [394, 125] width 209 height 59
click at [405, 125] on address "BUNNINGS WHANGAREI [STREET_ADDRESS] & STATE HIGHWAY 1 [GEOGRAPHIC_DATA], 0110 […" at bounding box center [394, 114] width 201 height 28
click at [82, 44] on link "Dashboard" at bounding box center [85, 45] width 18 height 5
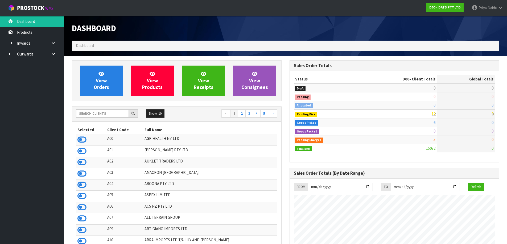
scroll to position [403, 217]
click at [108, 111] on input "text" at bounding box center [102, 114] width 53 height 8
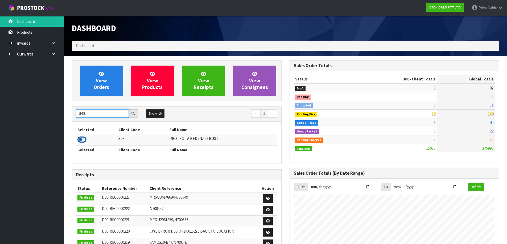
type input "S08"
click at [83, 142] on icon at bounding box center [81, 140] width 9 height 8
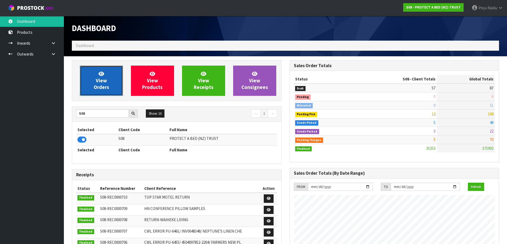
click at [97, 82] on span "View Orders" at bounding box center [101, 81] width 15 height 20
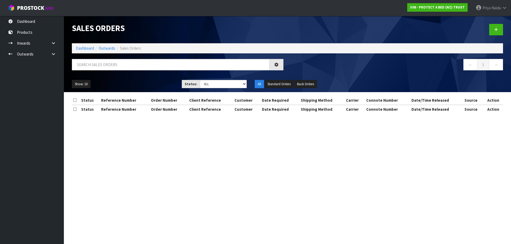
click at [125, 70] on div at bounding box center [177, 66] width 219 height 15
click at [126, 67] on input "text" at bounding box center [171, 64] width 198 height 11
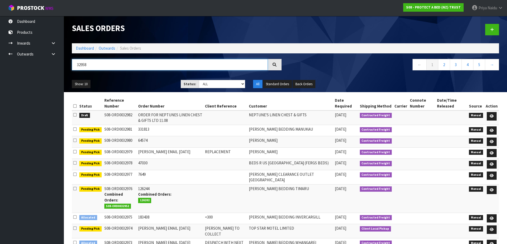
type input "32958"
click at [212, 83] on select "Draft Pending Allocated Pending Pick Goods Picked Goods Packed Pending Charges …" at bounding box center [222, 84] width 46 height 8
click at [199, 80] on select "Draft Pending Allocated Pending Pick Goods Picked Goods Packed Pending Charges …" at bounding box center [222, 84] width 46 height 8
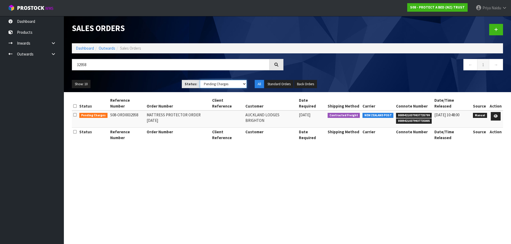
drag, startPoint x: 214, startPoint y: 82, endPoint x: 215, endPoint y: 88, distance: 5.7
click at [214, 82] on select "Draft Pending Allocated Pending Pick Goods Picked Goods Packed Pending Charges …" at bounding box center [223, 84] width 47 height 8
select select "string:5"
click at [200, 80] on select "Draft Pending Allocated Pending Pick Goods Picked Goods Packed Pending Charges …" at bounding box center [223, 84] width 47 height 8
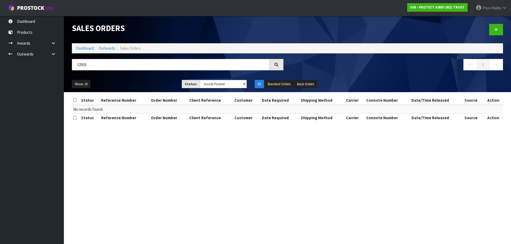
click at [146, 81] on ul "Show: 10 5 10 25 50" at bounding box center [123, 84] width 102 height 9
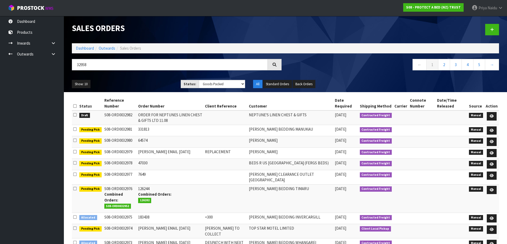
click at [146, 81] on ul "Show: 10 5 10 25 50" at bounding box center [122, 84] width 101 height 9
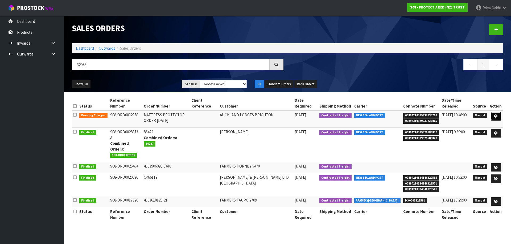
click at [496, 115] on icon at bounding box center [495, 116] width 4 height 3
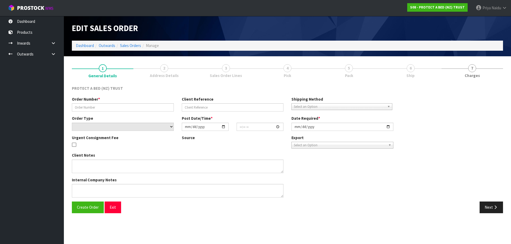
type input "MATTRESS PROTECTOR ORDER [DATE]"
select select "number:0"
type input "[DATE]"
type input "09:38:00.000"
type input "[DATE]"
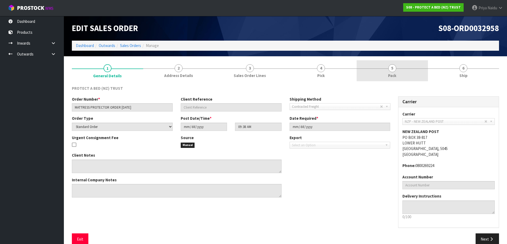
click at [417, 69] on div at bounding box center [391, 69] width 71 height 0
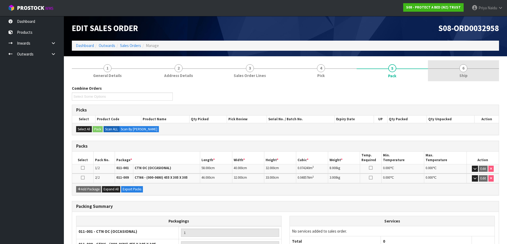
click at [467, 73] on link "6 Ship" at bounding box center [463, 70] width 71 height 21
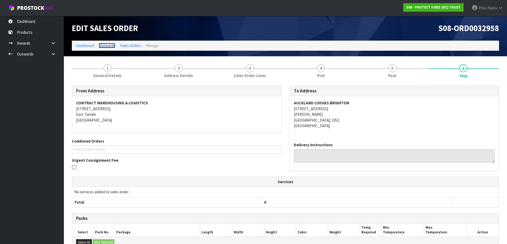
click at [109, 44] on link "Outwards" at bounding box center [107, 45] width 16 height 5
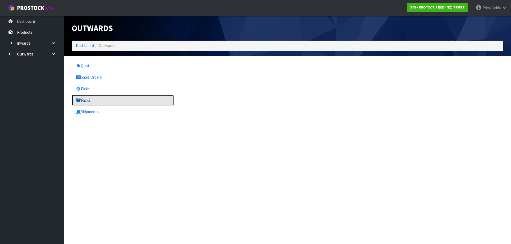
click at [94, 102] on link "Packs" at bounding box center [123, 100] width 102 height 11
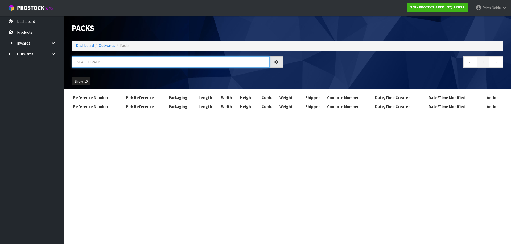
click at [115, 64] on input "text" at bounding box center [171, 61] width 198 height 11
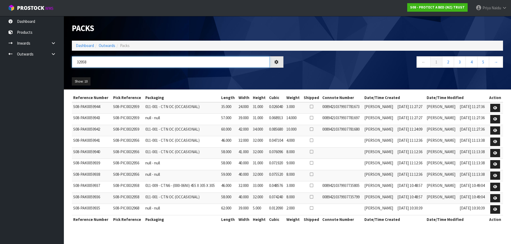
type input "32958"
click at [166, 82] on ul "Show: 10 5 10 25 50" at bounding box center [123, 81] width 102 height 9
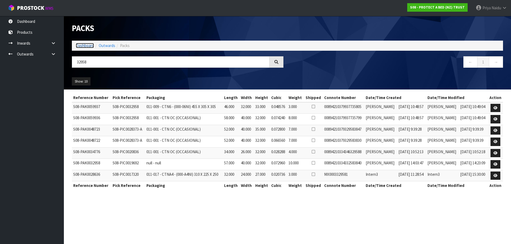
click at [82, 44] on link "Dashboard" at bounding box center [85, 45] width 18 height 5
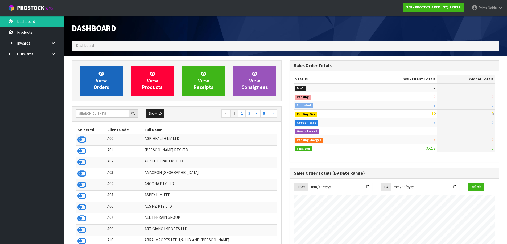
scroll to position [332, 217]
click at [103, 88] on span "View Orders" at bounding box center [101, 81] width 15 height 20
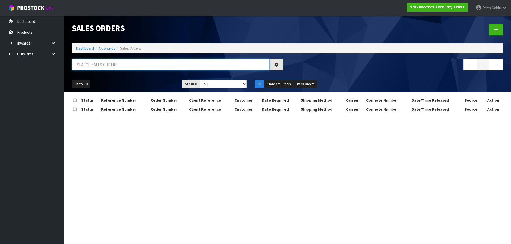
click at [115, 66] on input "text" at bounding box center [171, 64] width 198 height 11
type input "32956"
click at [215, 86] on select "Draft Pending Allocated Pending Pick Goods Picked Goods Packed Pending Charges …" at bounding box center [223, 84] width 47 height 8
select select "string:5"
click at [200, 80] on select "Draft Pending Allocated Pending Pick Goods Picked Goods Packed Pending Charges …" at bounding box center [223, 84] width 47 height 8
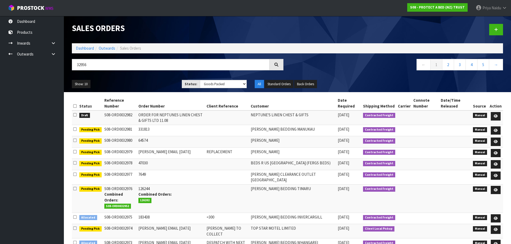
click at [149, 81] on ul "Show: 10 5 10 25 50" at bounding box center [123, 84] width 102 height 9
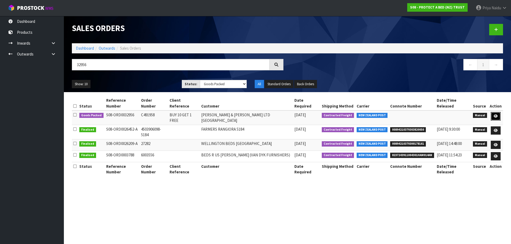
click at [496, 115] on icon at bounding box center [495, 116] width 4 height 3
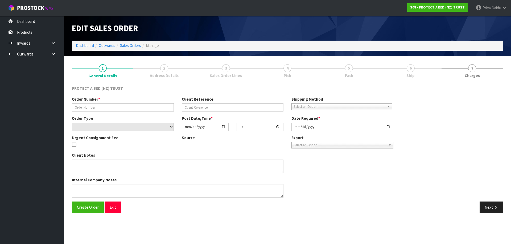
type input "C491958"
type input "BUY 10 GET 1 FREE"
select select "number:0"
type input "[DATE]"
type input "08:41:00.000"
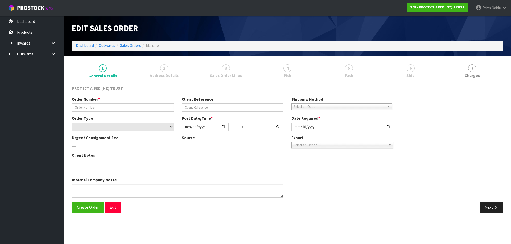
type input "[DATE]"
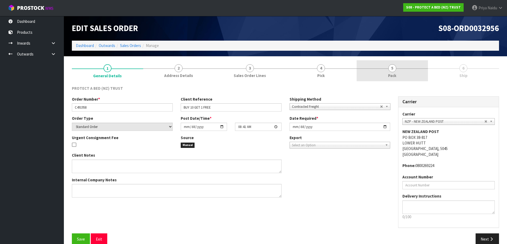
click at [408, 75] on link "5 Pack" at bounding box center [391, 70] width 71 height 21
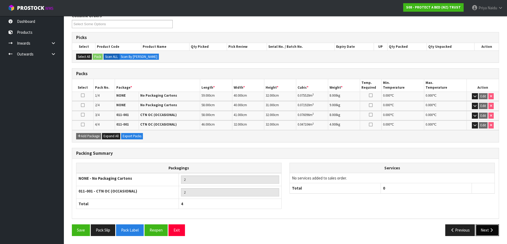
click at [492, 231] on icon "button" at bounding box center [491, 231] width 5 height 4
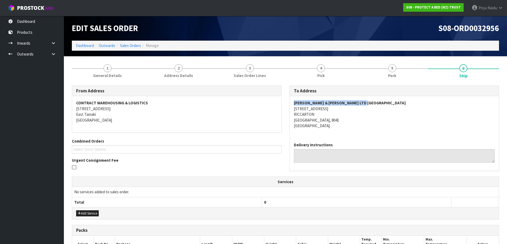
drag, startPoint x: 288, startPoint y: 102, endPoint x: 371, endPoint y: 99, distance: 82.8
click at [371, 99] on div "To Address [PERSON_NAME] & [PERSON_NAME] LTD [GEOGRAPHIC_DATA] [STREET_ADDRESS]…" at bounding box center [394, 131] width 218 height 91
click at [402, 109] on address "[PERSON_NAME] & [PERSON_NAME] LTD [GEOGRAPHIC_DATA] [STREET_ADDRESS]" at bounding box center [394, 114] width 201 height 28
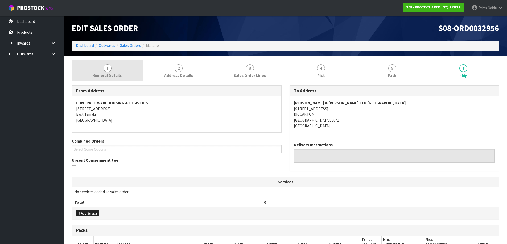
click at [114, 69] on link "1 General Details" at bounding box center [107, 70] width 71 height 21
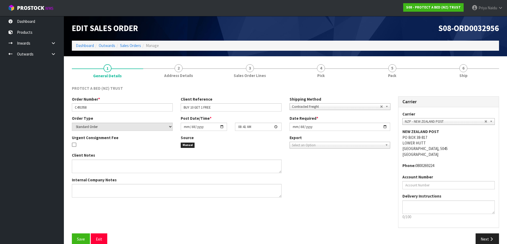
drag, startPoint x: 72, startPoint y: 107, endPoint x: 97, endPoint y: 106, distance: 25.3
click at [97, 106] on div "Order Number * C491958" at bounding box center [122, 104] width 109 height 15
drag, startPoint x: 73, startPoint y: 109, endPoint x: 107, endPoint y: 109, distance: 34.1
click at [107, 109] on input "C491958" at bounding box center [122, 107] width 101 height 8
drag, startPoint x: 182, startPoint y: 105, endPoint x: 250, endPoint y: 113, distance: 68.0
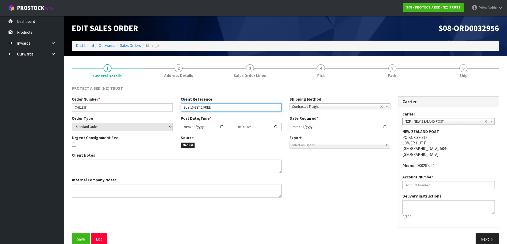
click at [251, 113] on div "Order Number * C491958 Client Reference BUY 10 GET 1 FREE Shipping Method Clien…" at bounding box center [231, 106] width 326 height 19
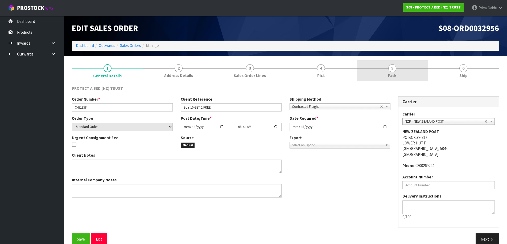
click at [408, 79] on link "5 Pack" at bounding box center [391, 70] width 71 height 21
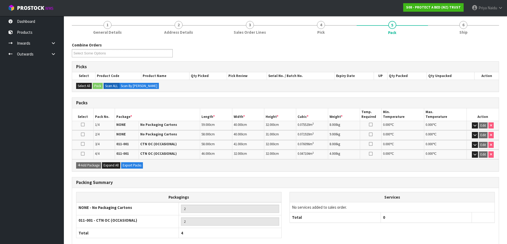
scroll to position [53, 0]
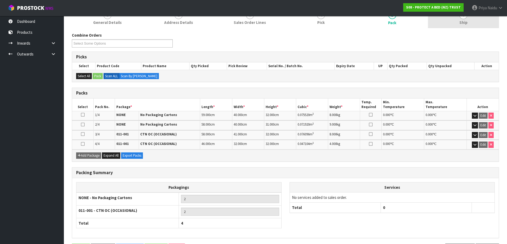
drag, startPoint x: 460, startPoint y: 24, endPoint x: 458, endPoint y: 28, distance: 4.4
click at [460, 24] on span "Ship" at bounding box center [463, 23] width 8 height 6
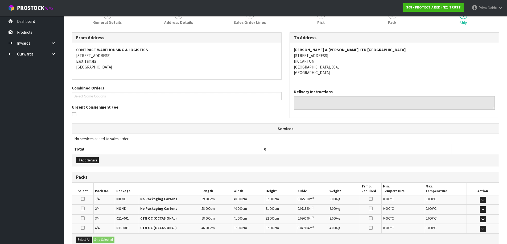
scroll to position [0, 0]
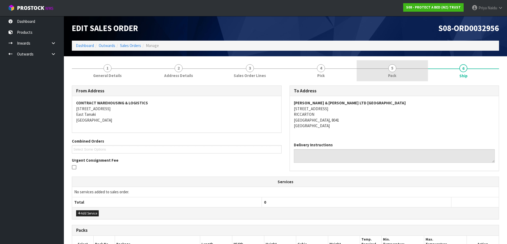
click at [391, 80] on link "5 Pack" at bounding box center [391, 70] width 71 height 21
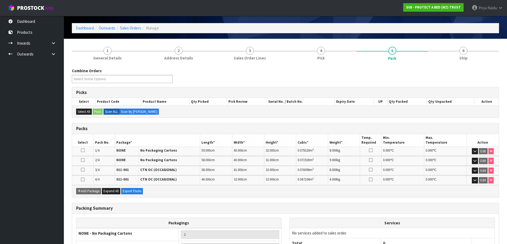
scroll to position [27, 0]
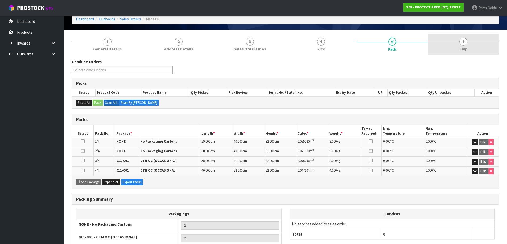
click at [458, 40] on link "6 Ship" at bounding box center [463, 44] width 71 height 21
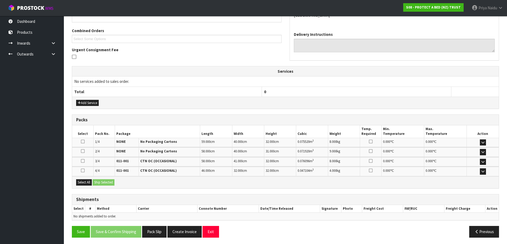
scroll to position [112, 0]
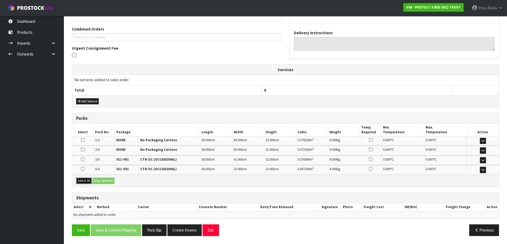
click at [81, 182] on button "Select All" at bounding box center [84, 181] width 16 height 6
click at [98, 181] on button "Ship Selected" at bounding box center [104, 181] width 22 height 6
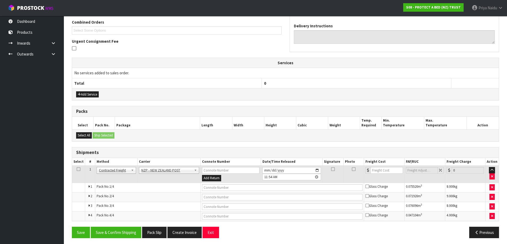
scroll to position [121, 0]
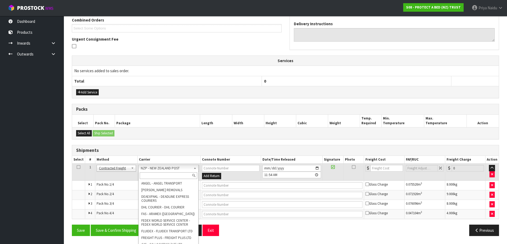
drag, startPoint x: 176, startPoint y: 167, endPoint x: 174, endPoint y: 169, distance: 2.7
click at [168, 173] on input "text" at bounding box center [168, 176] width 57 height 7
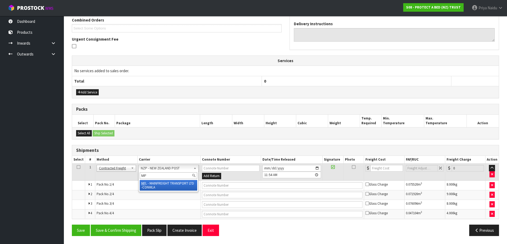
type input "MF"
drag, startPoint x: 173, startPoint y: 184, endPoint x: 190, endPoint y: 186, distance: 17.7
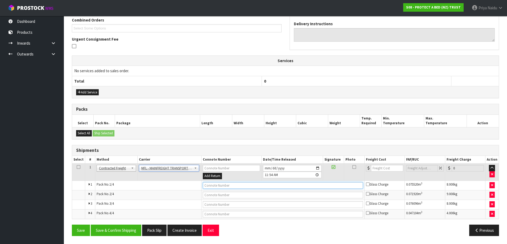
click at [210, 184] on input "text" at bounding box center [283, 185] width 160 height 7
paste input "FWM58204890"
type input "FWM58204890"
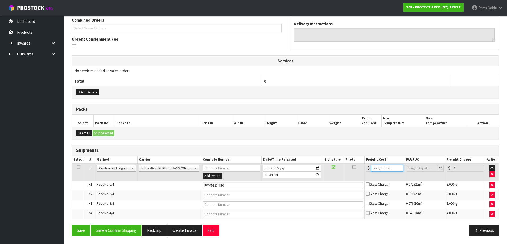
click at [380, 171] on input "number" at bounding box center [387, 168] width 32 height 7
type input "61"
click at [114, 230] on button "Save & Confirm Shipping" at bounding box center [116, 230] width 51 height 11
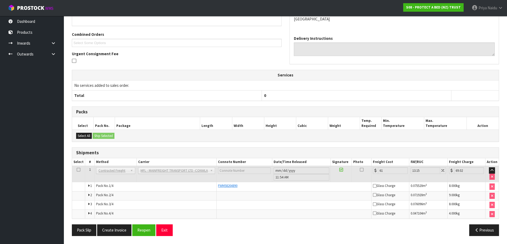
scroll to position [0, 0]
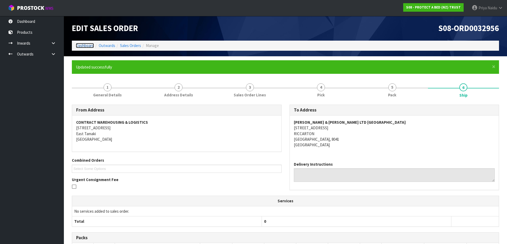
click at [82, 45] on link "Dashboard" at bounding box center [85, 45] width 18 height 5
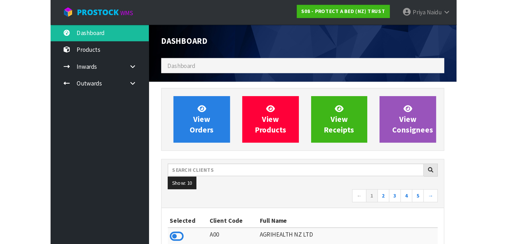
scroll to position [403, 217]
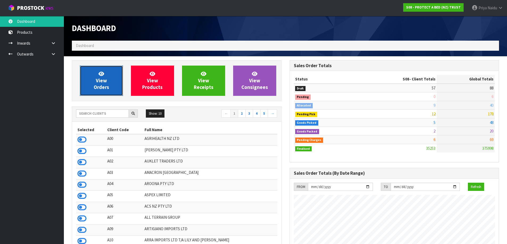
click at [110, 79] on link "View Orders" at bounding box center [101, 81] width 43 height 30
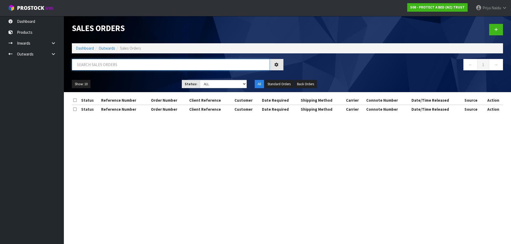
click at [120, 64] on input "text" at bounding box center [171, 64] width 198 height 11
type input "32961"
click at [209, 86] on select "Draft Pending Allocated Pending Pick Goods Picked Goods Packed Pending Charges …" at bounding box center [223, 84] width 47 height 8
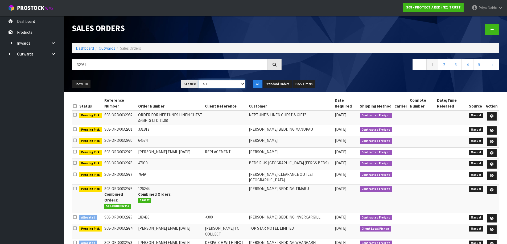
select select "string:5"
click at [199, 80] on select "Draft Pending Allocated Pending Pick Goods Picked Goods Packed Pending Charges …" at bounding box center [222, 84] width 46 height 8
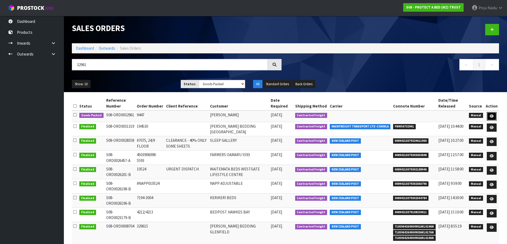
click at [491, 117] on icon at bounding box center [492, 116] width 4 height 3
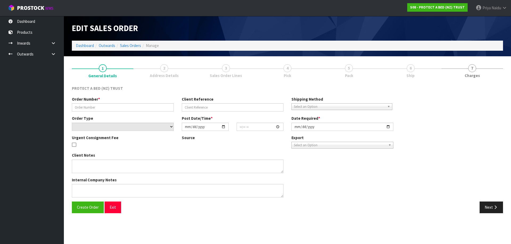
type input "9447"
select select "number:0"
type input "[DATE]"
type input "11:19:00.000"
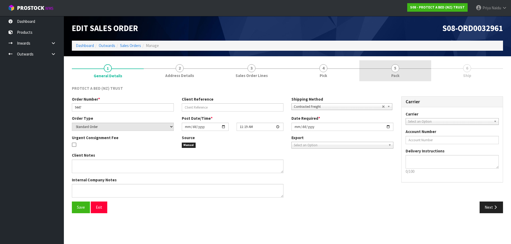
click at [422, 68] on link "5 Pack" at bounding box center [395, 70] width 72 height 21
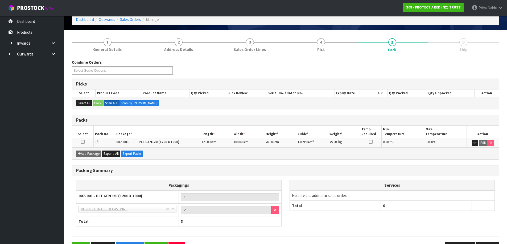
scroll to position [44, 0]
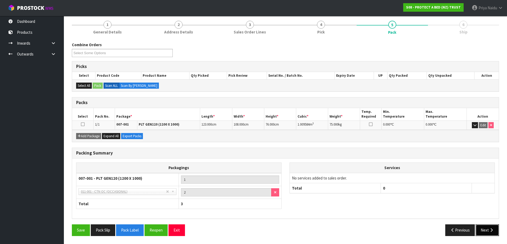
click at [493, 232] on icon "button" at bounding box center [491, 231] width 5 height 4
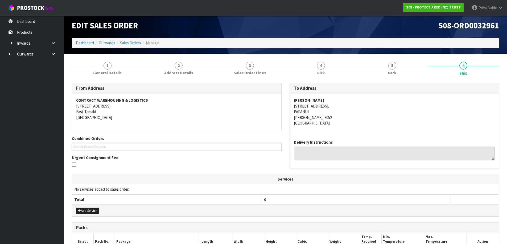
scroll to position [0, 0]
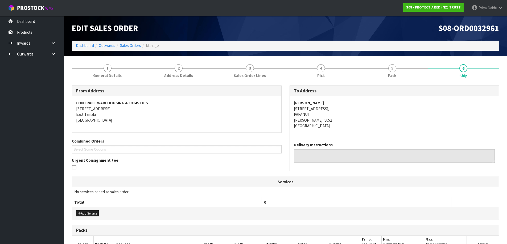
drag, startPoint x: 291, startPoint y: 102, endPoint x: 367, endPoint y: 103, distance: 76.4
click at [367, 103] on div "[PERSON_NAME] BEDDING PAPANUI UNIT C1, [STREET_ADDRESS]" at bounding box center [394, 117] width 209 height 42
drag, startPoint x: 292, startPoint y: 109, endPoint x: 365, endPoint y: 121, distance: 74.4
click at [365, 121] on div "[PERSON_NAME] BEDDING PAPANUI UNIT C1, [STREET_ADDRESS]" at bounding box center [394, 117] width 209 height 42
click at [387, 130] on div "[PERSON_NAME] BEDDING PAPANUI UNIT C1, [STREET_ADDRESS]" at bounding box center [394, 117] width 209 height 42
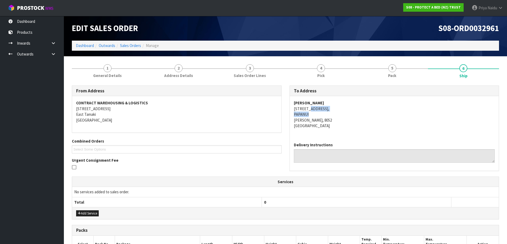
drag, startPoint x: 308, startPoint y: 110, endPoint x: 351, endPoint y: 117, distance: 43.2
click at [351, 117] on address "[PERSON_NAME] BEDDING PAPANUI UNIT C1, [STREET_ADDRESS]" at bounding box center [394, 114] width 201 height 28
click at [395, 113] on address "[PERSON_NAME] BEDDING PAPANUI UNIT C1, [STREET_ADDRESS]" at bounding box center [394, 114] width 201 height 28
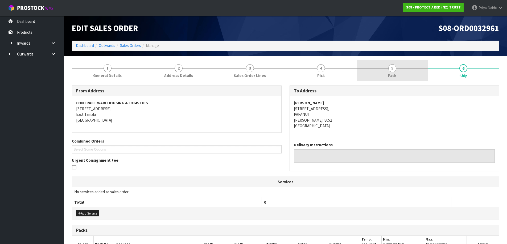
click at [384, 68] on link "5 Pack" at bounding box center [391, 70] width 71 height 21
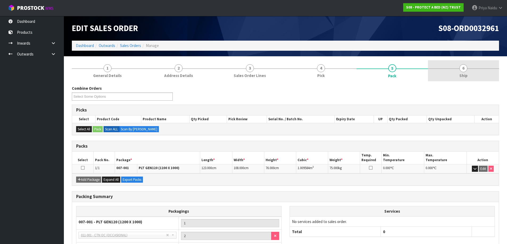
click at [465, 69] on span "6" at bounding box center [463, 68] width 8 height 8
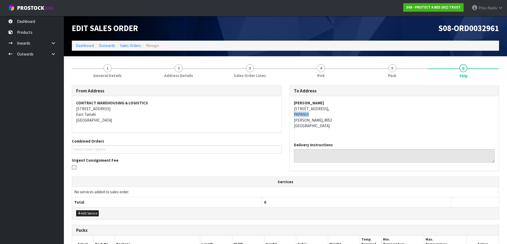
drag, startPoint x: 288, startPoint y: 114, endPoint x: 316, endPoint y: 113, distance: 28.0
click at [316, 113] on div "To Address [PERSON_NAME] BEDDING PAPANUI UNIT C1, [STREET_ADDRESS] Delivery Ins…" at bounding box center [394, 131] width 218 height 91
drag, startPoint x: 391, startPoint y: 66, endPoint x: 383, endPoint y: 73, distance: 10.0
click at [391, 66] on span "5" at bounding box center [392, 68] width 8 height 8
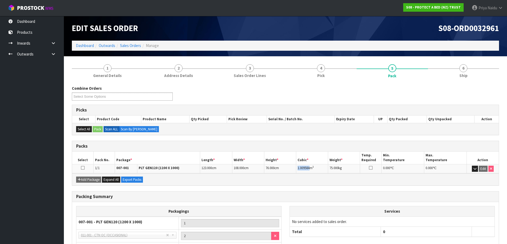
drag, startPoint x: 297, startPoint y: 168, endPoint x: 310, endPoint y: 171, distance: 13.3
click at [310, 171] on td "1.009584 m 3" at bounding box center [312, 168] width 32 height 9
drag, startPoint x: 470, startPoint y: 75, endPoint x: 455, endPoint y: 78, distance: 15.3
click at [470, 74] on link "6 Ship" at bounding box center [463, 70] width 71 height 21
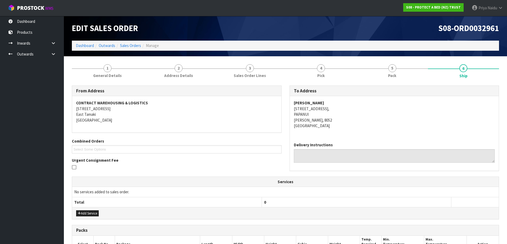
drag, startPoint x: 292, startPoint y: 102, endPoint x: 381, endPoint y: 101, distance: 89.1
click at [381, 101] on div "[PERSON_NAME] BEDDING PAPANUI UNIT C1, [STREET_ADDRESS]" at bounding box center [394, 117] width 209 height 42
drag, startPoint x: 293, startPoint y: 108, endPoint x: 288, endPoint y: 112, distance: 6.1
click at [360, 109] on div "[PERSON_NAME] BEDDING PAPANUI UNIT C1, [STREET_ADDRESS]" at bounding box center [394, 117] width 209 height 42
click at [373, 126] on address "[PERSON_NAME] BEDDING PAPANUI UNIT C1, [STREET_ADDRESS]" at bounding box center [394, 114] width 201 height 28
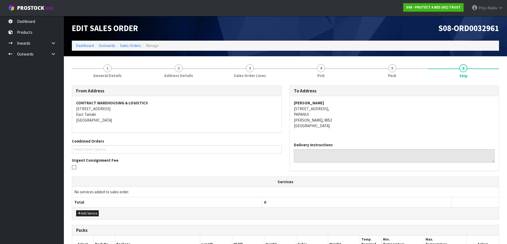
drag, startPoint x: 291, startPoint y: 102, endPoint x: 367, endPoint y: 101, distance: 76.6
click at [367, 101] on div "[PERSON_NAME] BEDDING PAPANUI UNIT C1, [STREET_ADDRESS]" at bounding box center [394, 117] width 209 height 42
click at [113, 77] on span "General Details" at bounding box center [107, 76] width 28 height 6
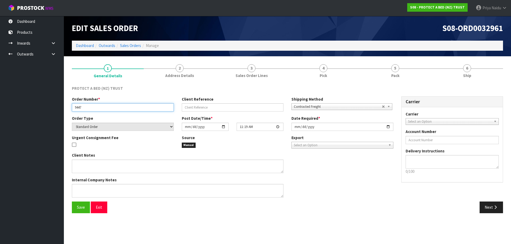
drag, startPoint x: 73, startPoint y: 107, endPoint x: 89, endPoint y: 107, distance: 16.8
click at [89, 107] on input "9447" at bounding box center [123, 107] width 102 height 8
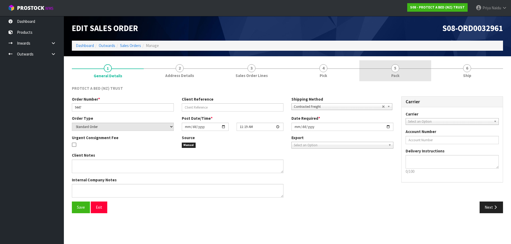
click at [403, 74] on link "5 Pack" at bounding box center [395, 70] width 72 height 21
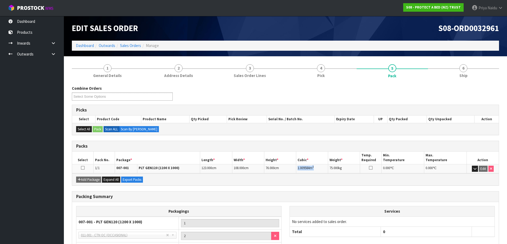
drag, startPoint x: 296, startPoint y: 167, endPoint x: 325, endPoint y: 167, distance: 29.0
click at [325, 167] on td "1.009584 m 3" at bounding box center [312, 168] width 32 height 9
click at [458, 82] on div "Combine Orders S08-ORD0029474 S08-ORD0031944 S08-ORD0032815 S08-ORD0032846 S08-…" at bounding box center [285, 183] width 427 height 202
click at [460, 78] on span "Ship" at bounding box center [463, 76] width 8 height 6
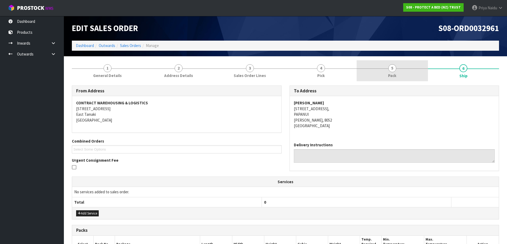
click at [378, 60] on link "5 Pack" at bounding box center [391, 70] width 71 height 21
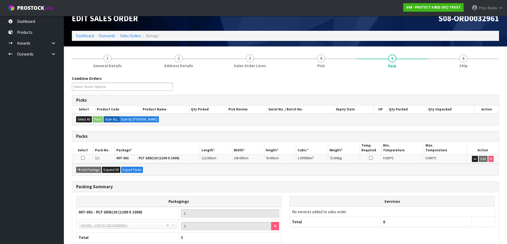
scroll to position [27, 0]
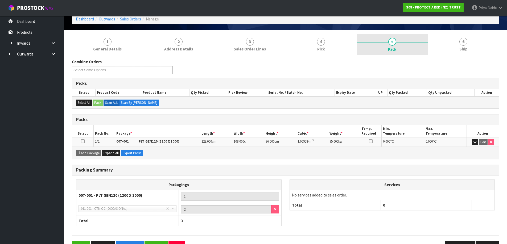
drag, startPoint x: 489, startPoint y: 53, endPoint x: 414, endPoint y: 54, distance: 75.0
click at [488, 52] on link "6 Ship" at bounding box center [463, 44] width 71 height 21
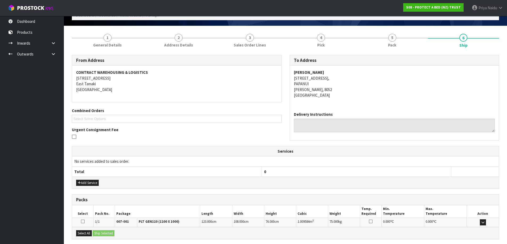
scroll to position [83, 0]
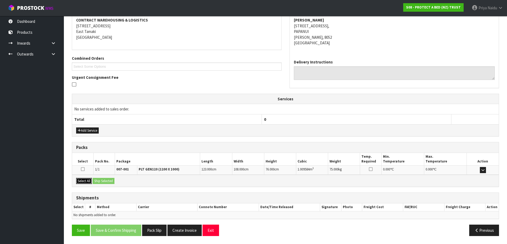
drag, startPoint x: 88, startPoint y: 180, endPoint x: 102, endPoint y: 181, distance: 14.9
click at [88, 180] on button "Select All" at bounding box center [84, 181] width 16 height 6
drag, startPoint x: 104, startPoint y: 182, endPoint x: 121, endPoint y: 181, distance: 16.8
click at [104, 182] on button "Ship Selected" at bounding box center [104, 181] width 22 height 6
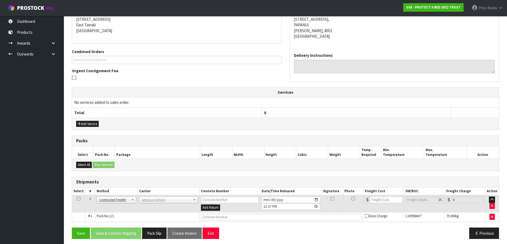
scroll to position [93, 0]
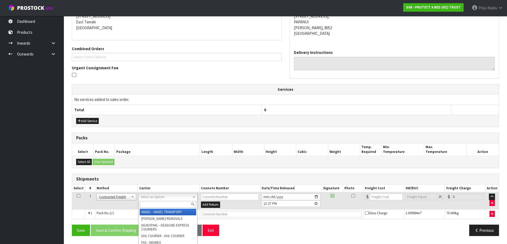
click at [153, 206] on input "text" at bounding box center [168, 204] width 56 height 7
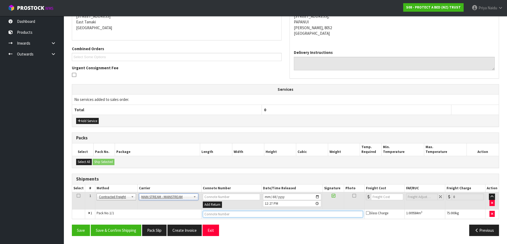
drag, startPoint x: 223, startPoint y: 216, endPoint x: 221, endPoint y: 222, distance: 6.3
click at [223, 216] on input "text" at bounding box center [283, 214] width 160 height 7
paste input "CWL7713320"
click at [380, 198] on input "number" at bounding box center [387, 197] width 32 height 7
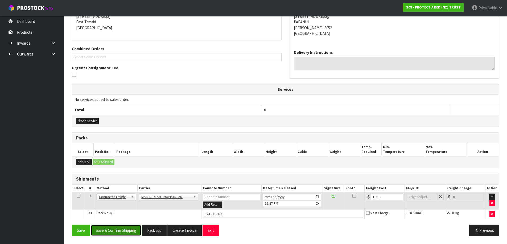
click at [136, 228] on button "Save & Confirm Shipping" at bounding box center [116, 230] width 51 height 11
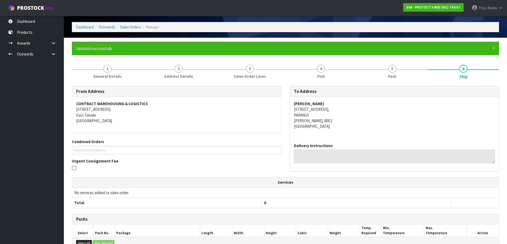
scroll to position [0, 0]
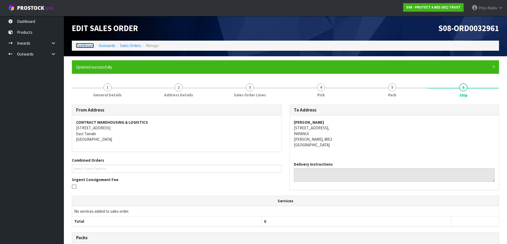
click at [86, 44] on link "Dashboard" at bounding box center [85, 45] width 18 height 5
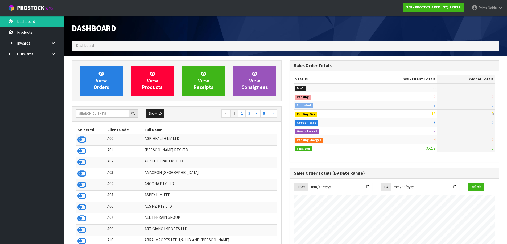
scroll to position [332, 217]
drag, startPoint x: 99, startPoint y: 118, endPoint x: 103, endPoint y: 112, distance: 7.2
click at [100, 117] on div at bounding box center [107, 114] width 62 height 9
click at [106, 110] on input "text" at bounding box center [102, 114] width 53 height 8
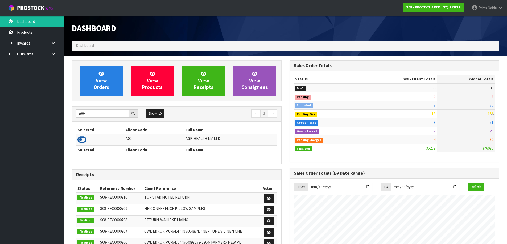
click at [85, 140] on icon at bounding box center [81, 140] width 9 height 8
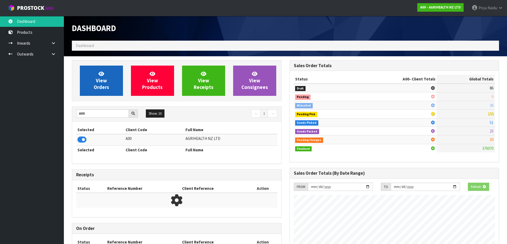
scroll to position [265702, 265816]
click at [102, 88] on span "View Orders" at bounding box center [101, 81] width 15 height 20
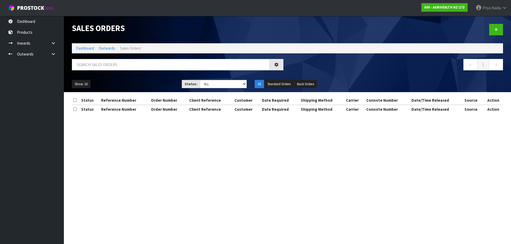
click at [108, 62] on input "text" at bounding box center [171, 64] width 198 height 11
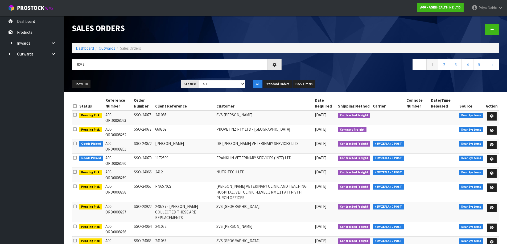
click at [140, 79] on div "Show: 10 5 10 25 50 Status: Draft Pending Allocated Pending Pick Goods Picked G…" at bounding box center [285, 84] width 435 height 16
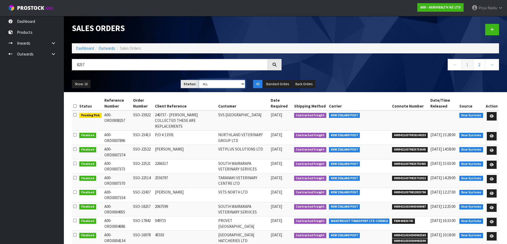
click at [215, 83] on select "Draft Pending Allocated Pending Pick Goods Picked Goods Packed Pending Charges …" at bounding box center [222, 84] width 46 height 8
click at [136, 70] on input "8257" at bounding box center [170, 64] width 196 height 11
click at [130, 77] on div "Show: 10 5 10 25 50 Status: Draft Pending Allocated Pending Pick Goods Picked G…" at bounding box center [285, 84] width 435 height 16
click at [90, 50] on link "Dashboard" at bounding box center [85, 48] width 18 height 5
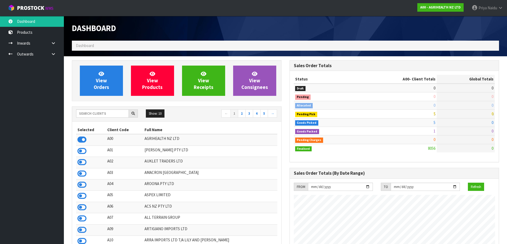
scroll to position [403, 217]
click at [93, 118] on input "text" at bounding box center [102, 114] width 53 height 8
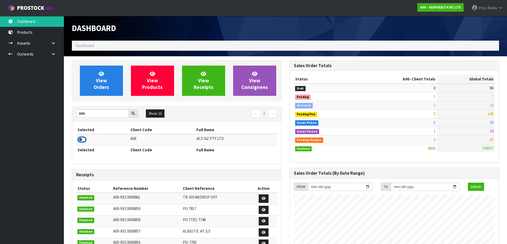
click at [83, 141] on icon at bounding box center [81, 140] width 9 height 8
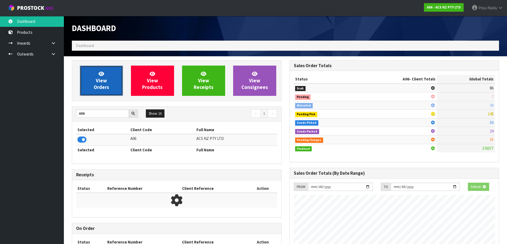
click at [103, 77] on span "View Orders" at bounding box center [101, 81] width 15 height 20
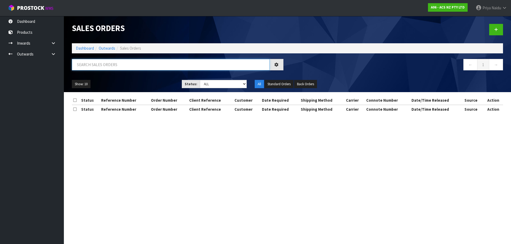
click at [107, 63] on input "text" at bounding box center [171, 64] width 198 height 11
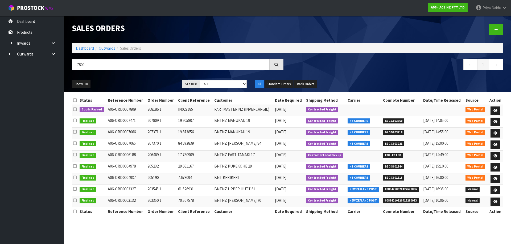
click at [148, 86] on ul "Show: 10 5 10 25 50" at bounding box center [123, 84] width 102 height 9
click at [495, 109] on link at bounding box center [495, 111] width 10 height 9
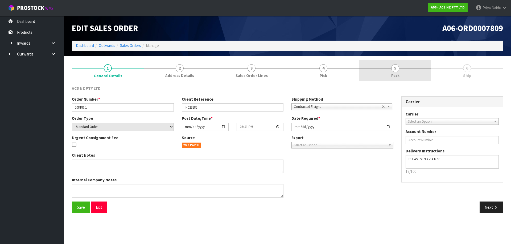
click at [402, 70] on link "5 Pack" at bounding box center [395, 70] width 72 height 21
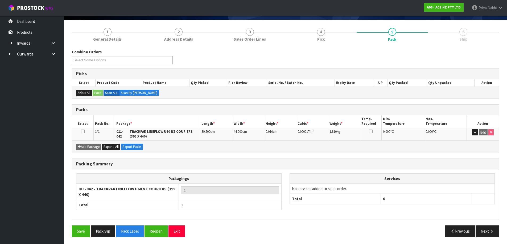
scroll to position [38, 0]
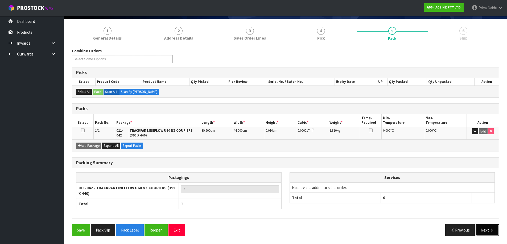
click at [481, 225] on button "Next" at bounding box center [486, 230] width 23 height 11
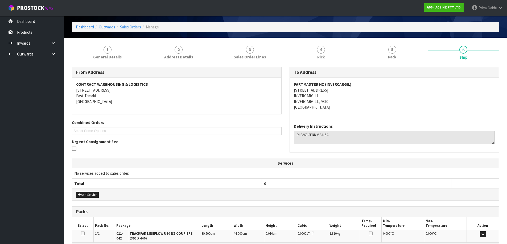
scroll to position [0, 0]
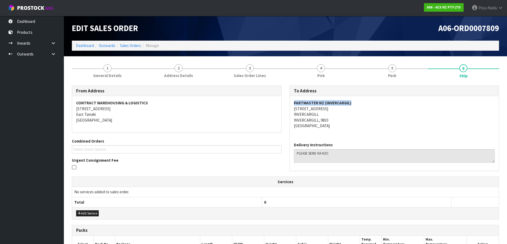
drag, startPoint x: 290, startPoint y: 101, endPoint x: 364, endPoint y: 106, distance: 74.4
click at [364, 106] on div "PARTMASTER NZ (INVERCARGIL) [STREET_ADDRESS]" at bounding box center [394, 117] width 209 height 42
drag, startPoint x: 292, startPoint y: 109, endPoint x: 338, endPoint y: 110, distance: 45.2
click at [338, 110] on div "PARTMASTER NZ (INVERCARGIL) [STREET_ADDRESS]" at bounding box center [394, 117] width 209 height 42
drag, startPoint x: 386, startPoint y: 136, endPoint x: 360, endPoint y: 135, distance: 25.8
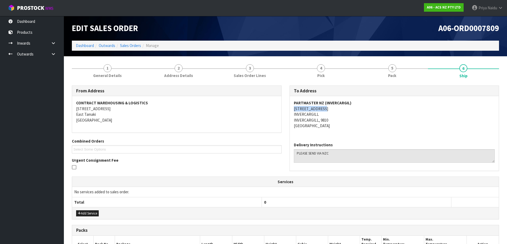
click at [386, 136] on div "PARTMASTER NZ (INVERCARGIL) [STREET_ADDRESS]" at bounding box center [394, 117] width 209 height 42
drag, startPoint x: 290, startPoint y: 113, endPoint x: 322, endPoint y: 113, distance: 32.5
click at [322, 113] on div "To Address PARTMASTER NZ (INVERCARGIL) [STREET_ADDRESS] Delivery Instructions" at bounding box center [394, 131] width 218 height 91
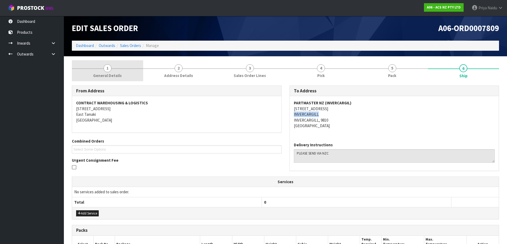
click at [111, 76] on span "General Details" at bounding box center [107, 76] width 28 height 6
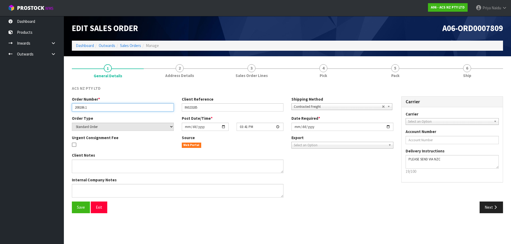
drag, startPoint x: 74, startPoint y: 108, endPoint x: 99, endPoint y: 108, distance: 24.5
click at [99, 108] on input "208186.1" at bounding box center [123, 107] width 102 height 8
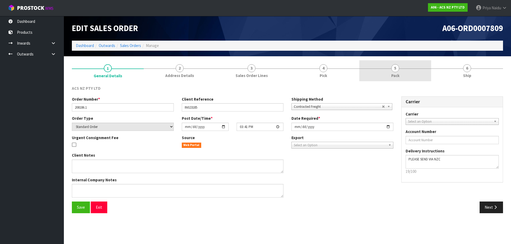
click at [396, 76] on span "Pack" at bounding box center [395, 76] width 8 height 6
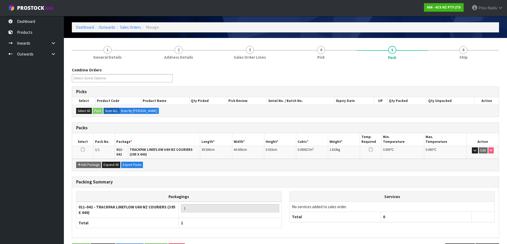
scroll to position [27, 0]
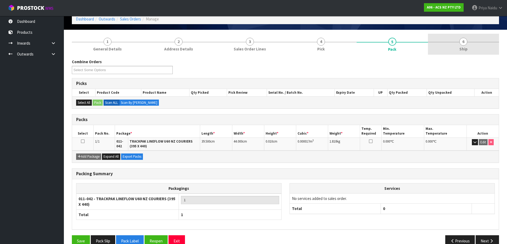
click at [447, 36] on link "6 Ship" at bounding box center [463, 44] width 71 height 21
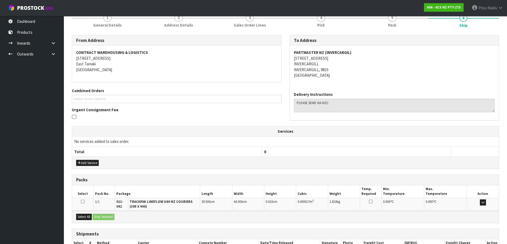
scroll to position [87, 0]
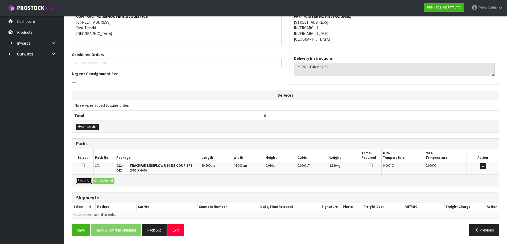
drag, startPoint x: 91, startPoint y: 180, endPoint x: 100, endPoint y: 180, distance: 9.0
click at [91, 180] on button "Select All" at bounding box center [84, 181] width 16 height 6
click at [100, 180] on button "Ship Selected" at bounding box center [104, 181] width 22 height 6
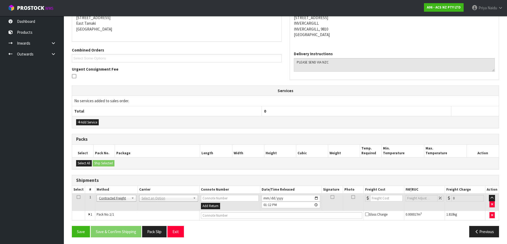
scroll to position [93, 0]
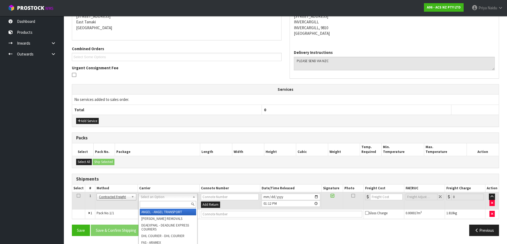
click at [152, 205] on input "text" at bounding box center [168, 204] width 56 height 7
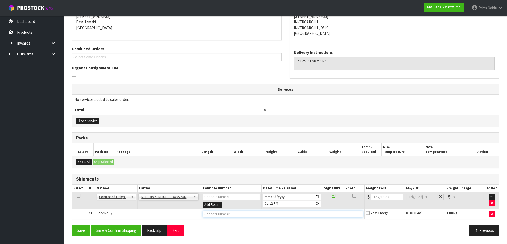
click at [210, 218] on input "text" at bounding box center [283, 214] width 160 height 7
paste input "BZGG003860"
click at [384, 198] on input "number" at bounding box center [387, 197] width 32 height 7
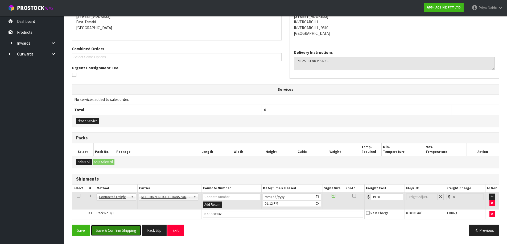
drag, startPoint x: 111, startPoint y: 233, endPoint x: 114, endPoint y: 229, distance: 4.7
click at [112, 233] on button "Save & Confirm Shipping" at bounding box center [116, 230] width 51 height 11
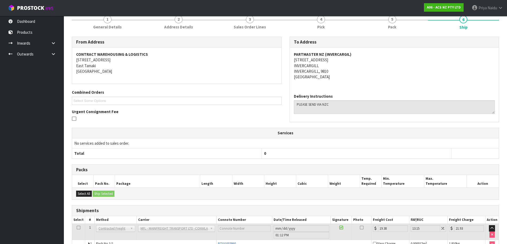
scroll to position [0, 0]
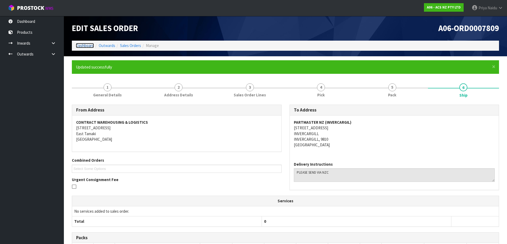
click at [91, 46] on link "Dashboard" at bounding box center [85, 45] width 18 height 5
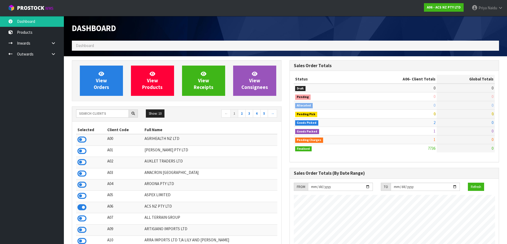
scroll to position [403, 217]
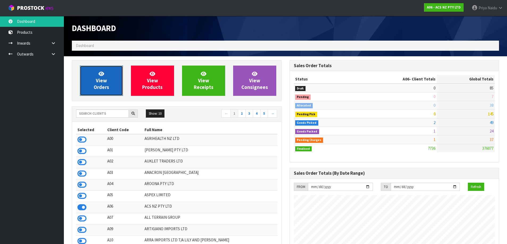
click at [98, 82] on span "View Orders" at bounding box center [101, 81] width 15 height 20
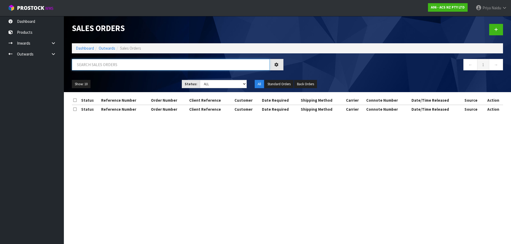
click at [103, 65] on input "text" at bounding box center [171, 64] width 198 height 11
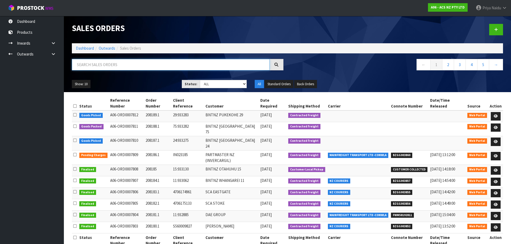
click at [111, 63] on input "text" at bounding box center [171, 64] width 198 height 11
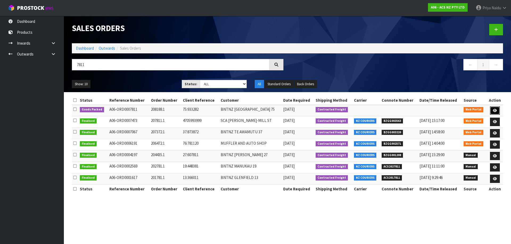
click at [493, 108] on link at bounding box center [495, 111] width 10 height 9
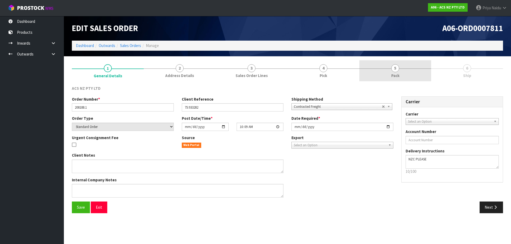
click at [396, 78] on span "Pack" at bounding box center [395, 76] width 8 height 6
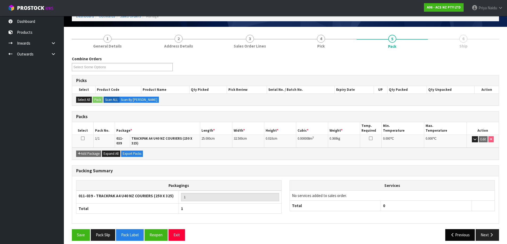
scroll to position [31, 0]
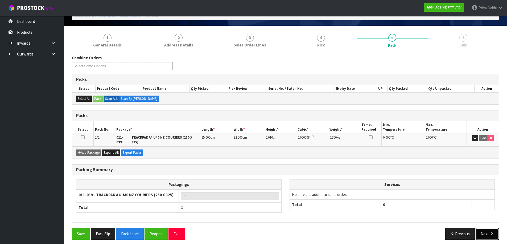
click at [480, 233] on button "Next" at bounding box center [486, 234] width 23 height 11
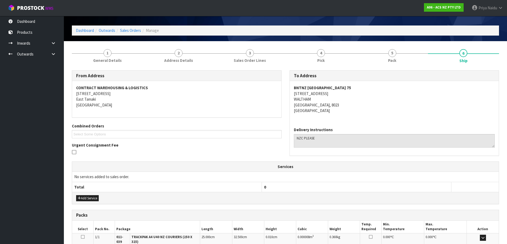
scroll to position [0, 0]
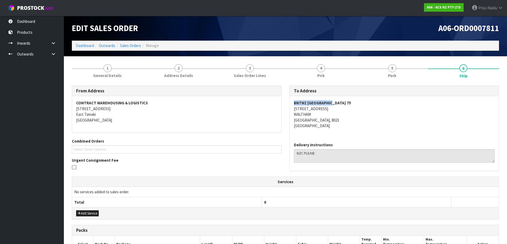
drag, startPoint x: 292, startPoint y: 103, endPoint x: 343, endPoint y: 98, distance: 51.4
click at [343, 98] on div "BNTNZ SYDENHAM [STREET_ADDRESS]" at bounding box center [394, 117] width 209 height 42
drag, startPoint x: 289, startPoint y: 108, endPoint x: 342, endPoint y: 109, distance: 52.7
click at [342, 109] on div "BNTNZ SYDENHAM [STREET_ADDRESS]" at bounding box center [394, 117] width 209 height 42
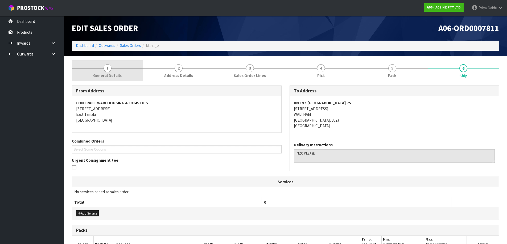
click at [110, 72] on link "1 General Details" at bounding box center [107, 70] width 71 height 21
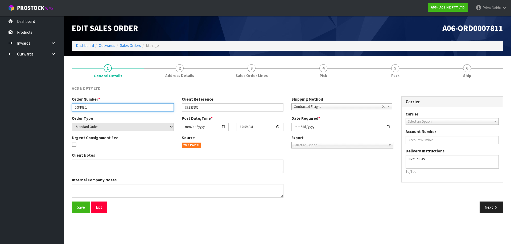
drag, startPoint x: 72, startPoint y: 109, endPoint x: 112, endPoint y: 108, distance: 39.9
click at [112, 108] on input "208188.1" at bounding box center [123, 107] width 102 height 8
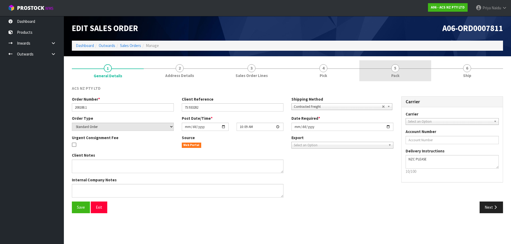
click at [390, 68] on link "5 Pack" at bounding box center [395, 70] width 72 height 21
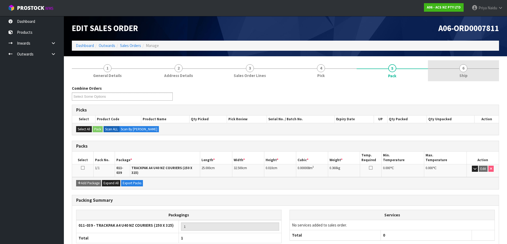
click at [462, 69] on span "6" at bounding box center [463, 68] width 8 height 8
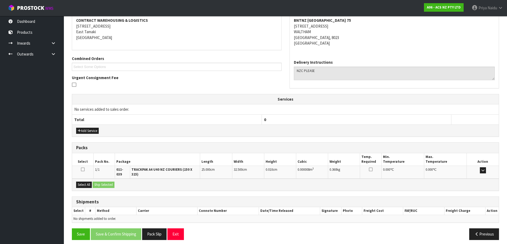
scroll to position [83, 0]
drag, startPoint x: 86, startPoint y: 180, endPoint x: 108, endPoint y: 182, distance: 22.4
click at [86, 182] on button "Select All" at bounding box center [84, 185] width 16 height 6
click at [112, 183] on button "Ship Selected" at bounding box center [104, 185] width 22 height 6
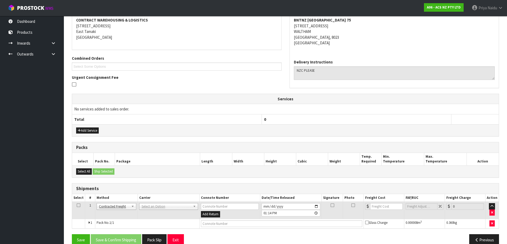
scroll to position [93, 0]
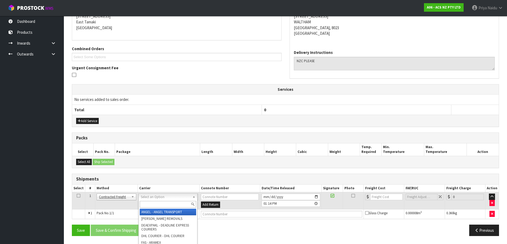
click at [150, 204] on input "text" at bounding box center [168, 204] width 56 height 7
drag, startPoint x: 164, startPoint y: 210, endPoint x: 185, endPoint y: 214, distance: 20.8
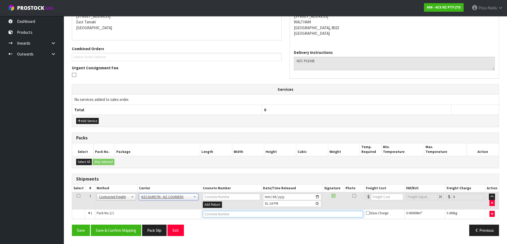
click at [213, 214] on input "text" at bounding box center [283, 214] width 160 height 7
paste input "BZGG003861"
click at [386, 195] on input "number" at bounding box center [387, 197] width 32 height 7
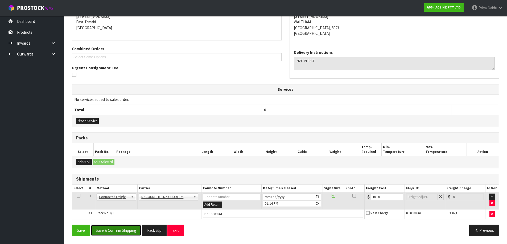
click at [111, 228] on button "Save & Confirm Shipping" at bounding box center [116, 230] width 51 height 11
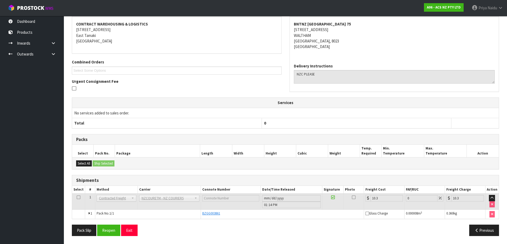
scroll to position [0, 0]
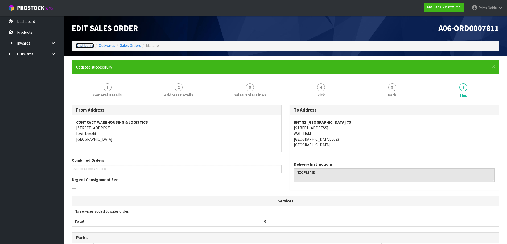
click at [84, 44] on link "Dashboard" at bounding box center [85, 45] width 18 height 5
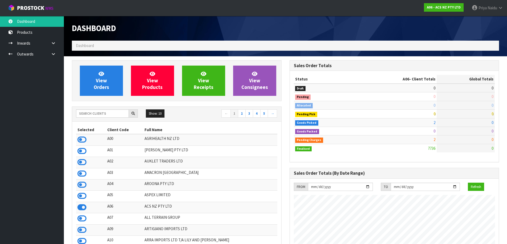
scroll to position [403, 217]
click at [104, 116] on input "text" at bounding box center [102, 114] width 53 height 8
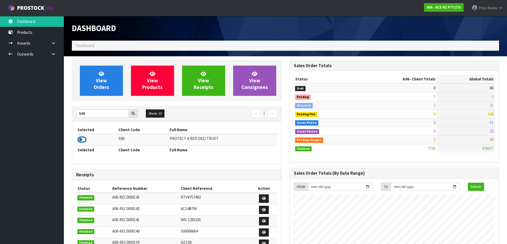
click at [84, 142] on icon at bounding box center [81, 140] width 9 height 8
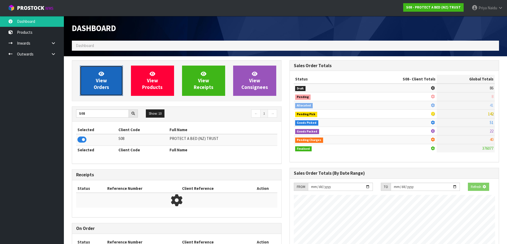
click at [96, 91] on link "View Orders" at bounding box center [101, 81] width 43 height 30
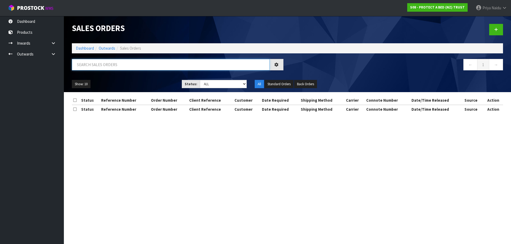
click at [104, 62] on input "text" at bounding box center [171, 64] width 198 height 11
click at [156, 76] on div "Show: 10 5 10 25 50 Status: Draft Pending Allocated Pending Pick Goods Picked G…" at bounding box center [287, 84] width 439 height 16
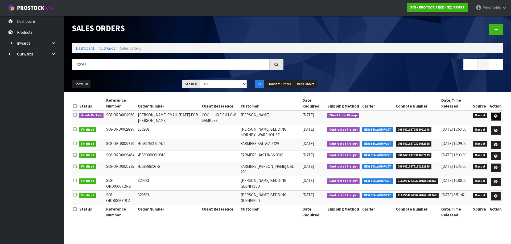
click at [495, 113] on link at bounding box center [496, 116] width 10 height 9
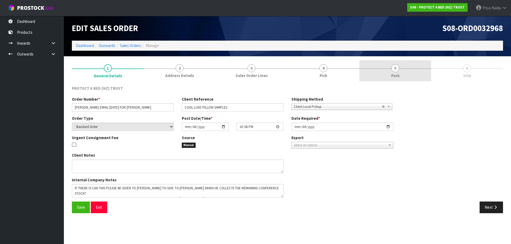
click at [409, 76] on link "5 Pack" at bounding box center [395, 70] width 72 height 21
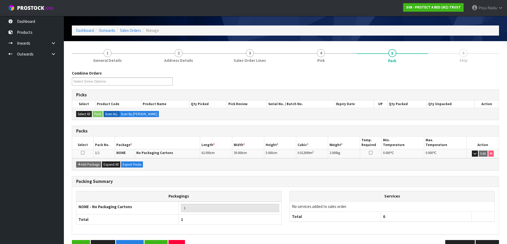
scroll to position [31, 0]
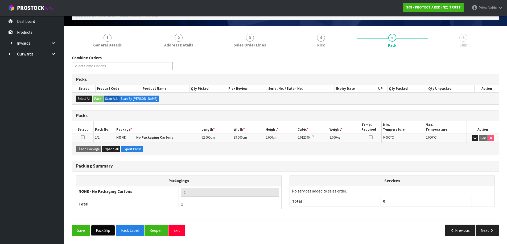
click at [110, 236] on button "Pack Slip" at bounding box center [103, 230] width 24 height 11
click at [484, 228] on button "Next" at bounding box center [486, 230] width 23 height 11
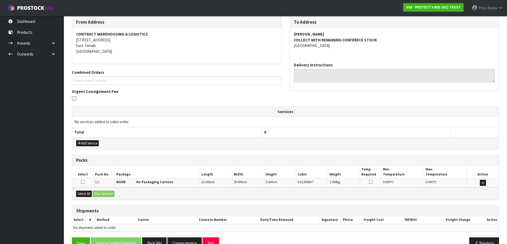
scroll to position [82, 0]
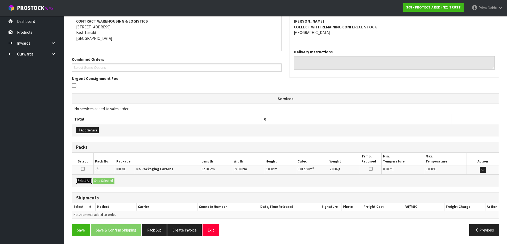
drag, startPoint x: 86, startPoint y: 181, endPoint x: 89, endPoint y: 180, distance: 3.1
click at [86, 181] on button "Select All" at bounding box center [84, 181] width 16 height 6
click at [106, 180] on button "Ship Selected" at bounding box center [104, 181] width 22 height 6
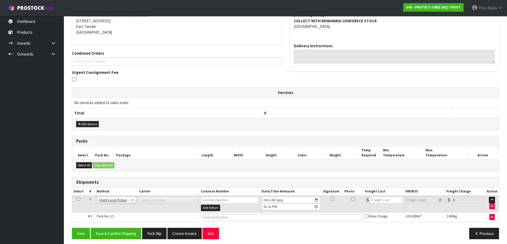
scroll to position [91, 0]
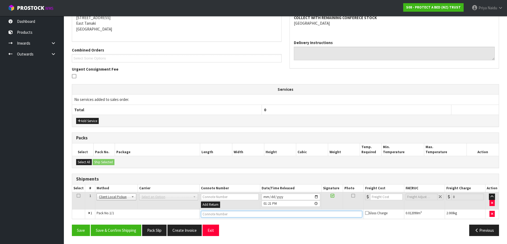
click at [241, 216] on input "text" at bounding box center [281, 214] width 161 height 7
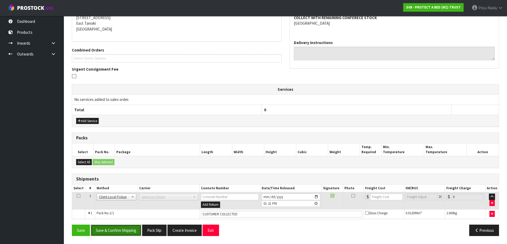
click at [124, 226] on button "Save & Confirm Shipping" at bounding box center [116, 230] width 51 height 11
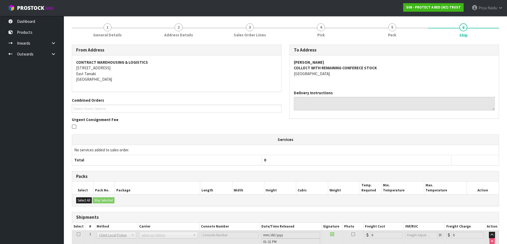
scroll to position [0, 0]
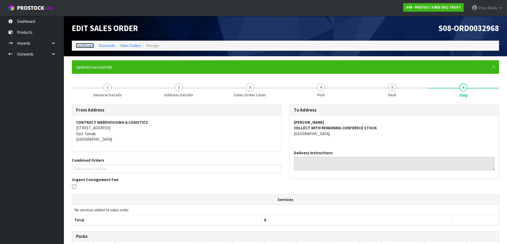
click at [85, 45] on link "Dashboard" at bounding box center [85, 45] width 18 height 5
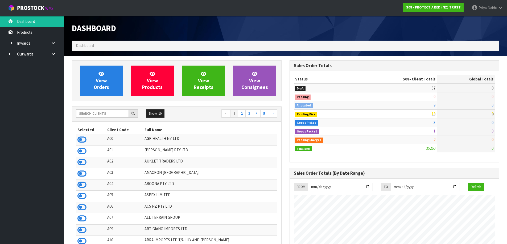
scroll to position [332, 217]
click at [102, 115] on input "text" at bounding box center [102, 114] width 53 height 8
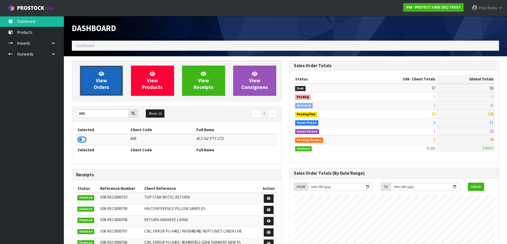
click at [102, 85] on span "View Orders" at bounding box center [101, 81] width 15 height 20
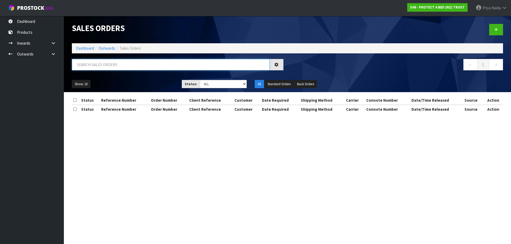
click at [109, 68] on input "text" at bounding box center [171, 64] width 198 height 11
click at [138, 84] on ul "Show: 10 5 10 25 50" at bounding box center [123, 84] width 102 height 9
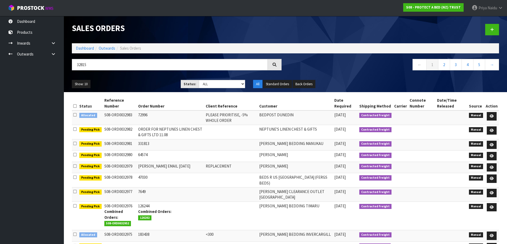
click at [147, 85] on ul "Show: 10 5 10 25 50" at bounding box center [122, 84] width 101 height 9
click at [153, 83] on ul "Show: 10 5 10 25 50" at bounding box center [122, 84] width 101 height 9
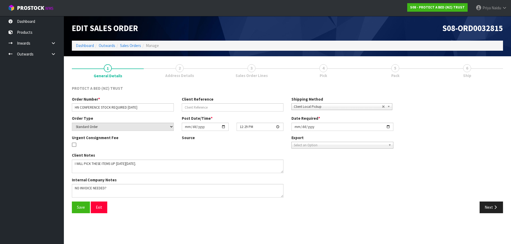
click at [403, 72] on link "5 Pack" at bounding box center [395, 70] width 72 height 21
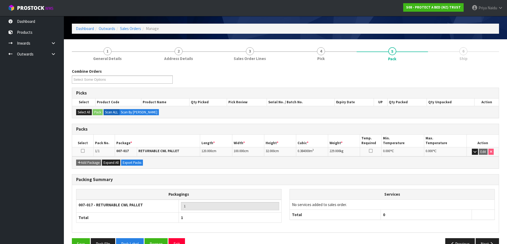
scroll to position [31, 0]
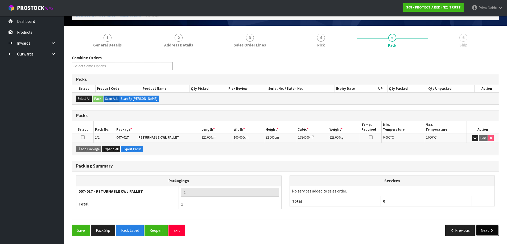
drag, startPoint x: 484, startPoint y: 231, endPoint x: 478, endPoint y: 223, distance: 9.8
click at [484, 230] on button "Next" at bounding box center [486, 230] width 23 height 11
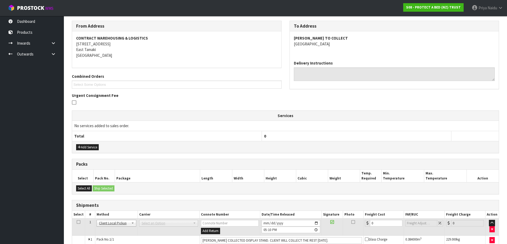
scroll to position [91, 0]
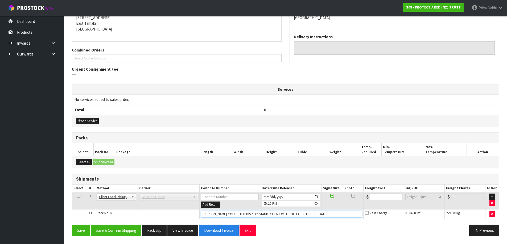
click at [330, 215] on input "[PERSON_NAME] COLLECTED DISPLAY STAND. CLIENT WILL COLLECT THE REST [DATE]." at bounding box center [281, 214] width 161 height 7
click at [227, 215] on input "CUSTOMER COLLETED" at bounding box center [281, 214] width 161 height 7
click at [125, 225] on div "From Address CONTRACT WAREHOUSING & LOGISTICS [STREET_ADDRESS] Combined Orders …" at bounding box center [285, 117] width 427 height 246
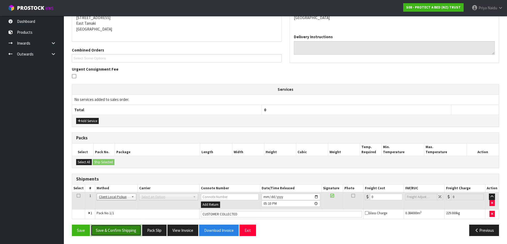
click at [125, 229] on button "Save & Confirm Shipping" at bounding box center [116, 230] width 51 height 11
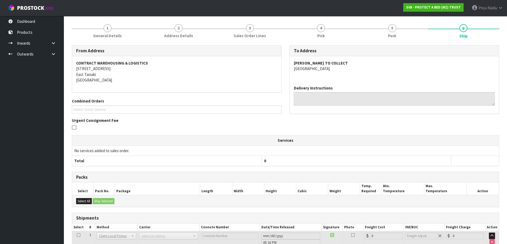
scroll to position [97, 0]
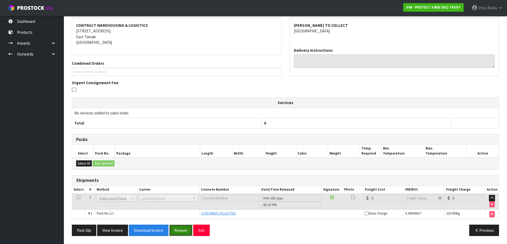
click at [188, 229] on button "Reopen" at bounding box center [180, 230] width 23 height 11
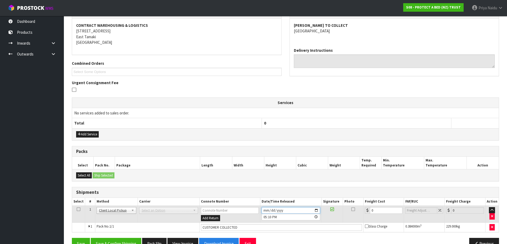
click at [315, 210] on input "[DATE]" at bounding box center [291, 211] width 59 height 7
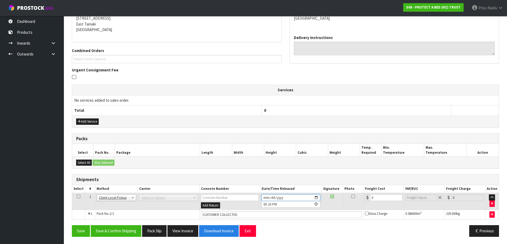
scroll to position [111, 0]
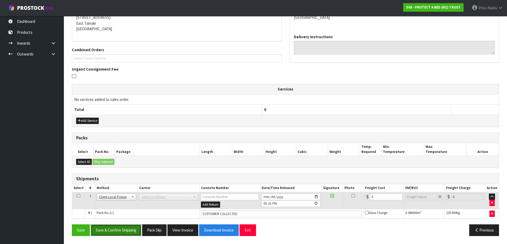
click at [122, 228] on button "Save & Confirm Shipping" at bounding box center [116, 230] width 51 height 11
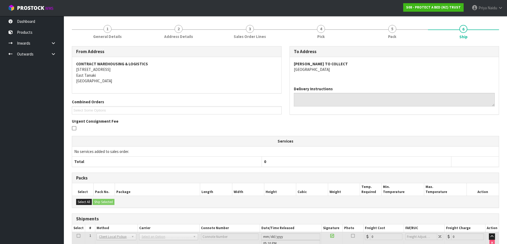
scroll to position [0, 0]
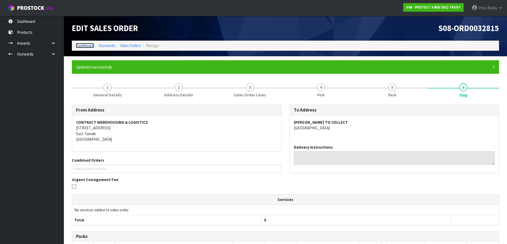
click at [93, 46] on link "Dashboard" at bounding box center [85, 45] width 18 height 5
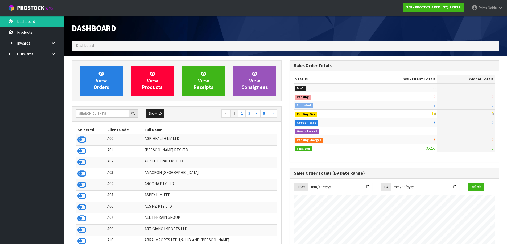
scroll to position [403, 217]
click at [93, 113] on input "text" at bounding box center [102, 114] width 53 height 8
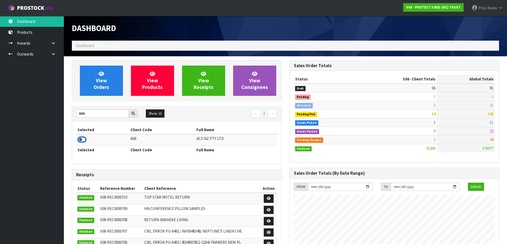
click at [82, 141] on icon at bounding box center [81, 140] width 9 height 8
